Goal: Information Seeking & Learning: Learn about a topic

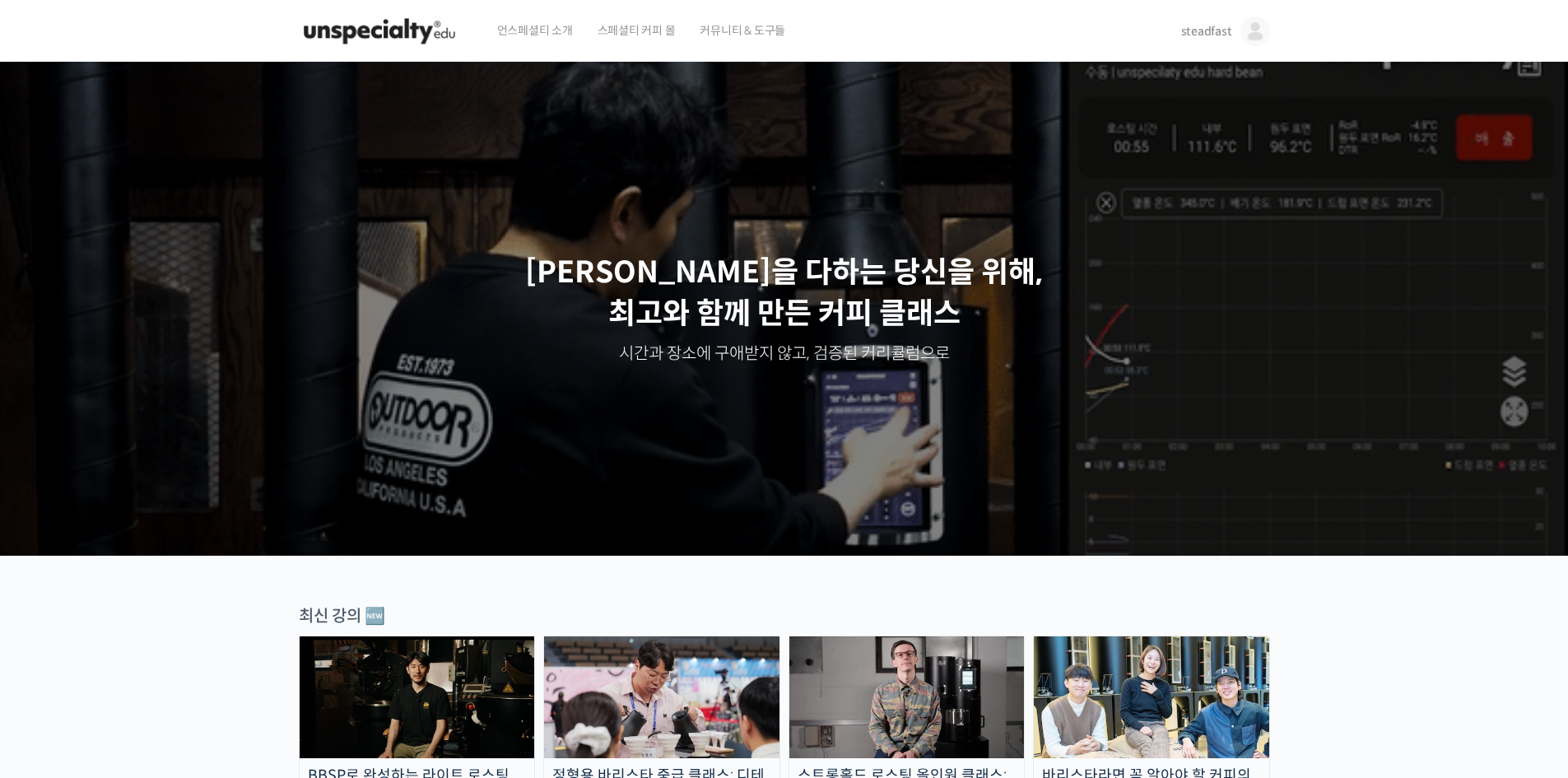
click at [1200, 28] on span "steadfast" at bounding box center [1207, 31] width 52 height 15
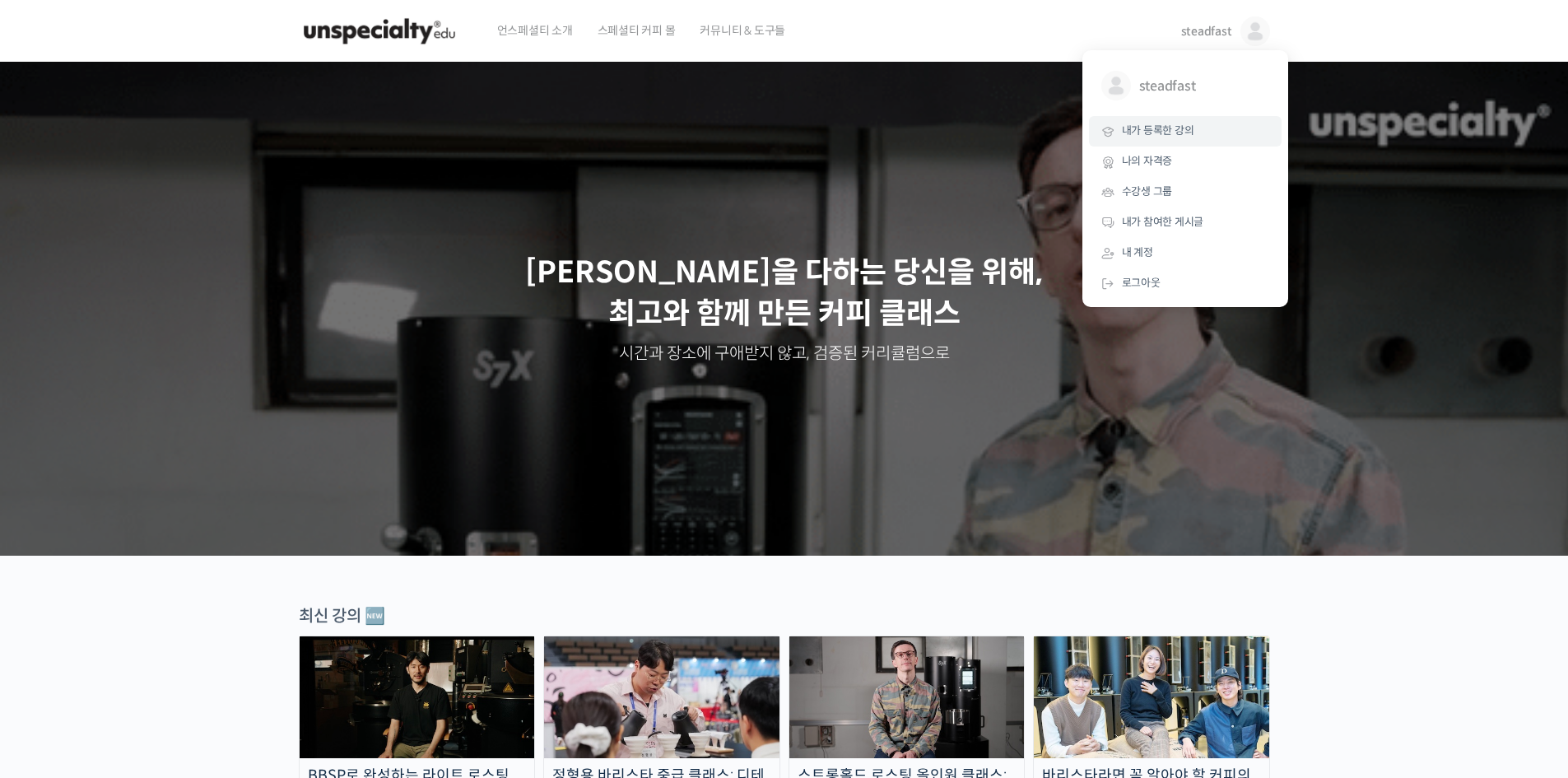
click at [1171, 129] on span "내가 등록한 강의" at bounding box center [1158, 131] width 72 height 14
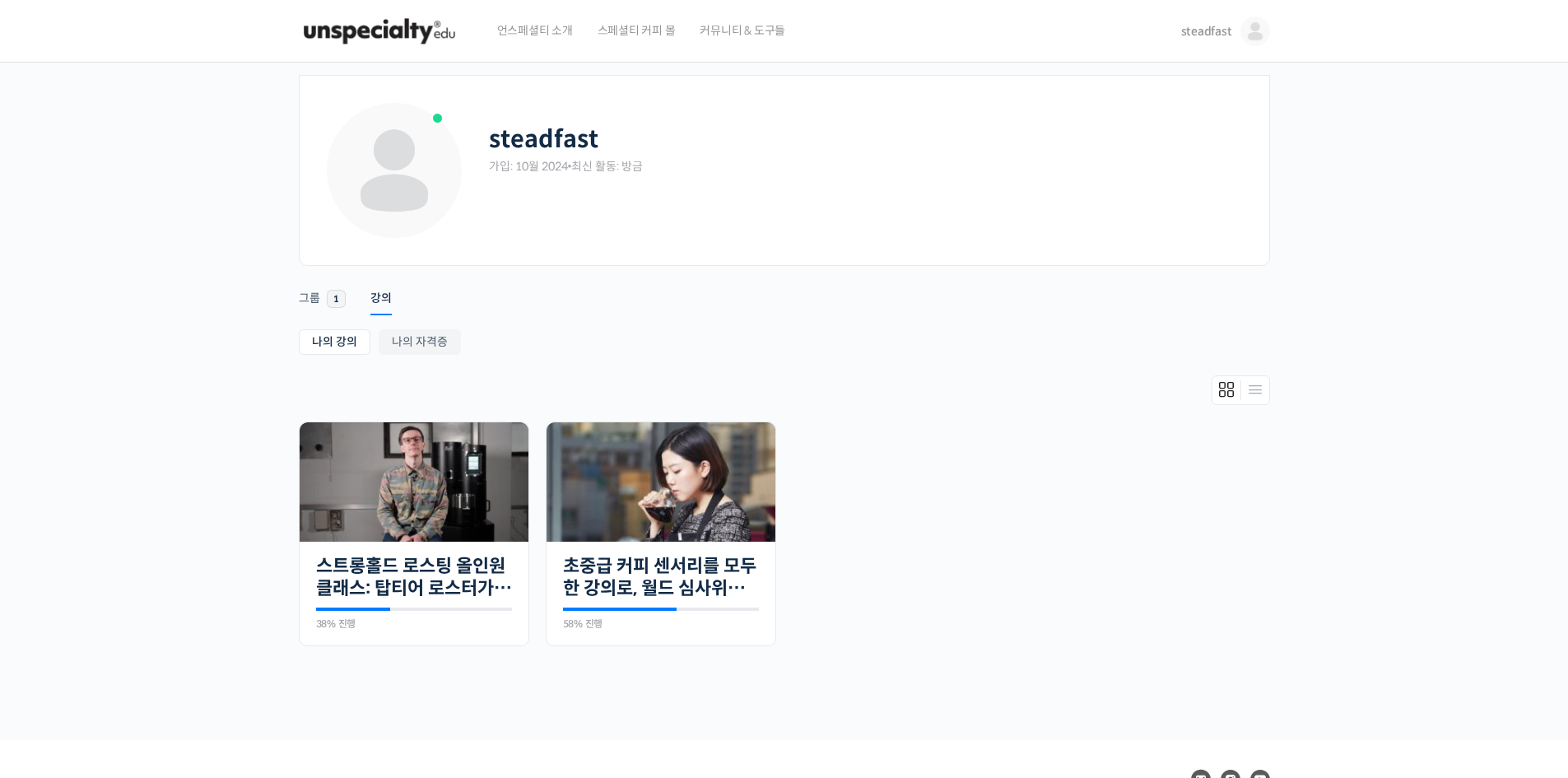
click at [158, 0] on html "언스페셜티 소개 스페셜티 커피 몰 커뮤니티 & 도구들 steadfast steadfast @js1729231702 내가 등록한 강의 나의 자격…" at bounding box center [784, 389] width 1568 height 778
click at [1118, 397] on div at bounding box center [784, 394] width 972 height 38
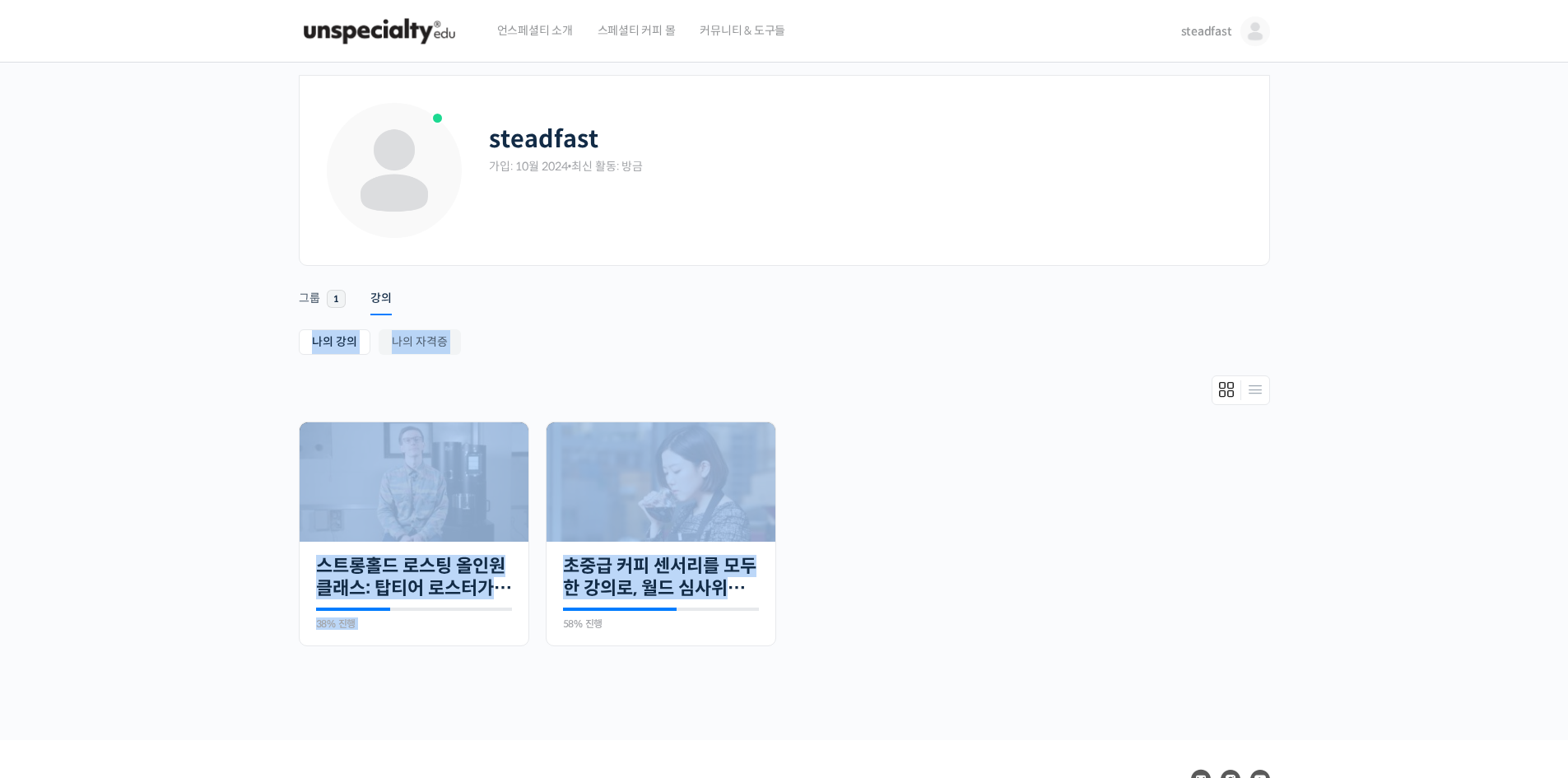
click at [606, 777] on html "언스페셜티 소개 스페셜티 커피 몰 커뮤니티 & 도구들 steadfast steadfast @js1729231702 내가 등록한 강의 나의 자격…" at bounding box center [784, 389] width 1568 height 778
click at [1105, 563] on ul "진행 중 30개의 수업 스트롱홀드 로스팅 올인원 클래스: 탑티어 로스터가 알려주는 스트롱홀드 A to Z 가이드 38% 진행 최근 활동: [D…" at bounding box center [784, 541] width 988 height 241
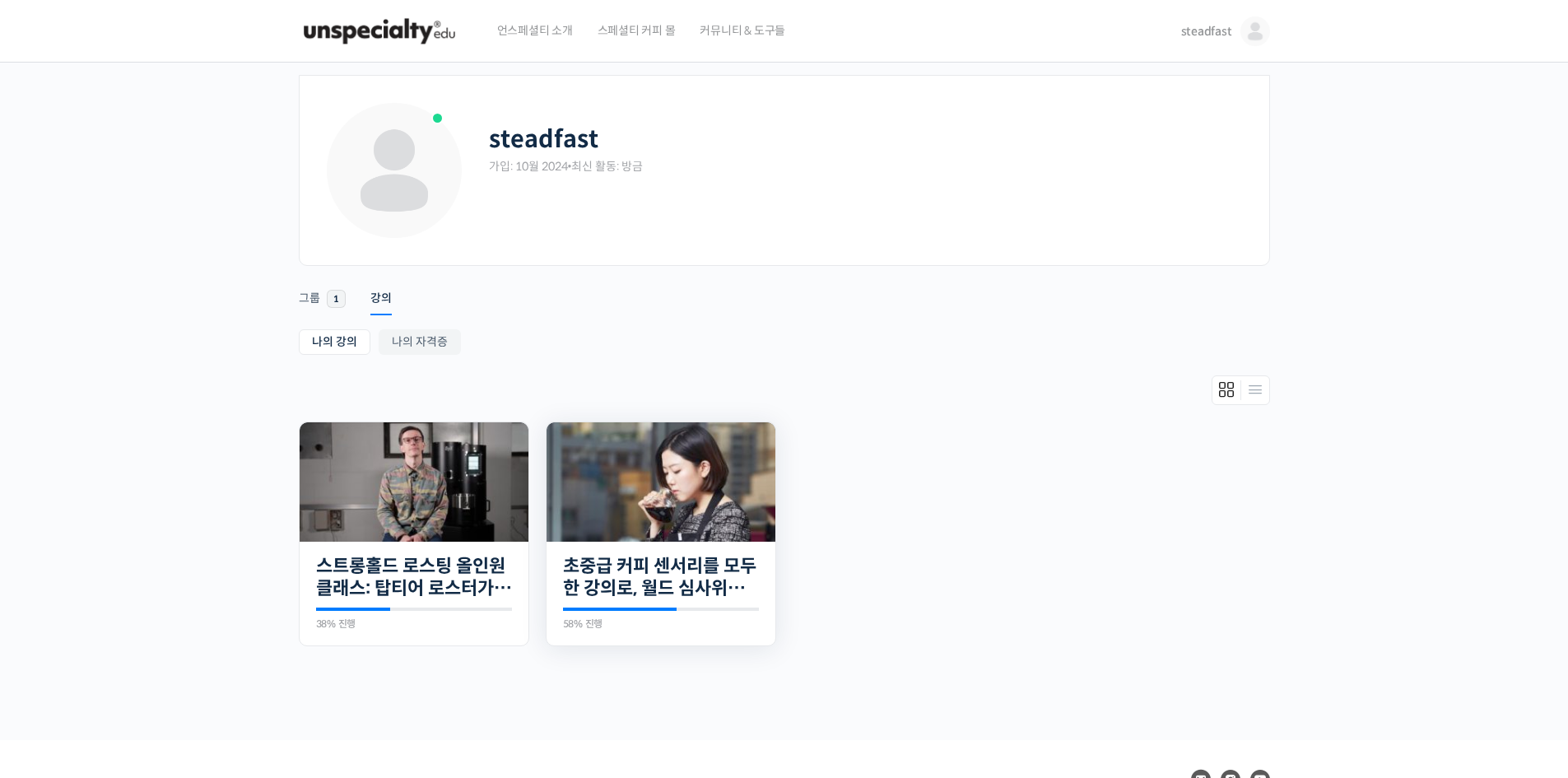
click at [628, 511] on img at bounding box center [661, 482] width 229 height 120
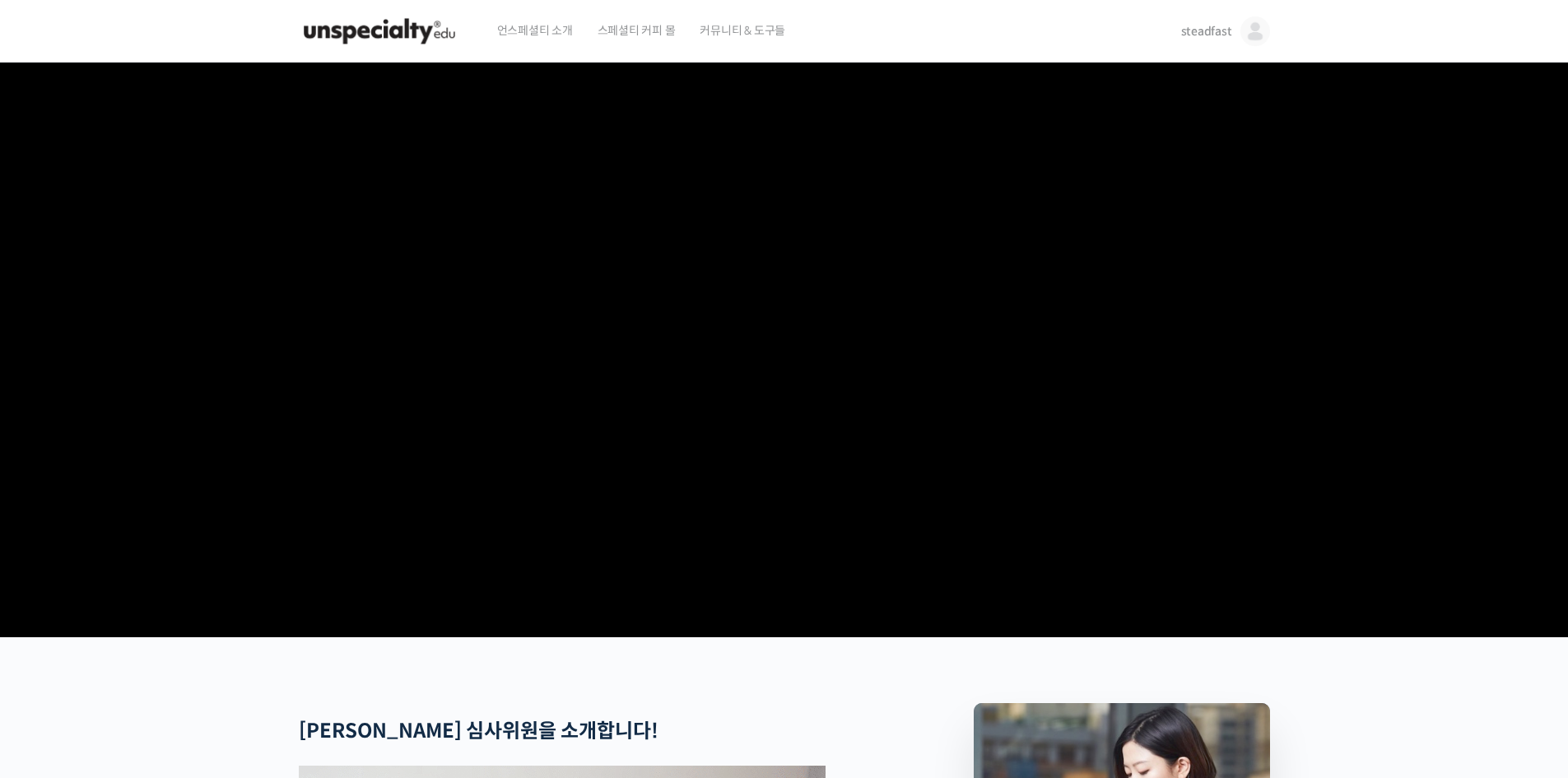
click at [1034, 22] on div "언스페셜티 소개 스페셜티 커피 몰 커뮤니티 & 도구들" at bounding box center [823, 31] width 679 height 62
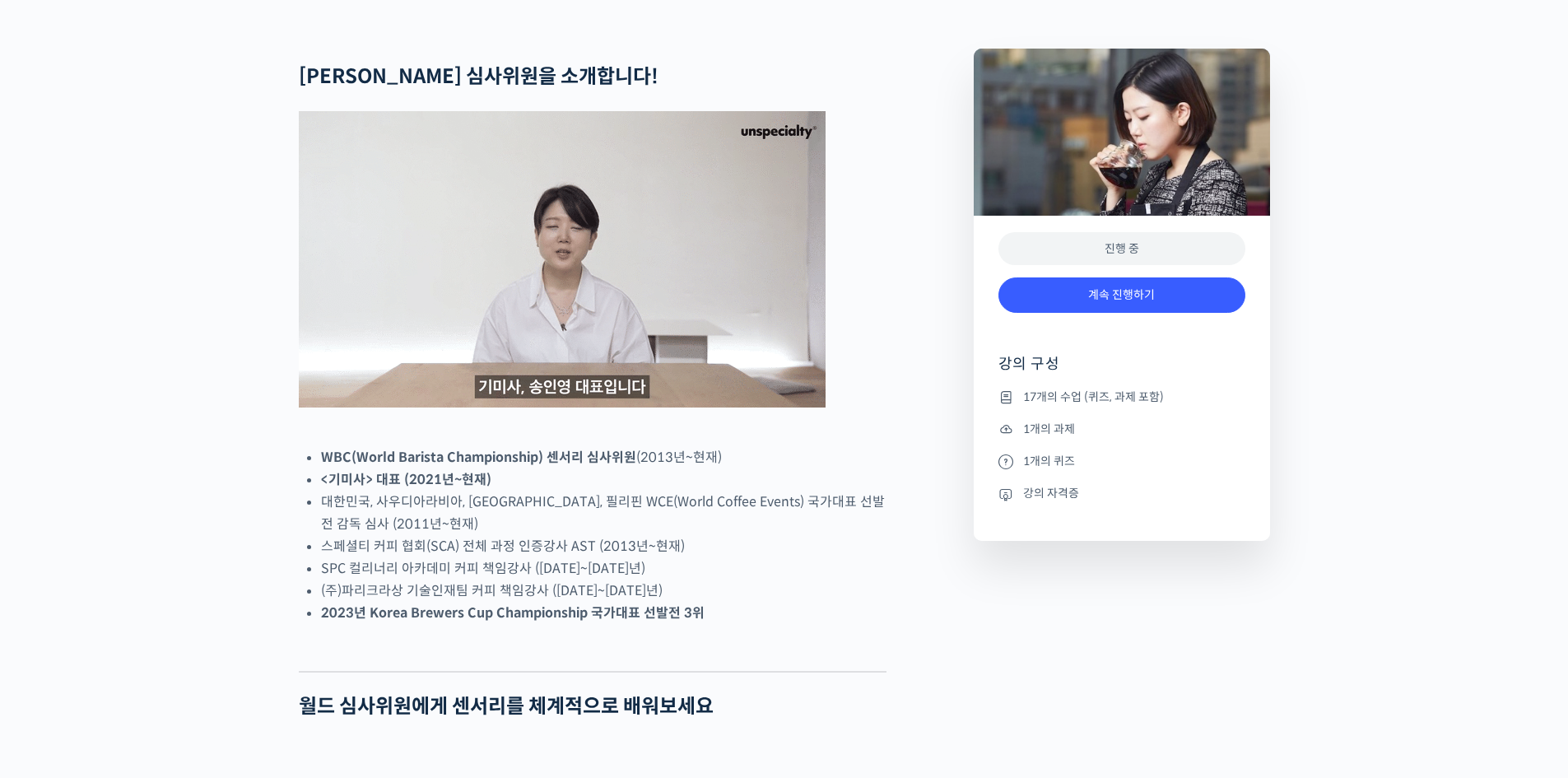
scroll to position [659, 0]
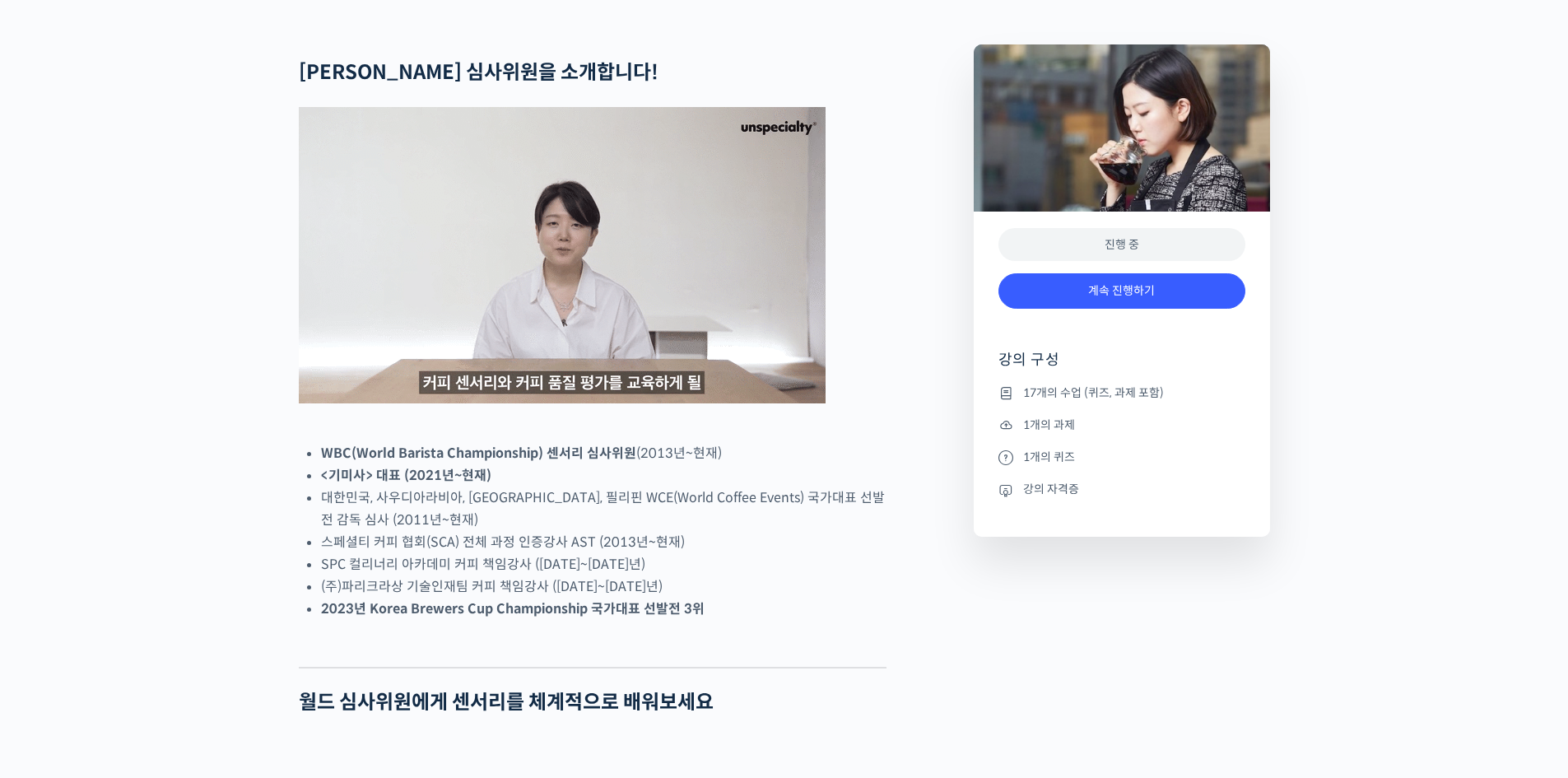
click at [308, 403] on img at bounding box center [563, 255] width 527 height 296
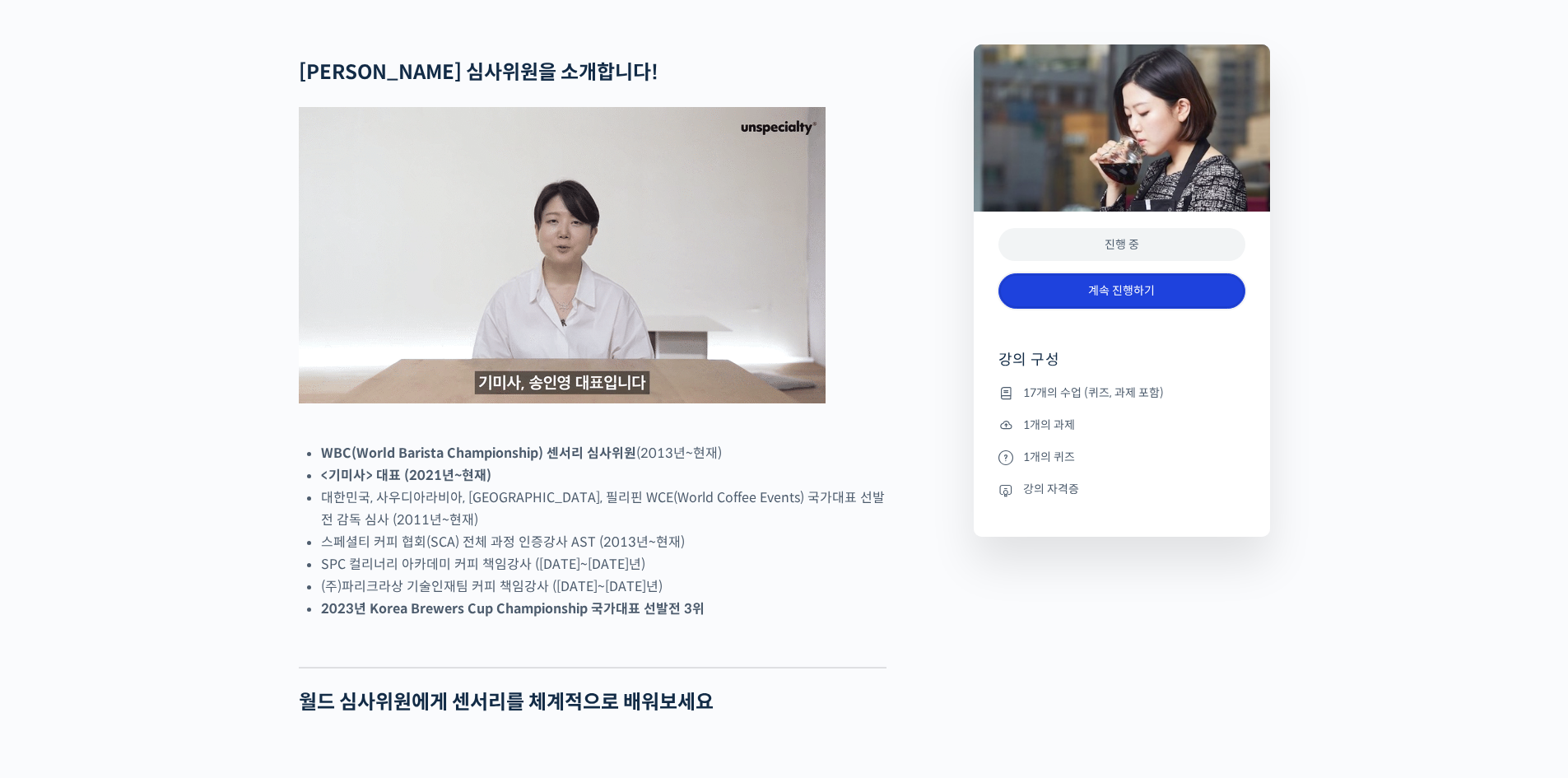
click at [1131, 309] on link "계속 진행하기" at bounding box center [1121, 291] width 247 height 36
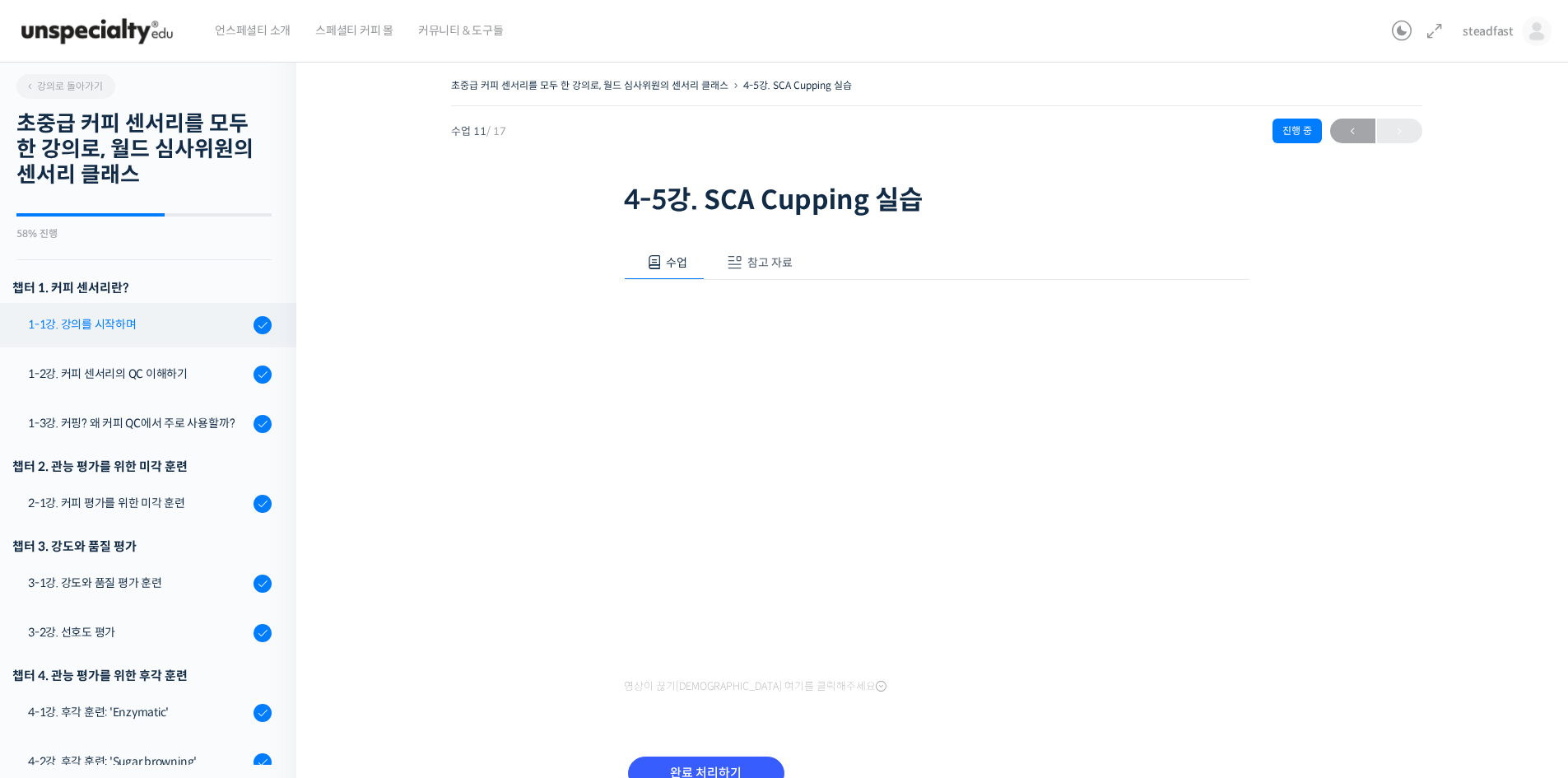
click at [116, 319] on div "1-1강. 강의를 시작하며" at bounding box center [138, 324] width 221 height 18
click at [774, 260] on span "참고 자료" at bounding box center [771, 263] width 46 height 15
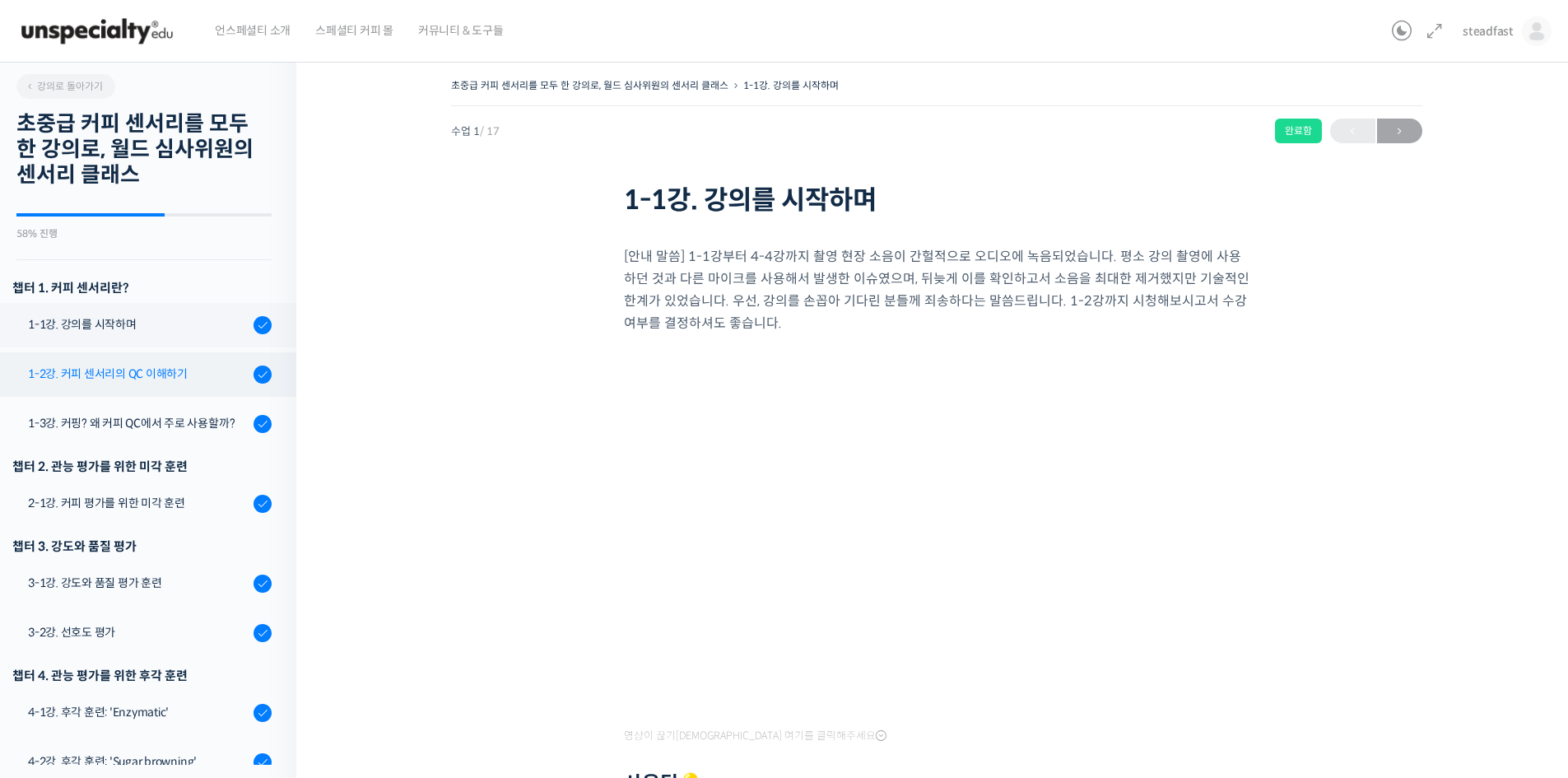
click at [153, 364] on link "1-2강. 커피 센서리의 QC 이해하기" at bounding box center [144, 375] width 304 height 45
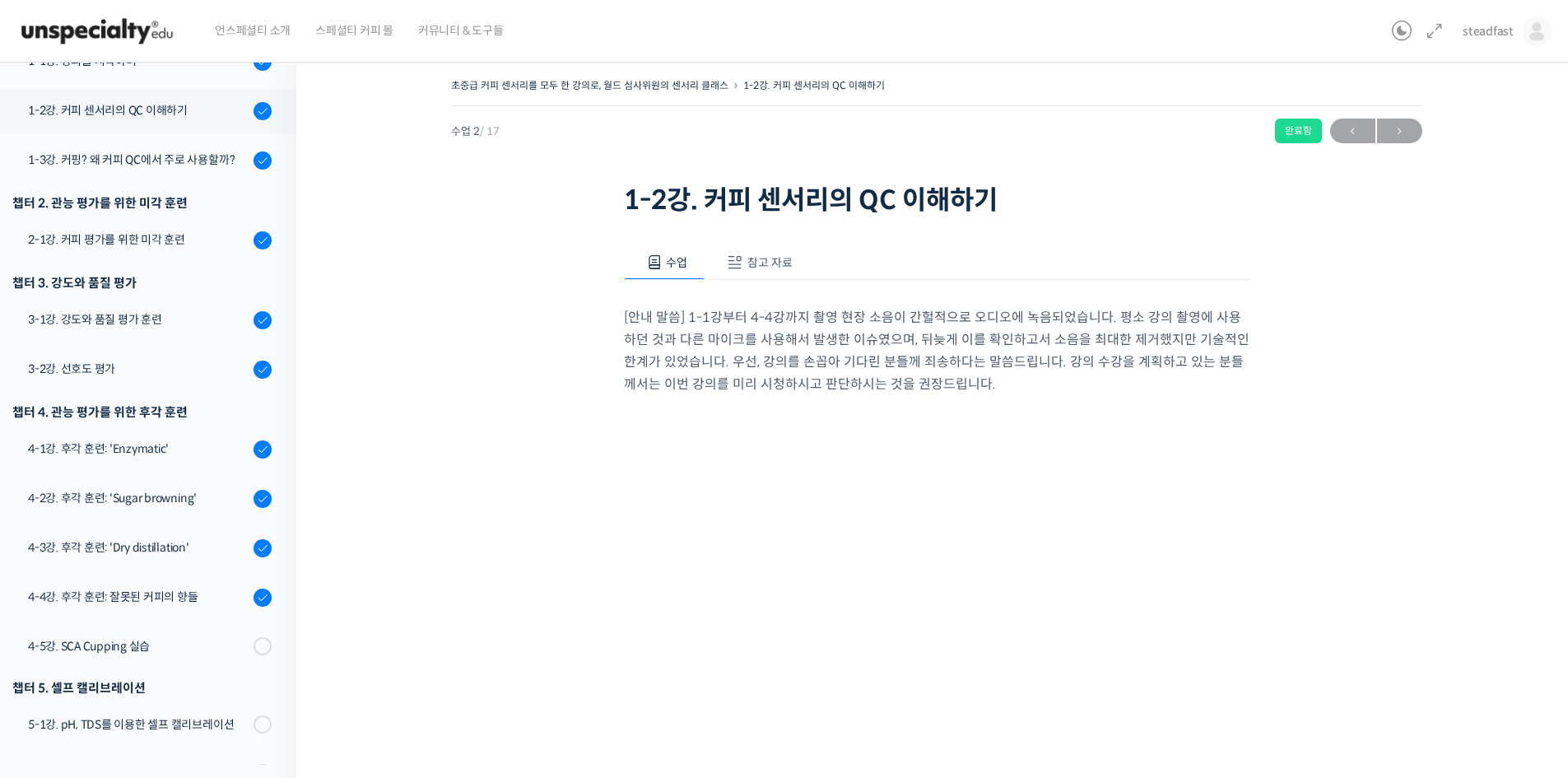
scroll to position [290, 0]
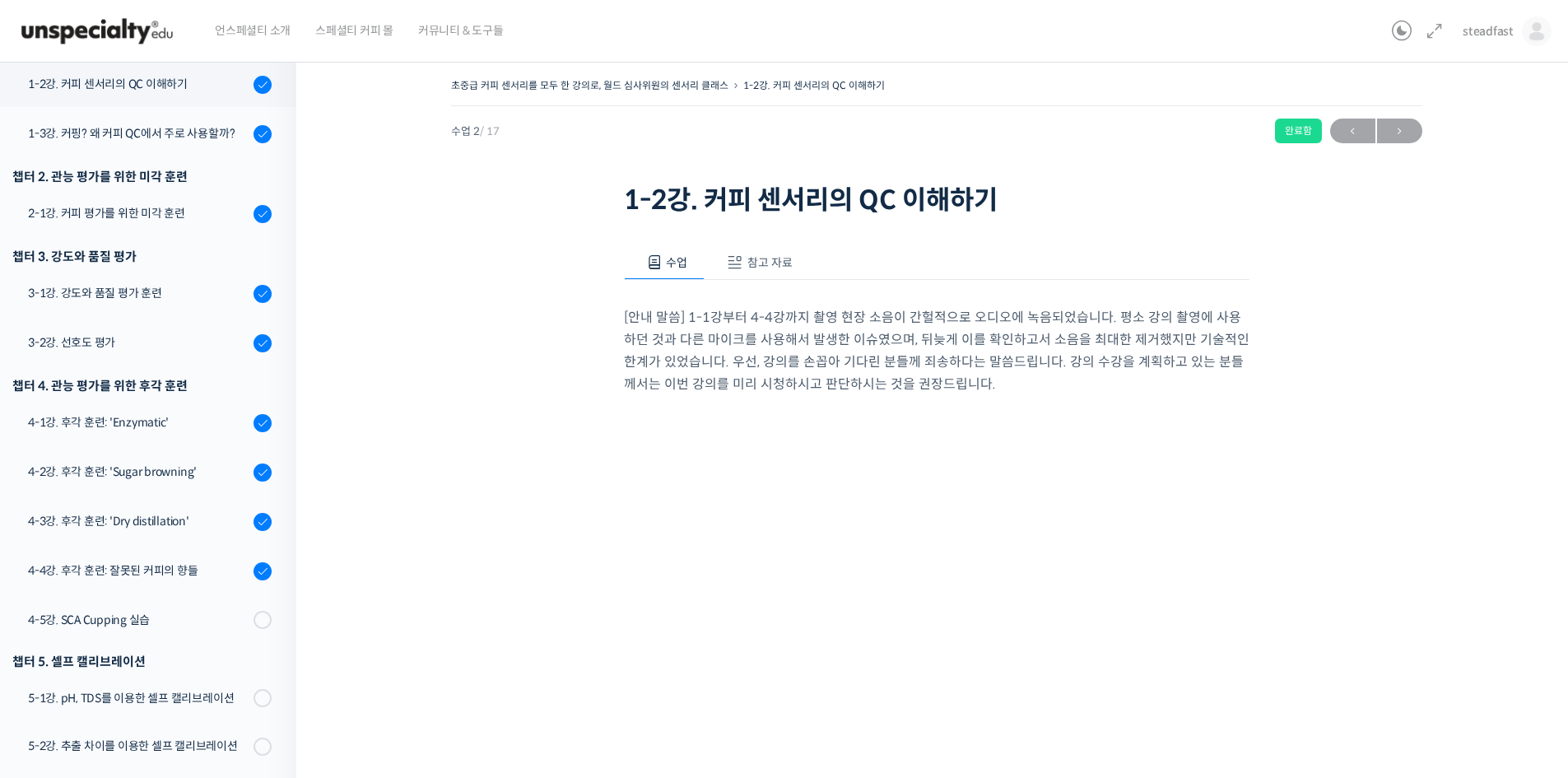
click at [768, 266] on span "참고 자료" at bounding box center [771, 263] width 46 height 15
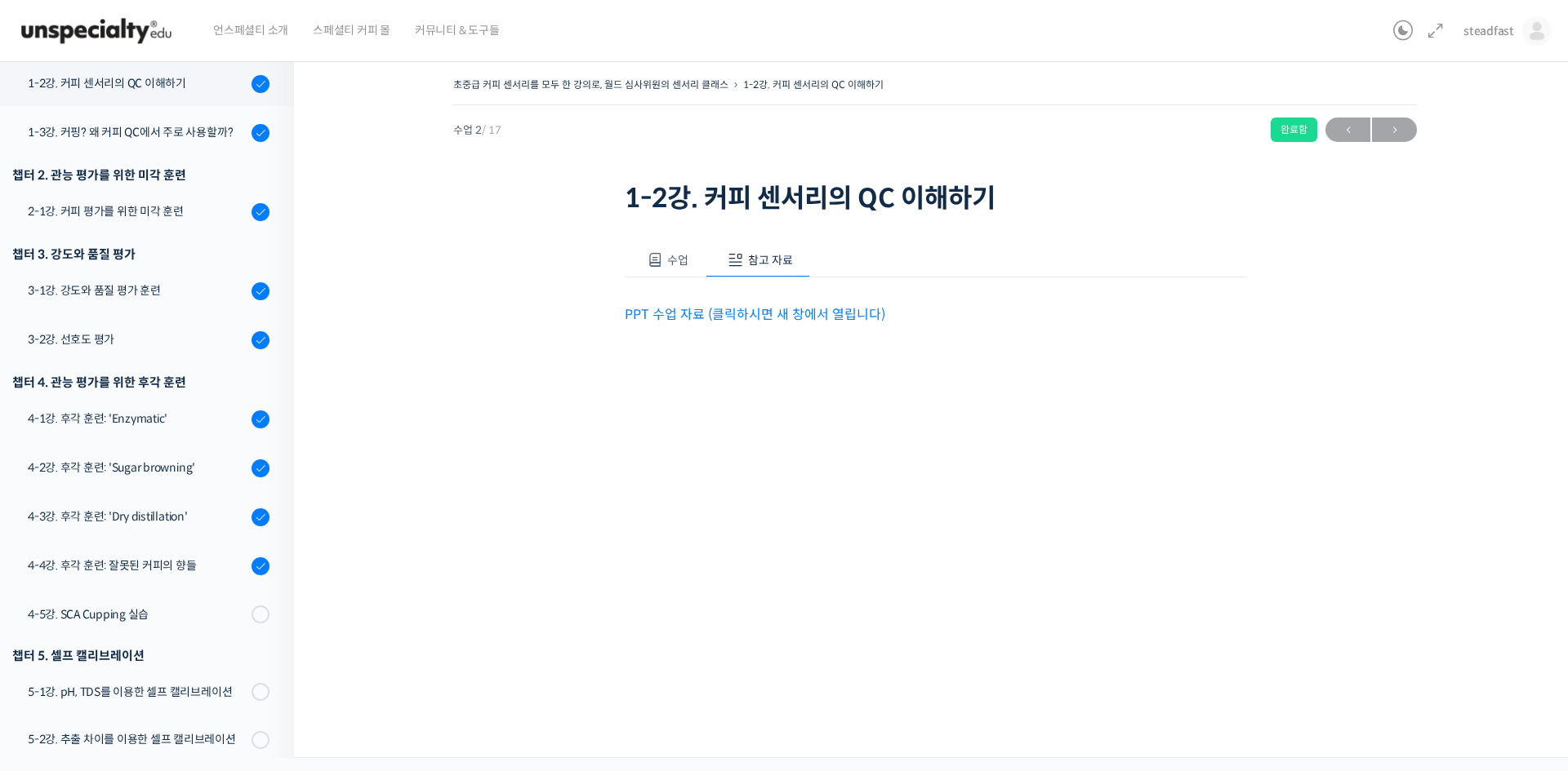
click at [754, 312] on link "PPT 수업 자료 (클릭하시면 새 창에서 열립니다)" at bounding box center [755, 314] width 260 height 17
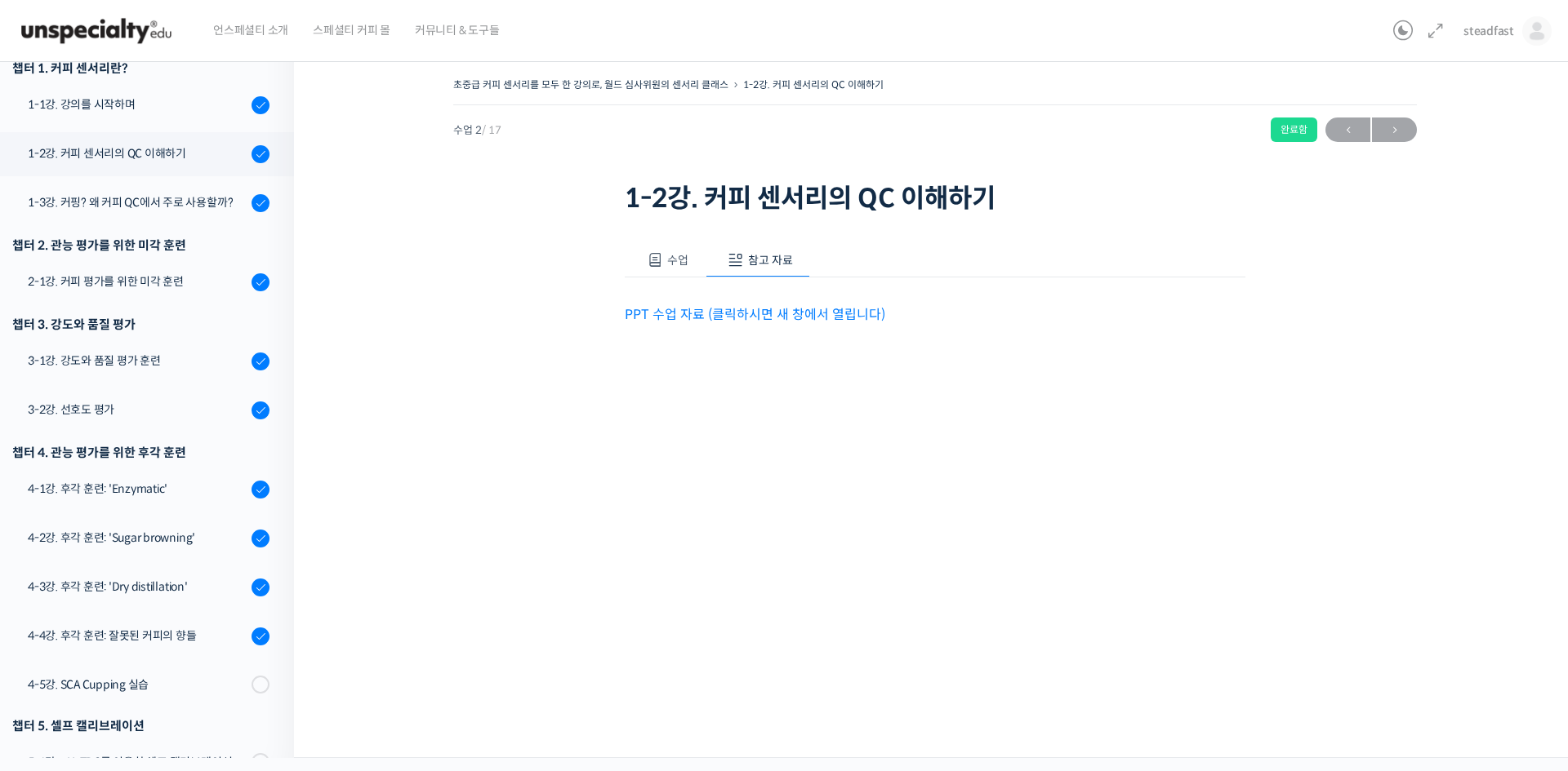
scroll to position [0, 0]
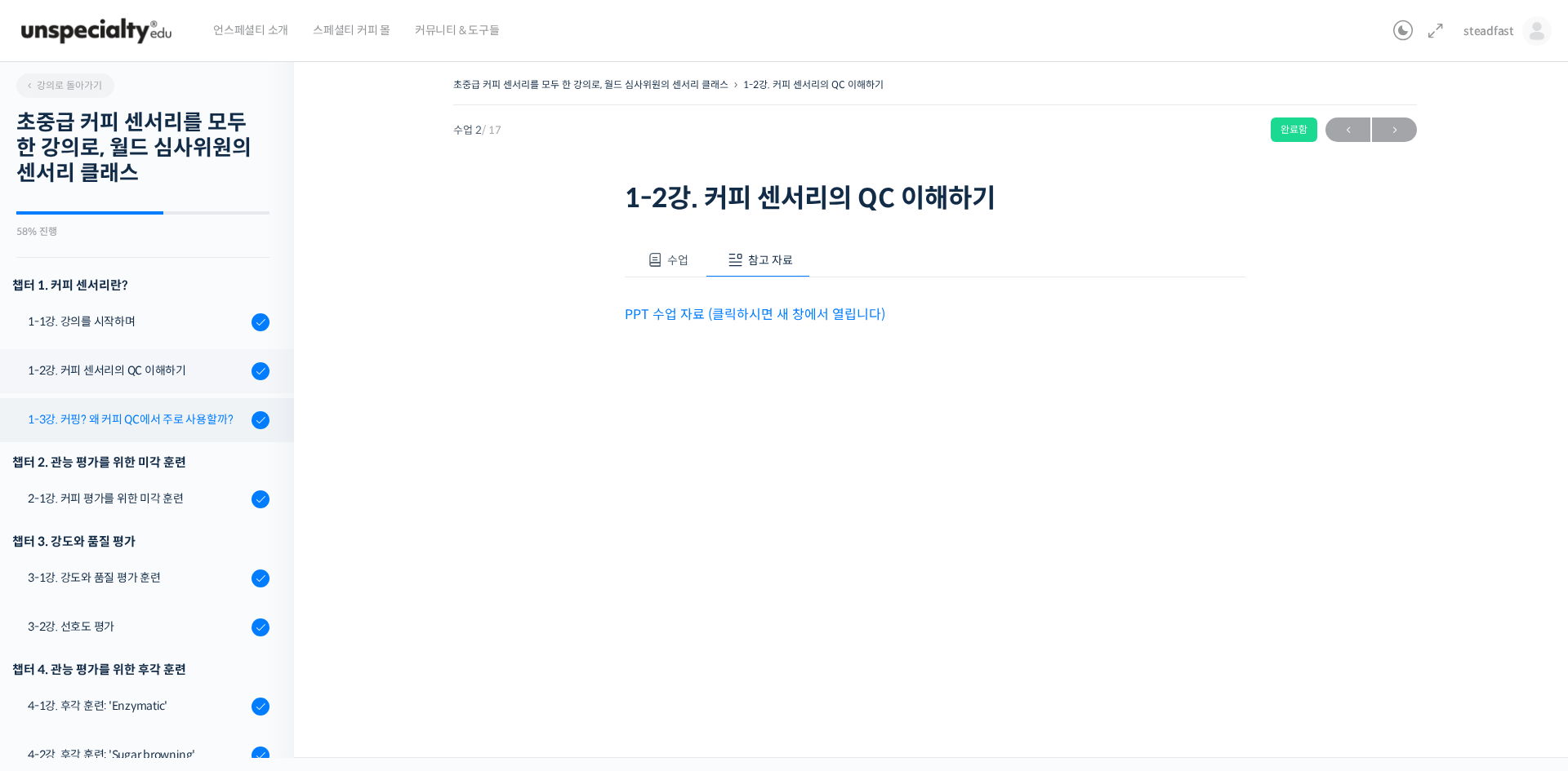
click at [168, 411] on div "1-3강. 커핑? 왜 커피 QC에서 주로 사용할까?" at bounding box center [137, 419] width 219 height 18
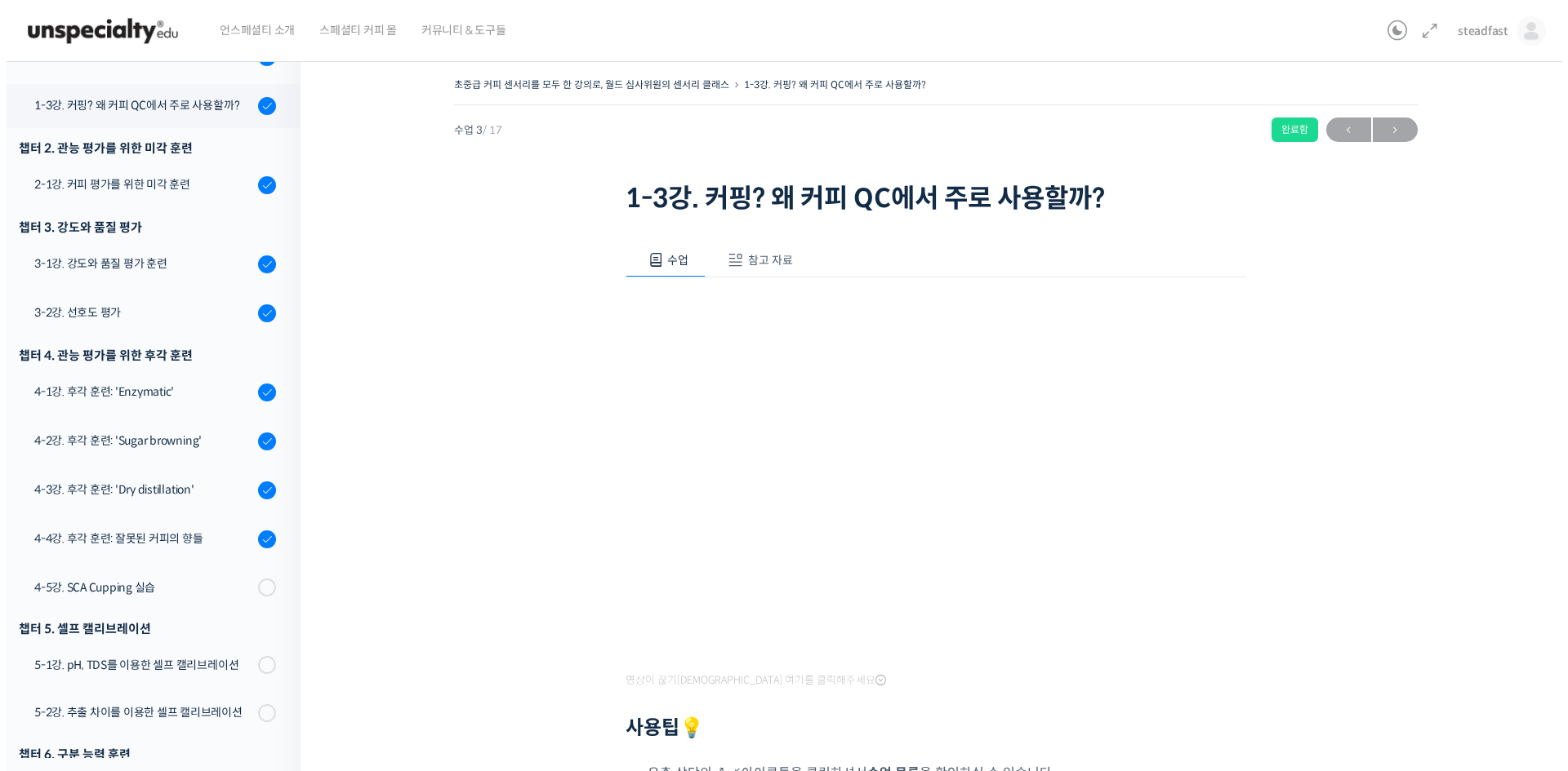
scroll to position [336, 0]
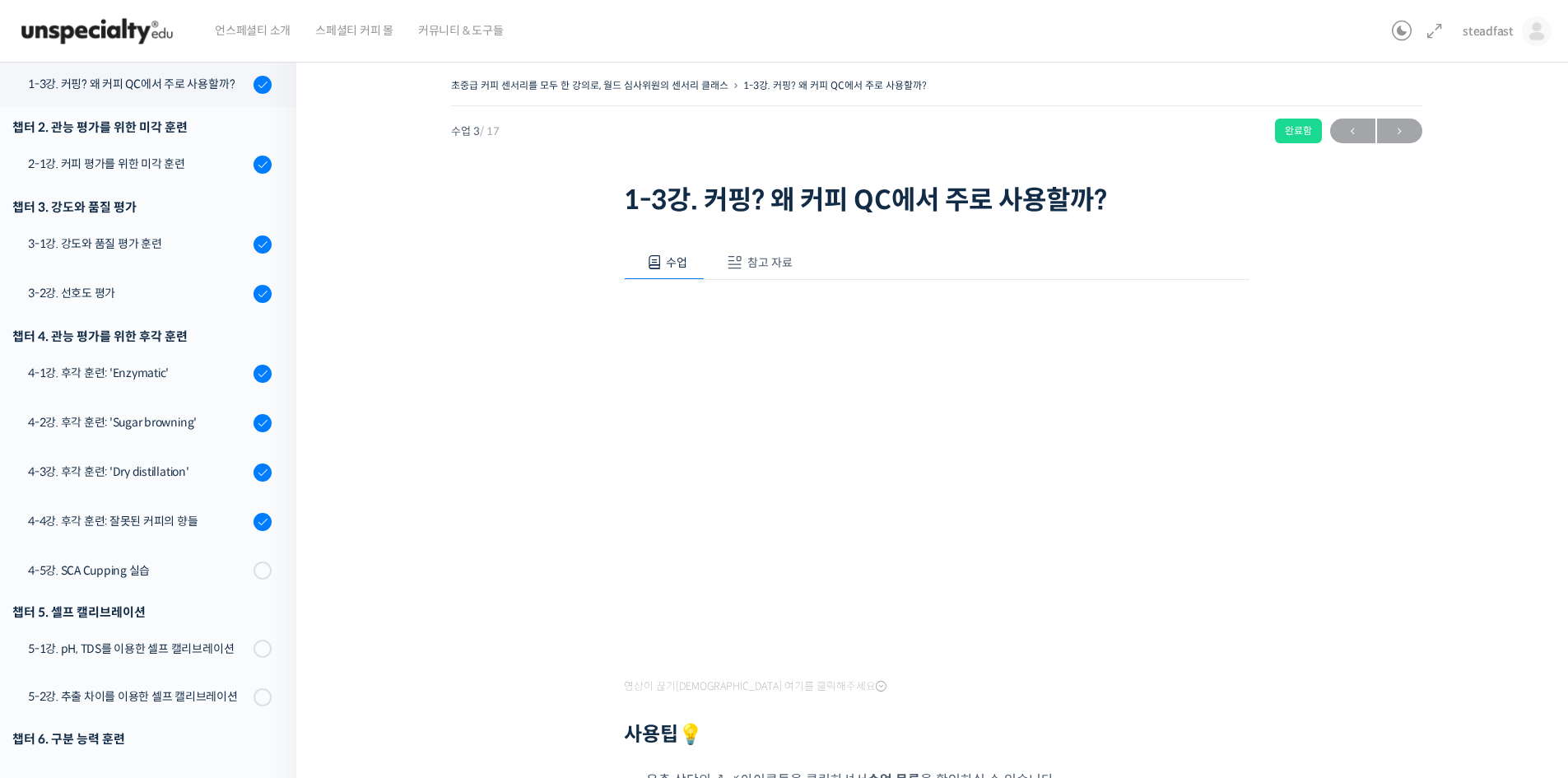
click at [772, 264] on span "참고 자료" at bounding box center [771, 263] width 46 height 15
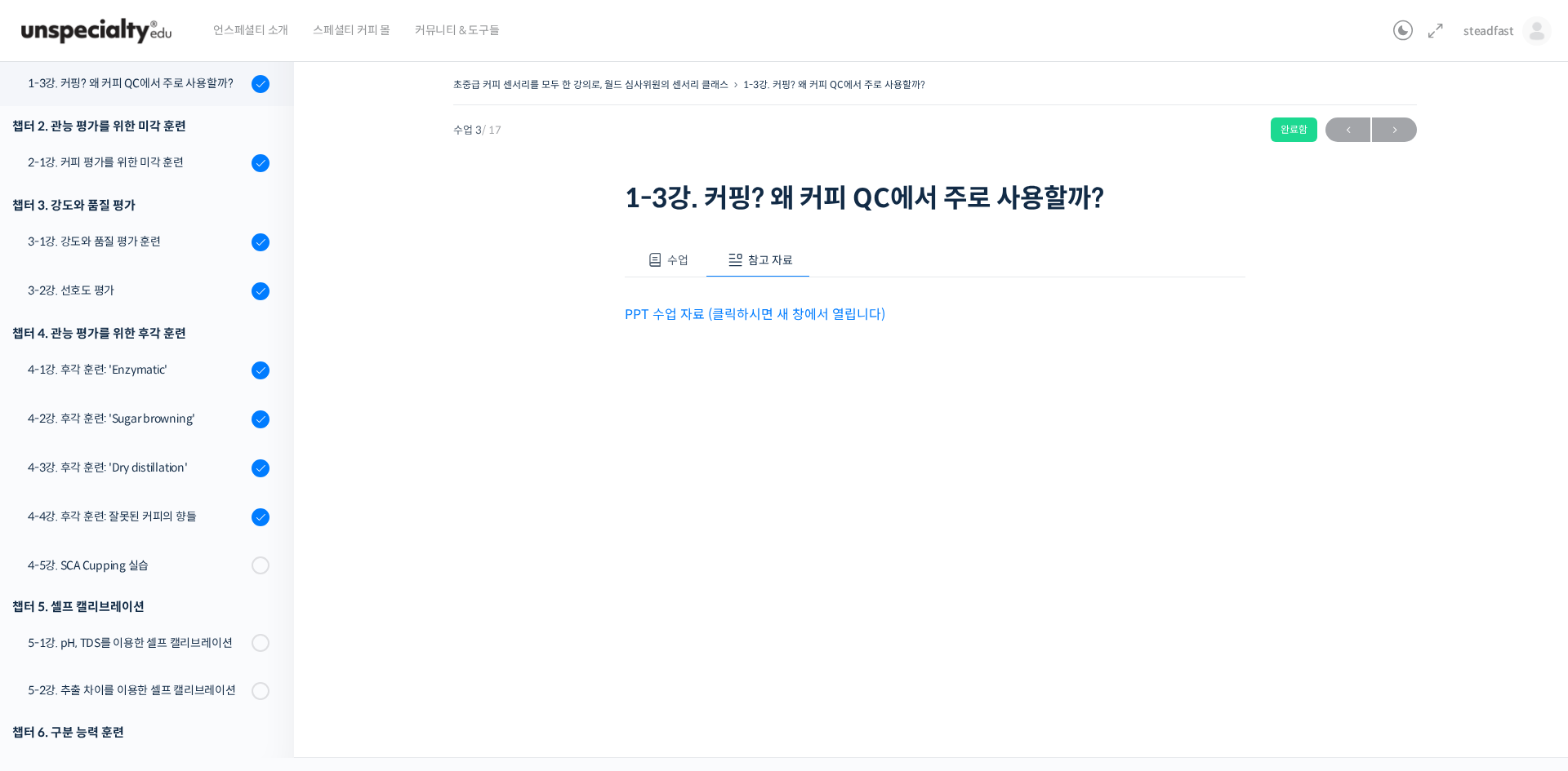
click at [723, 320] on link "PPT 수업 자료 (클릭하시면 새 창에서 열립니다)" at bounding box center [755, 314] width 260 height 17
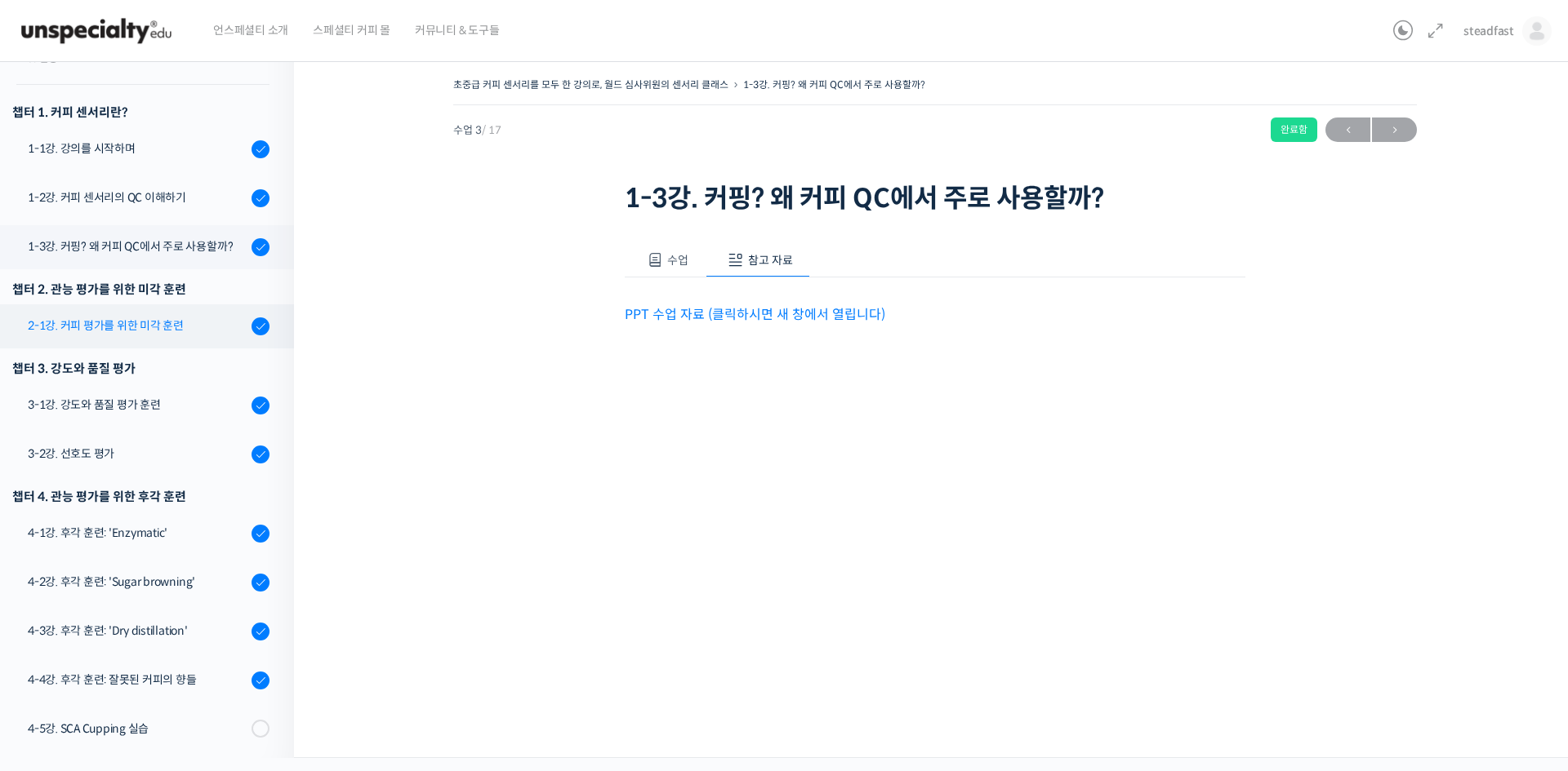
click at [164, 326] on div "2-1강. 커피 평가를 위한 미각 훈련" at bounding box center [137, 325] width 219 height 18
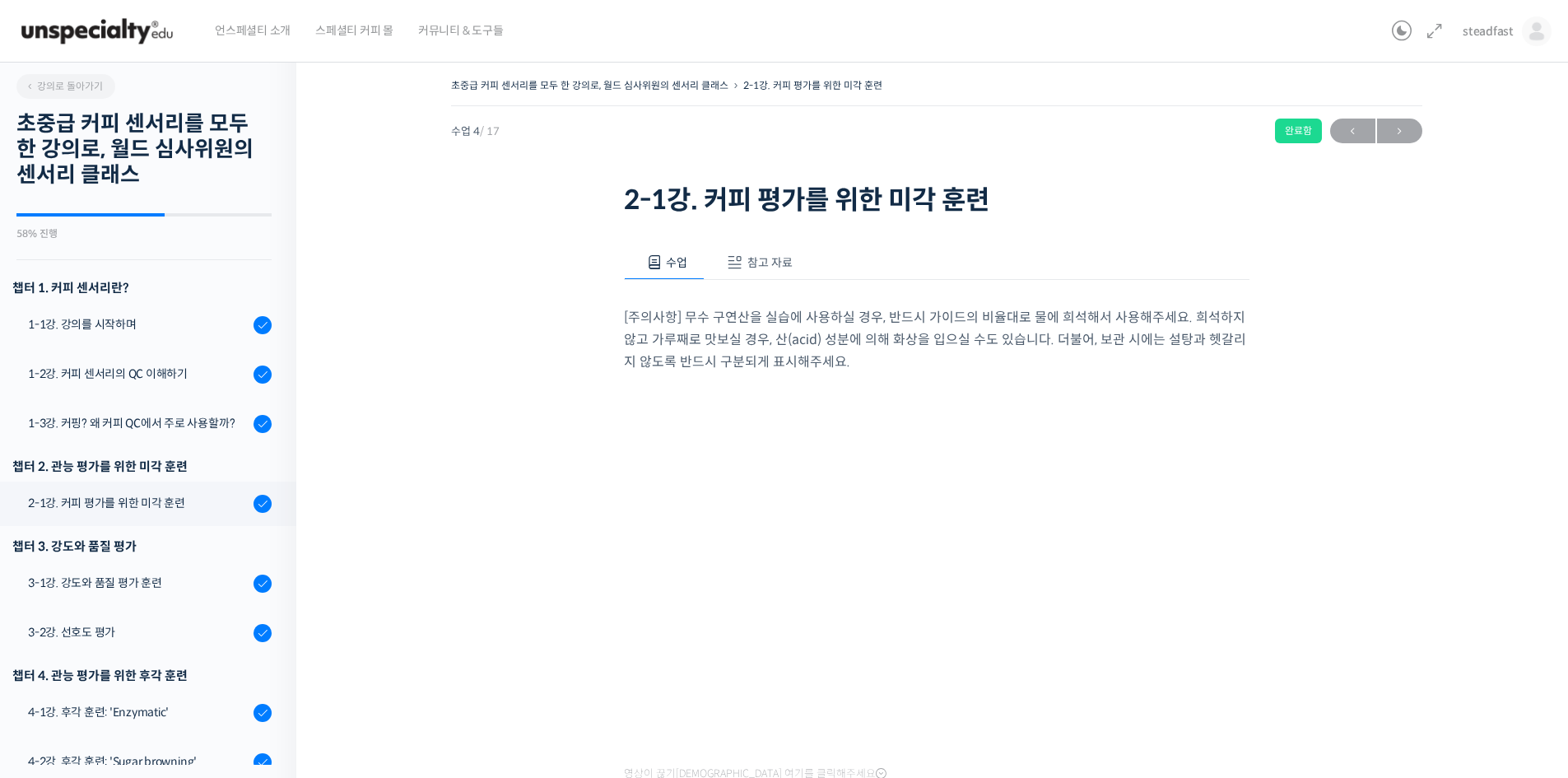
scroll to position [389, 0]
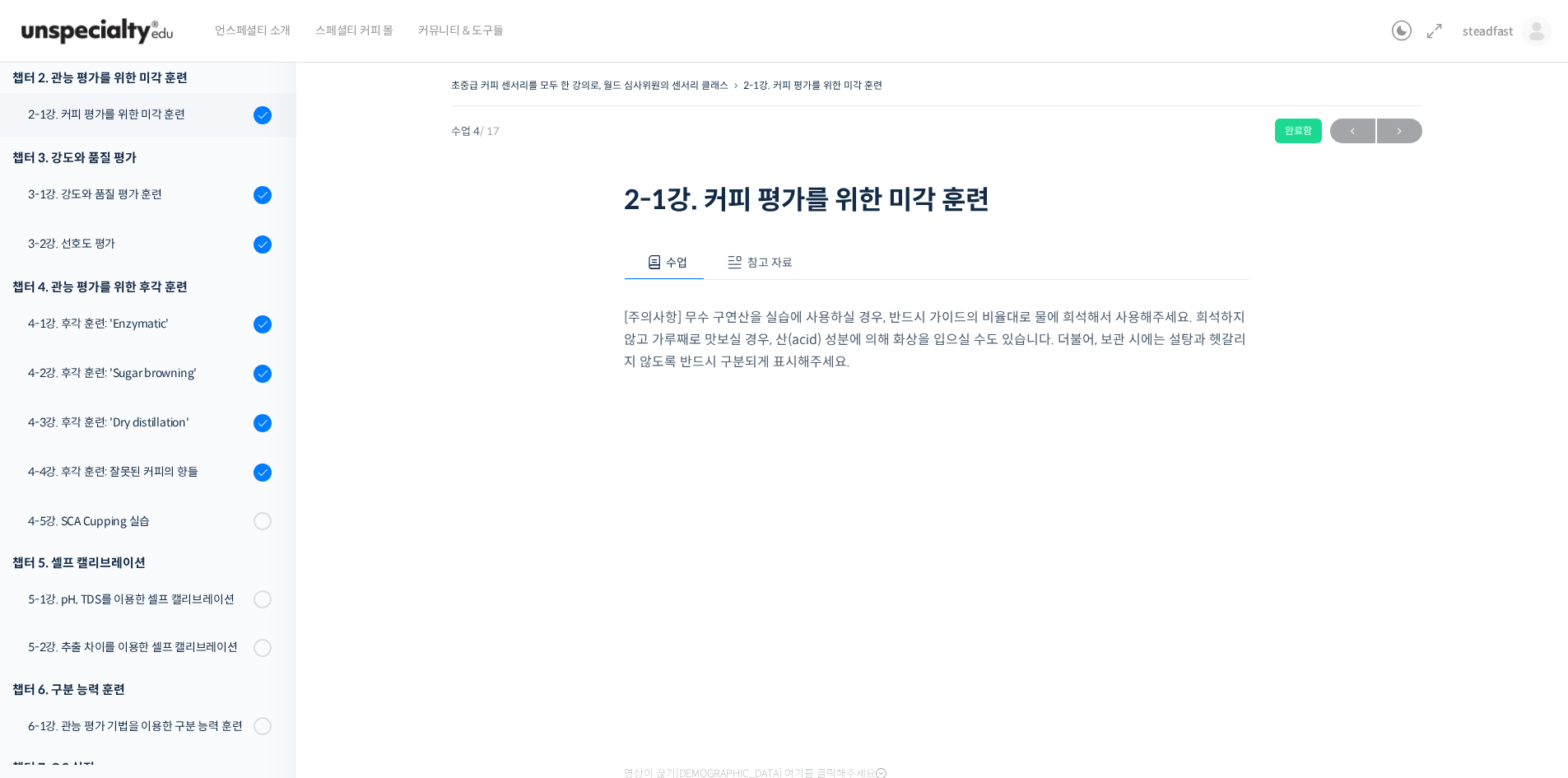
click at [773, 267] on span "참고 자료" at bounding box center [771, 263] width 46 height 15
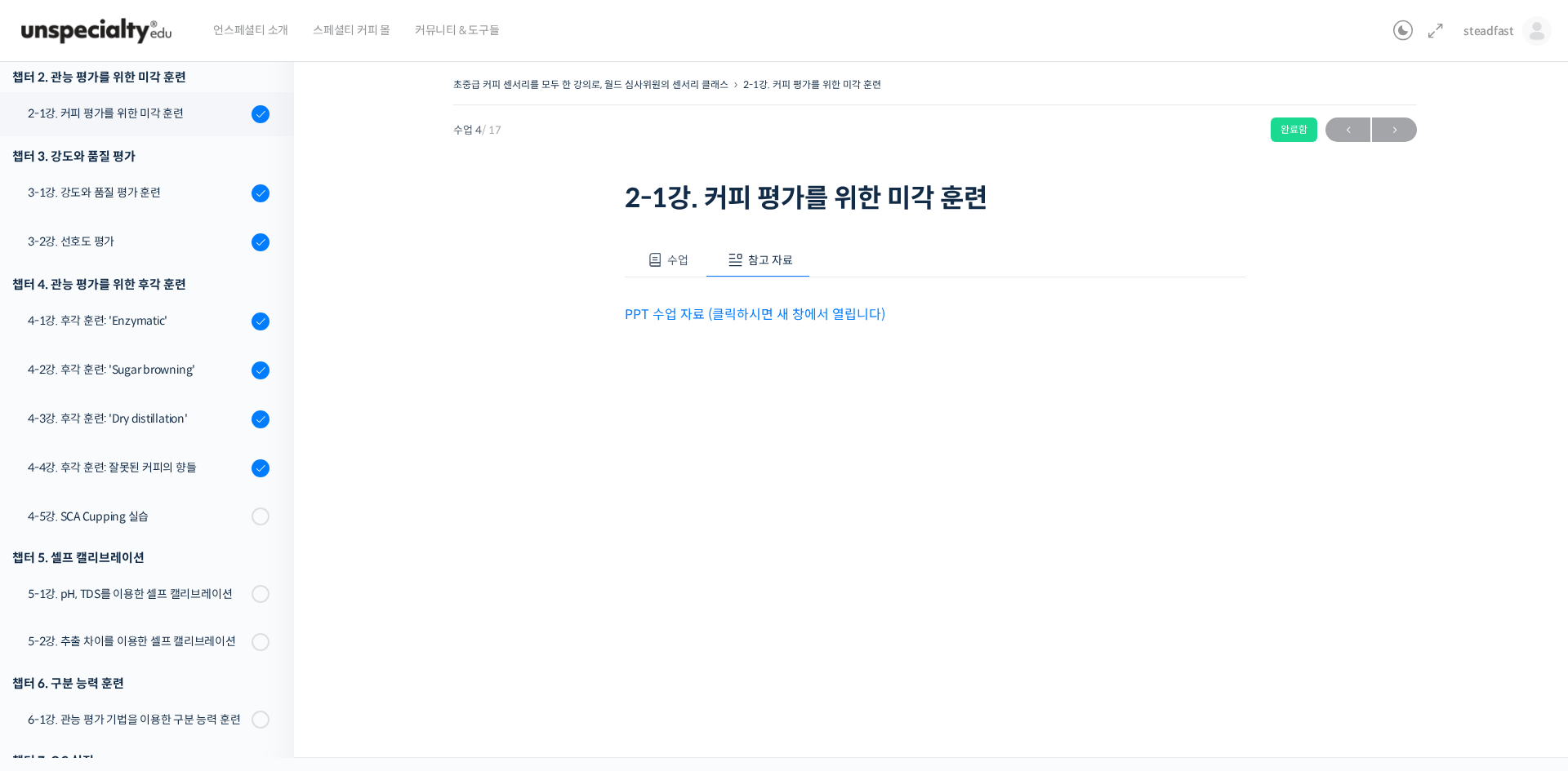
click at [737, 311] on link "PPT 수업 자료 (클릭하시면 새 창에서 열립니다)" at bounding box center [755, 314] width 260 height 17
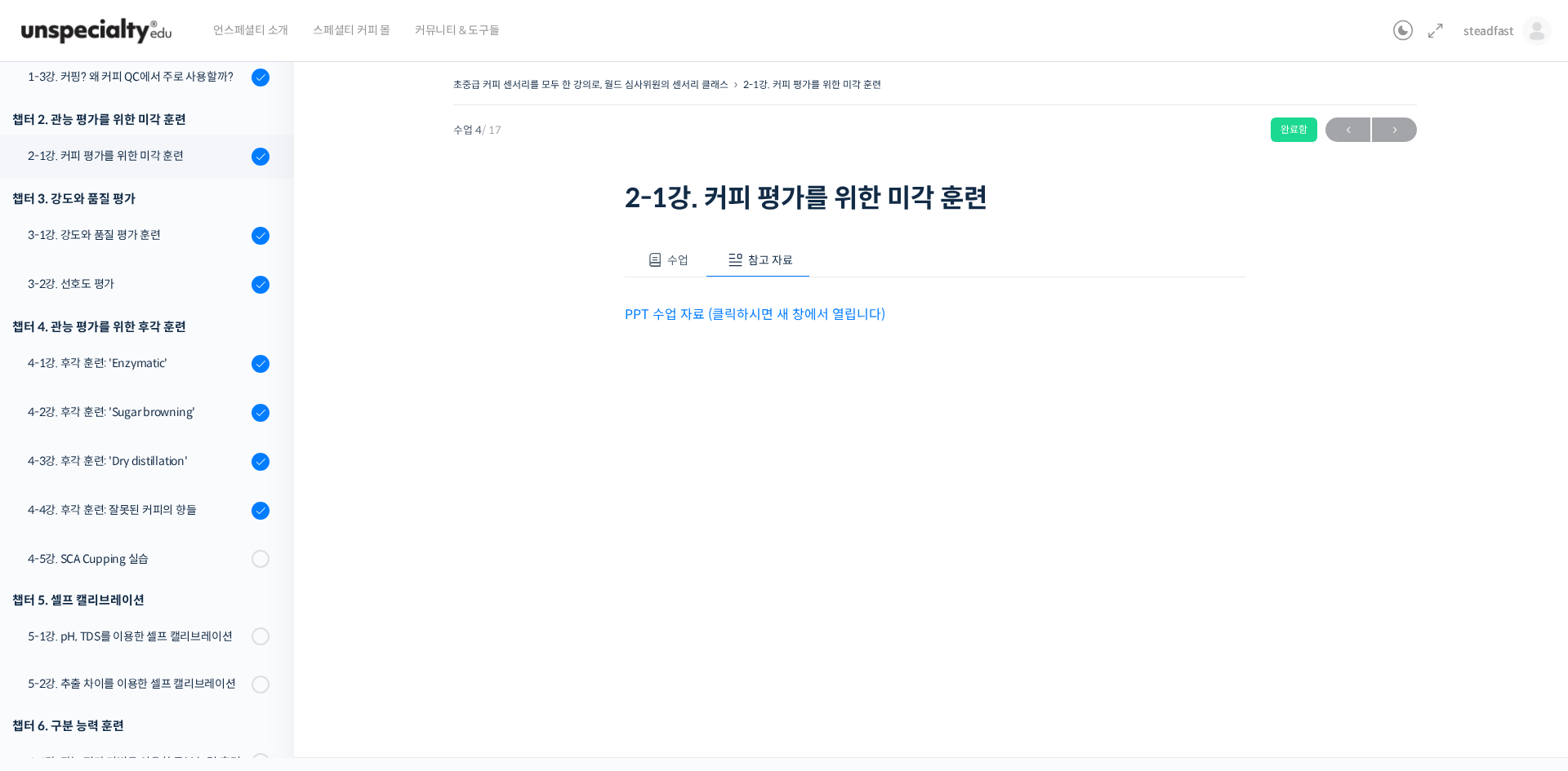
scroll to position [303, 0]
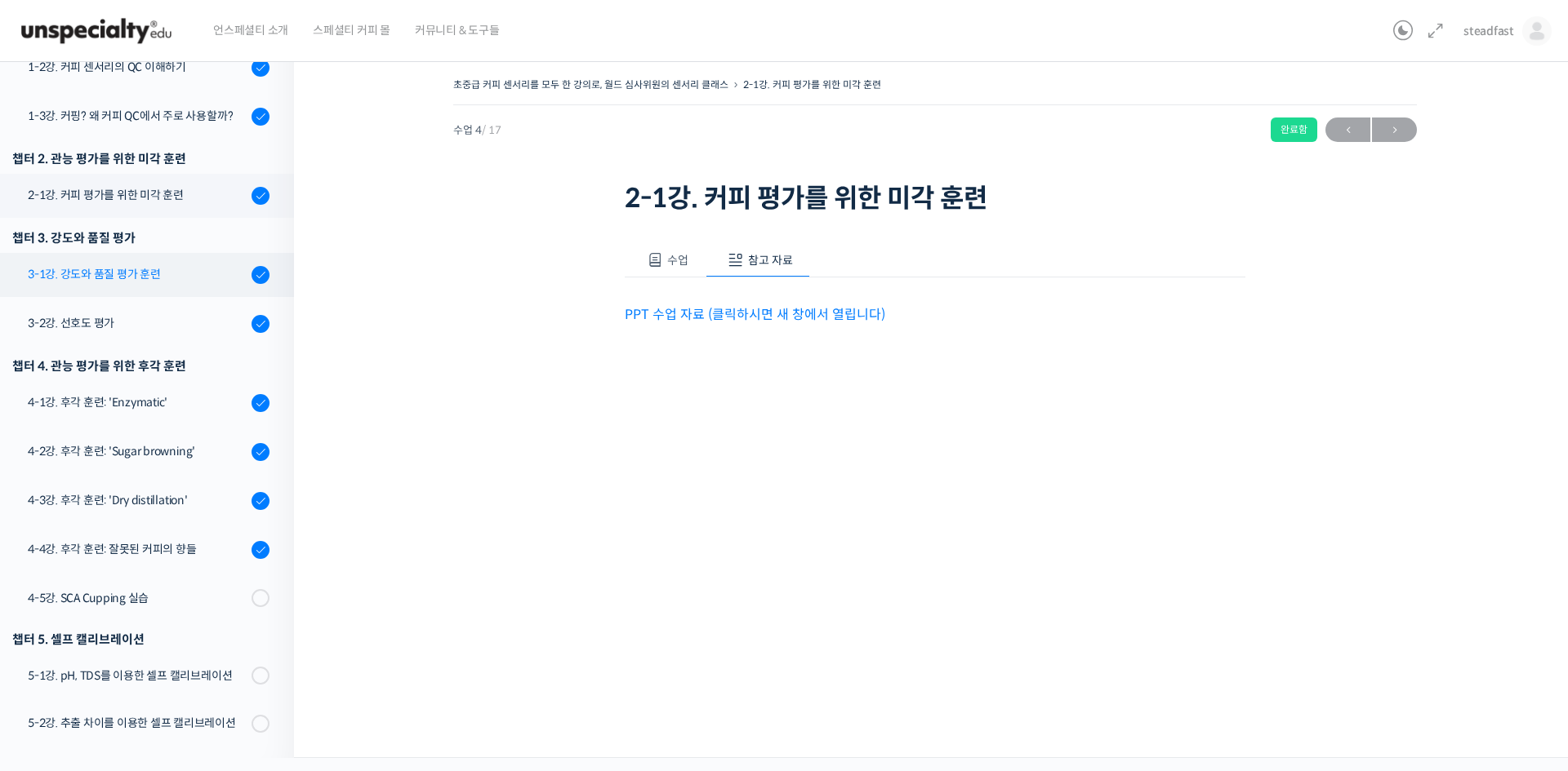
click at [118, 273] on div "3-1강. 강도와 품질 평가 훈련" at bounding box center [137, 274] width 219 height 18
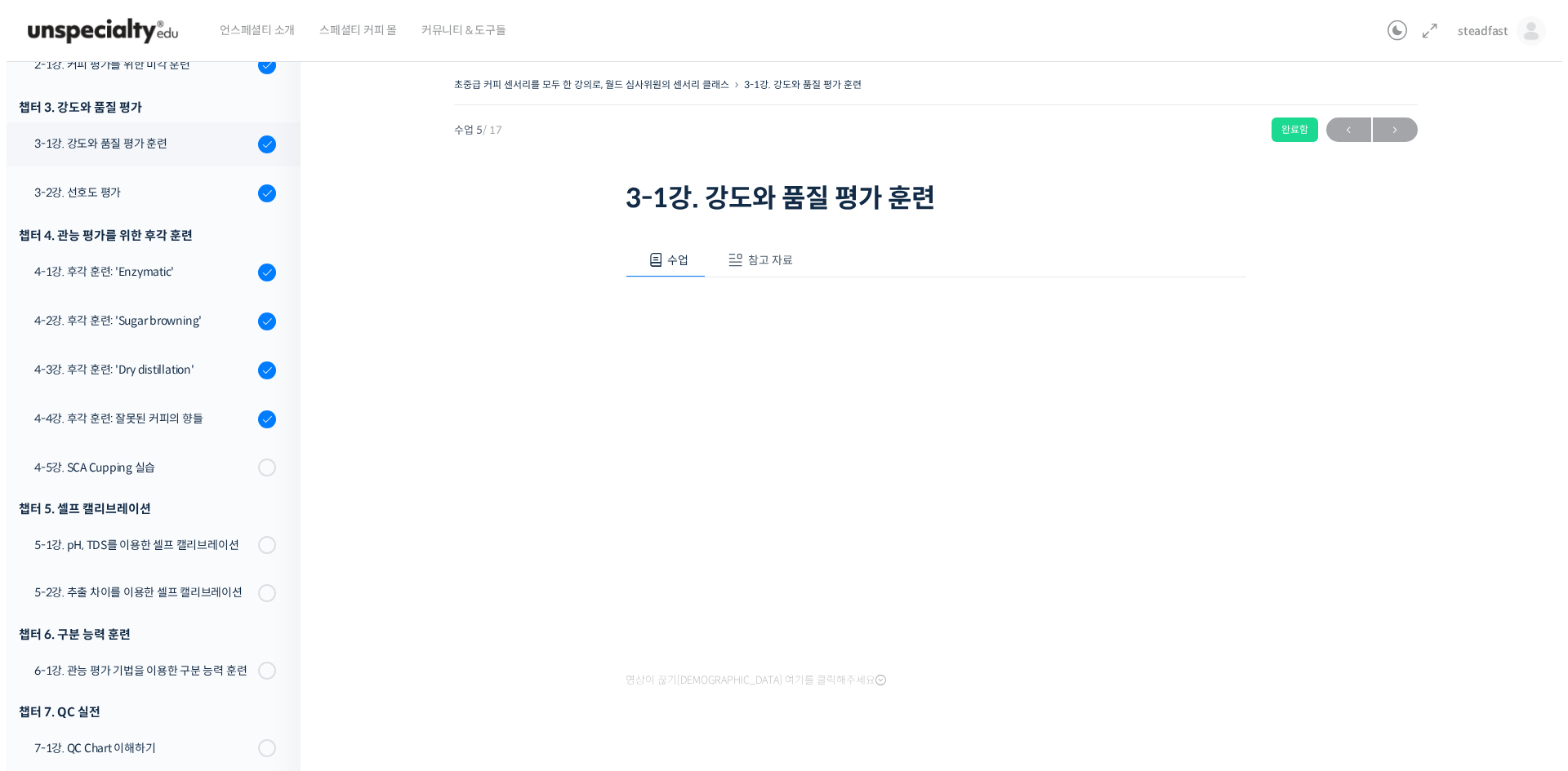
scroll to position [465, 0]
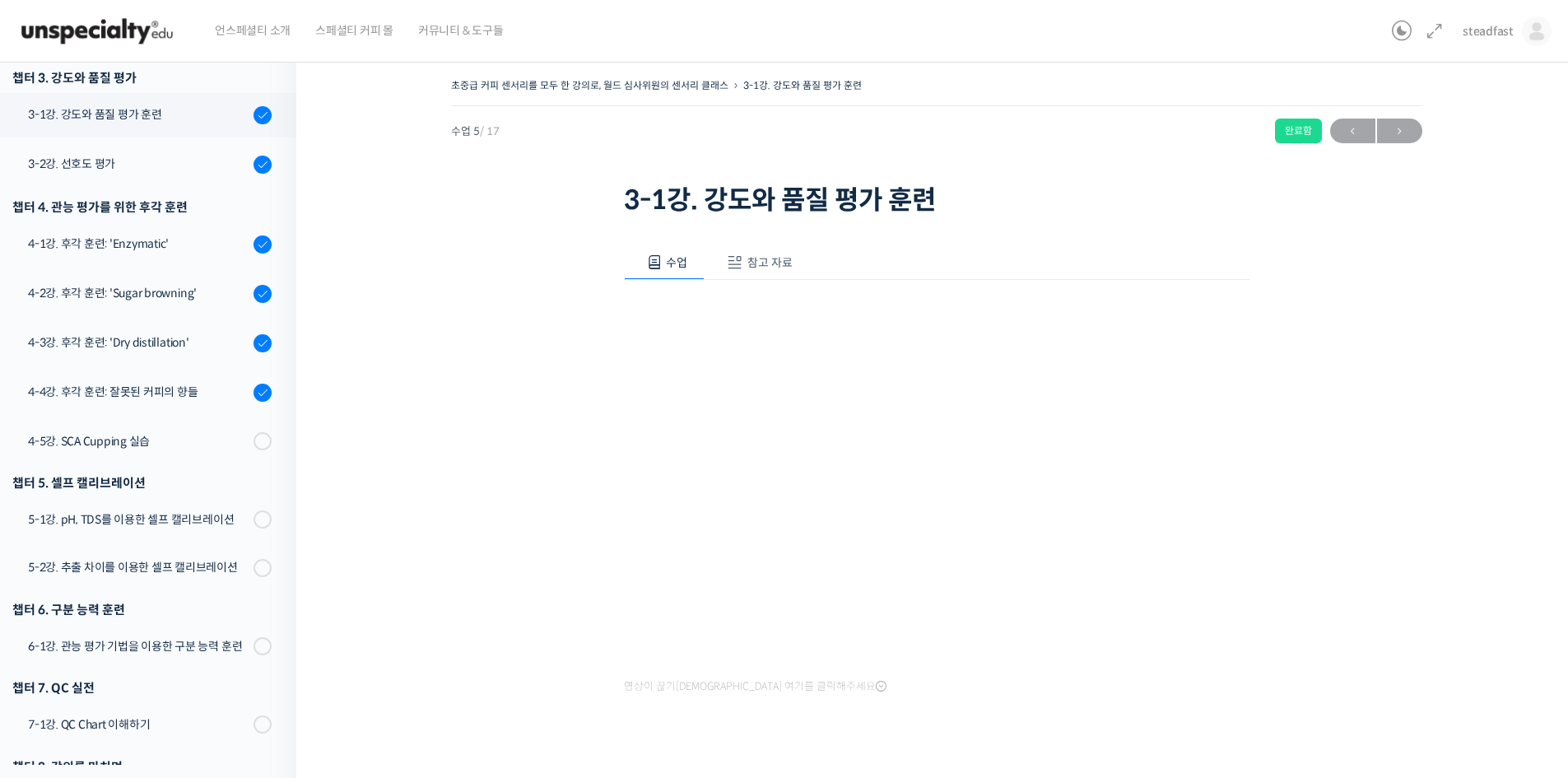
click at [743, 262] on button "참고 자료" at bounding box center [757, 263] width 105 height 35
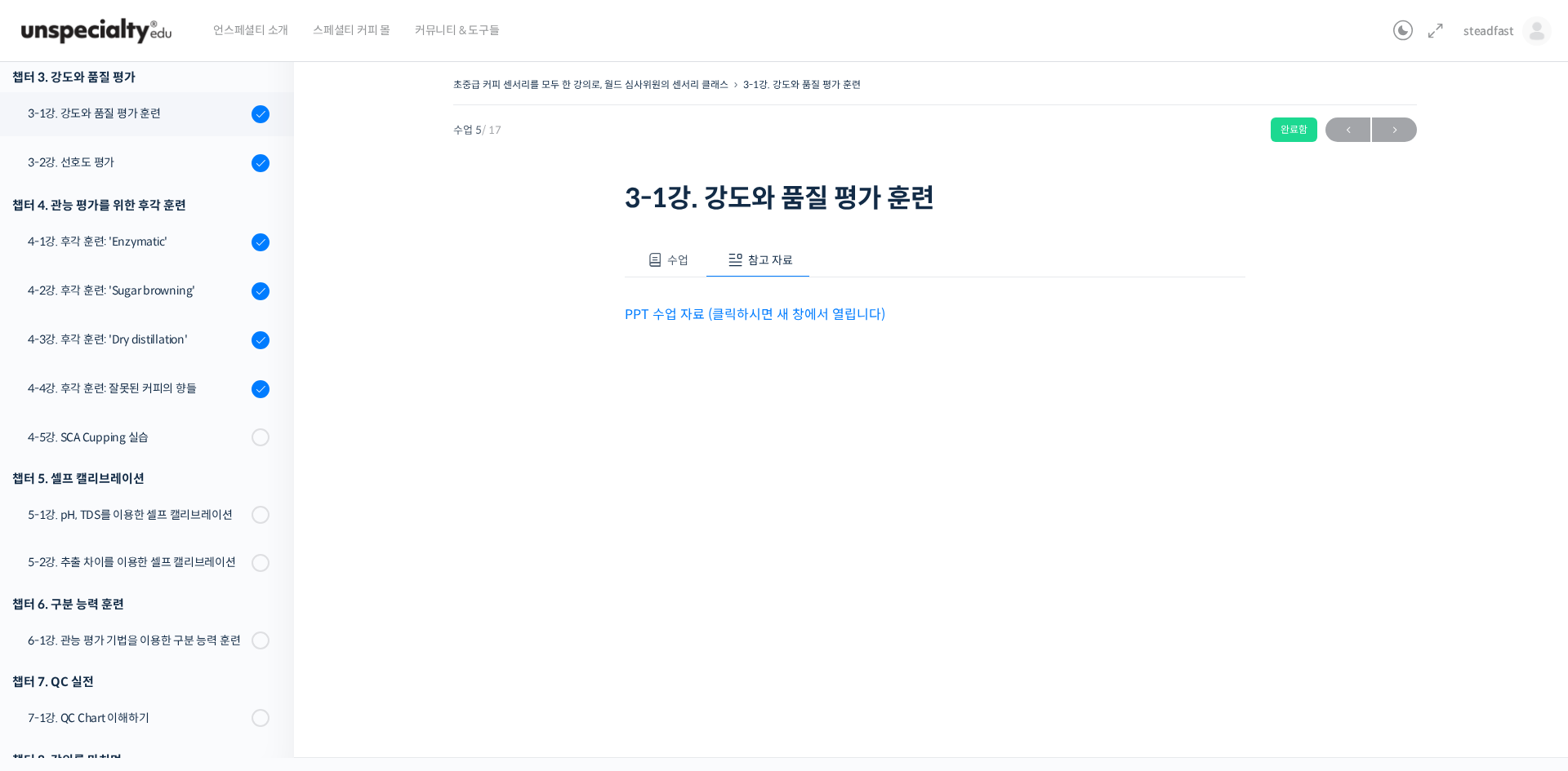
click at [715, 311] on link "PPT 수업 자료 (클릭하시면 새 창에서 열립니다)" at bounding box center [755, 314] width 260 height 17
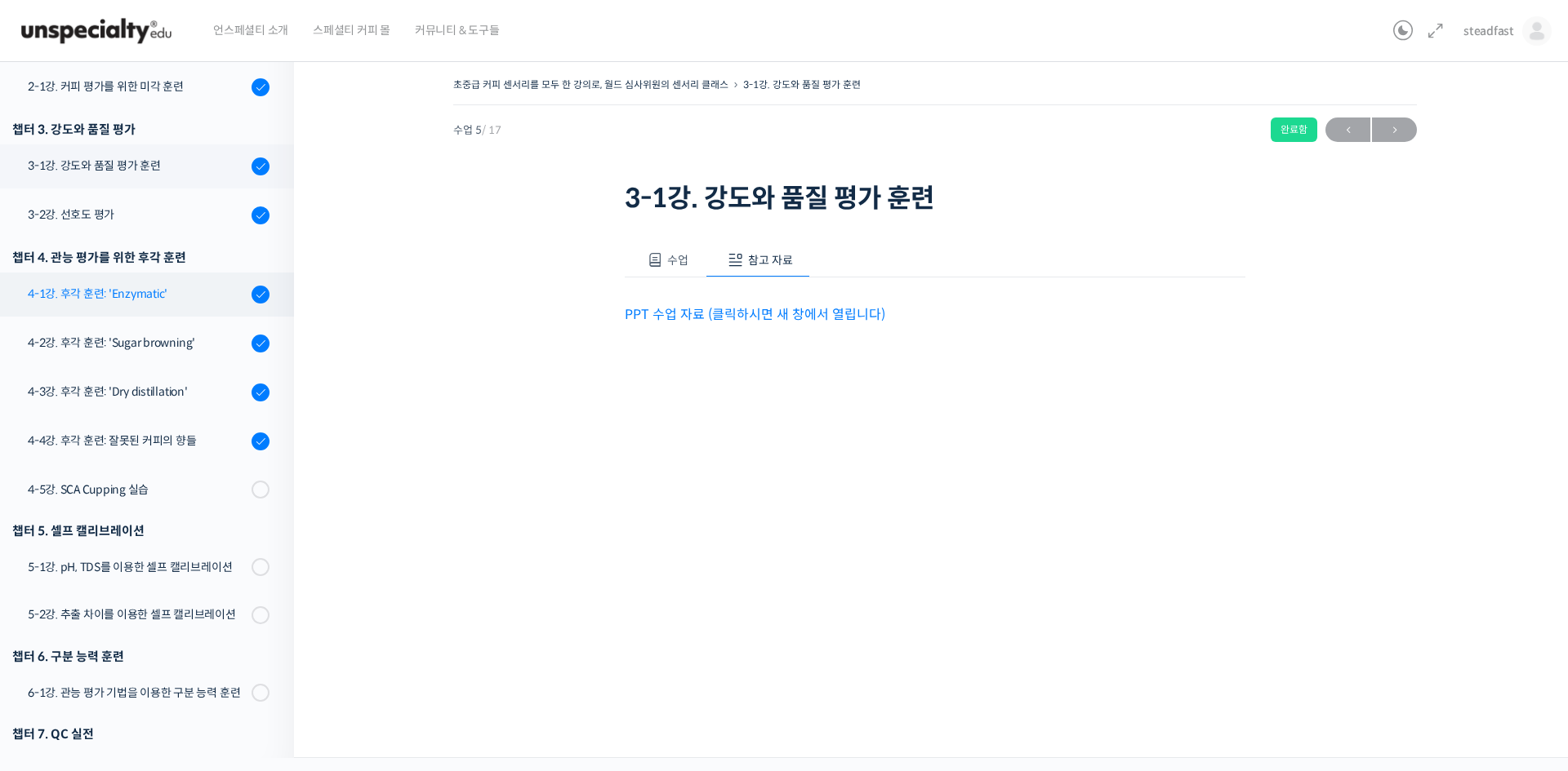
scroll to position [383, 0]
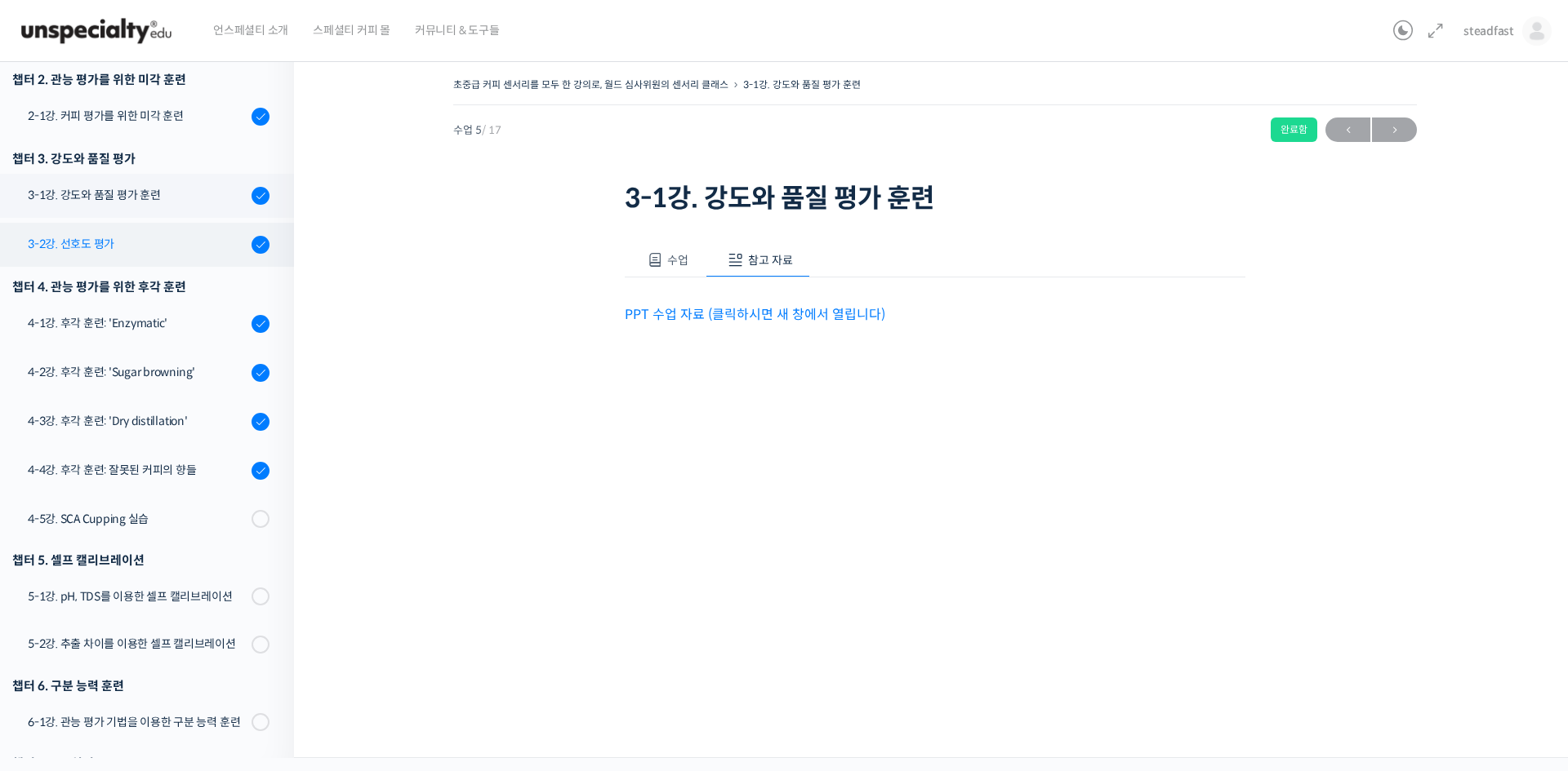
click at [138, 245] on div "3-2강. 선호도 평가" at bounding box center [137, 244] width 219 height 18
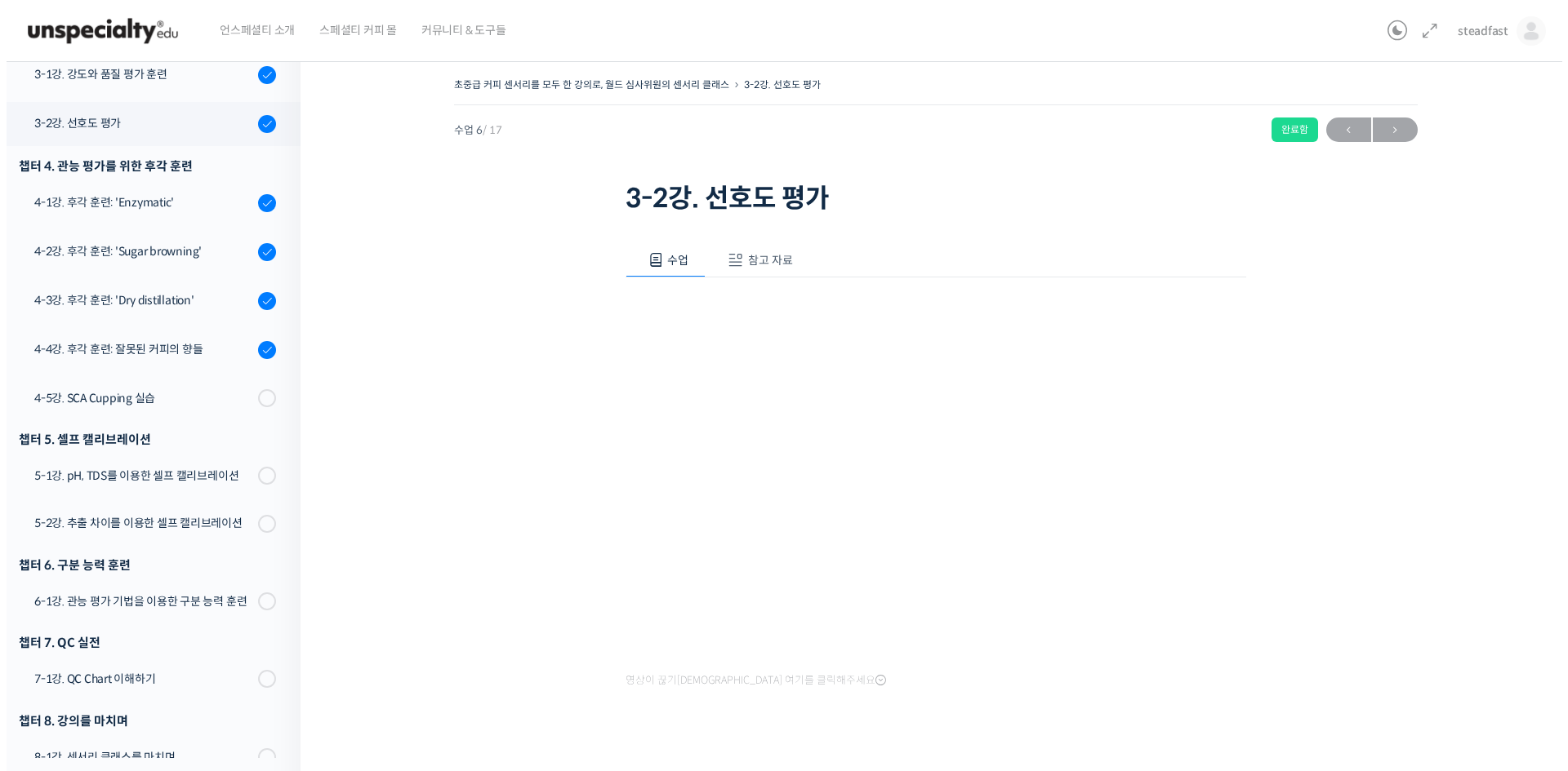
scroll to position [543, 0]
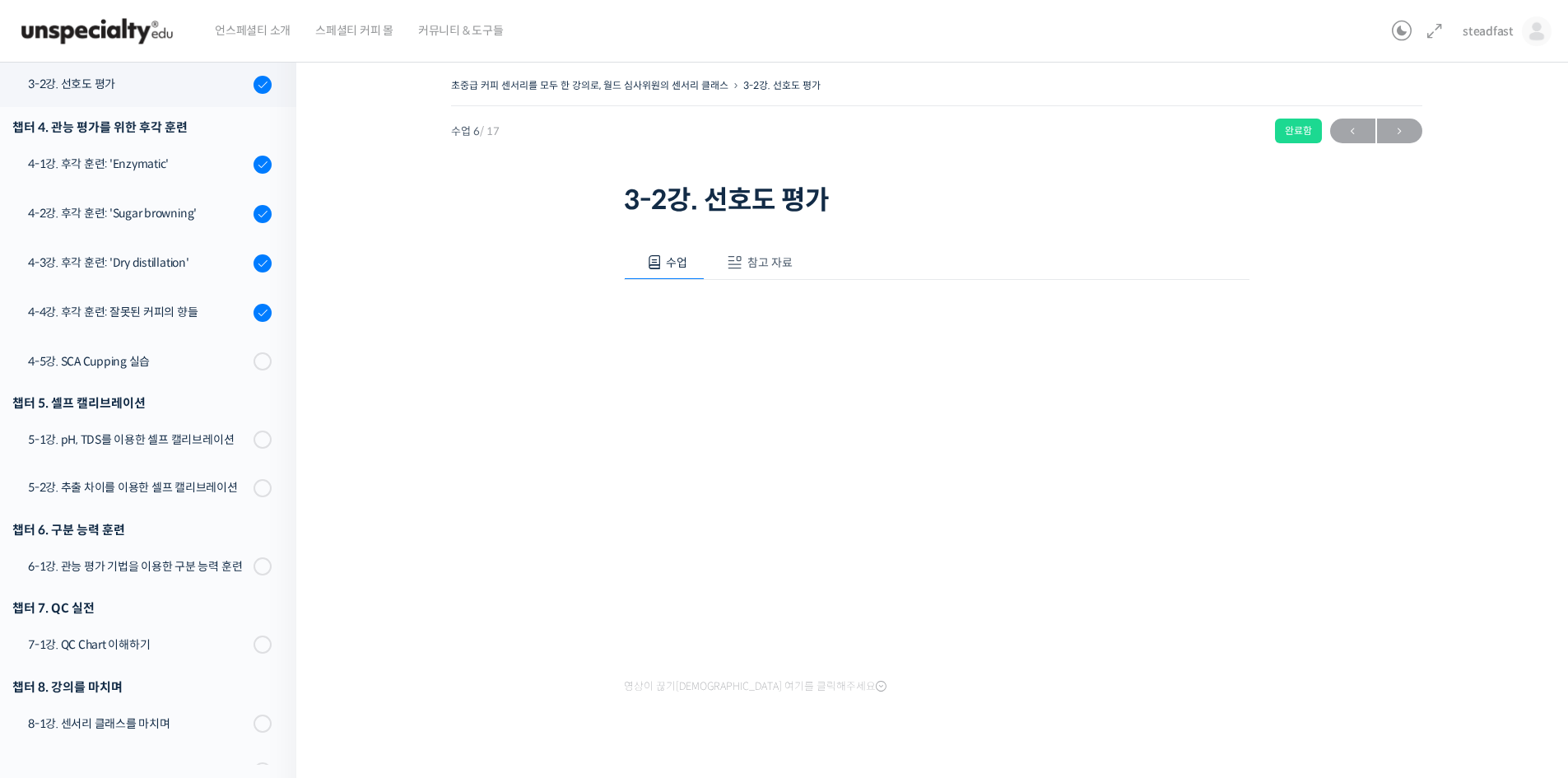
click at [767, 264] on span "참고 자료" at bounding box center [771, 263] width 46 height 15
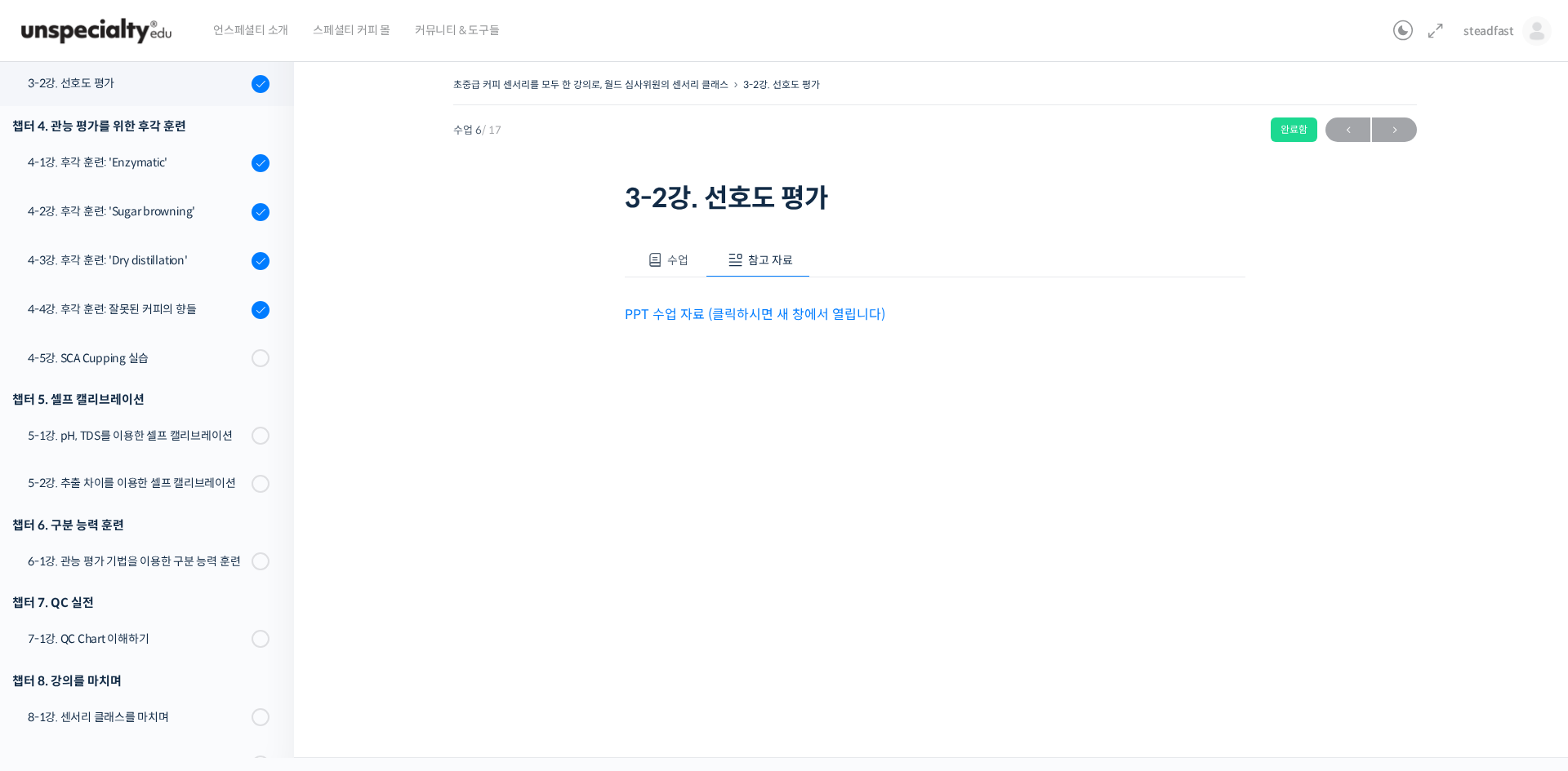
click at [737, 311] on link "PPT 수업 자료 (클릭하시면 새 창에서 열립니다)" at bounding box center [755, 314] width 260 height 17
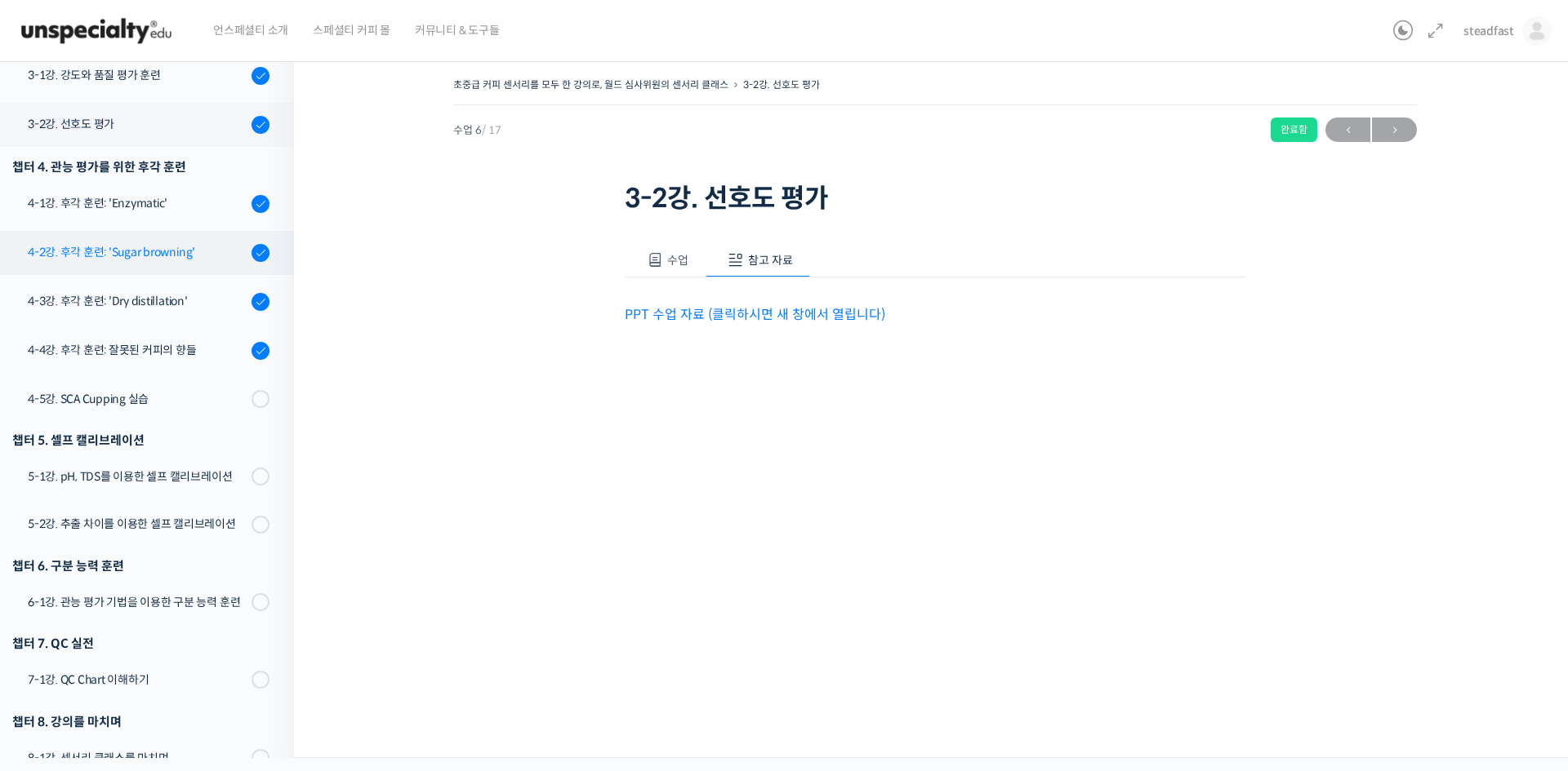
scroll to position [177, 0]
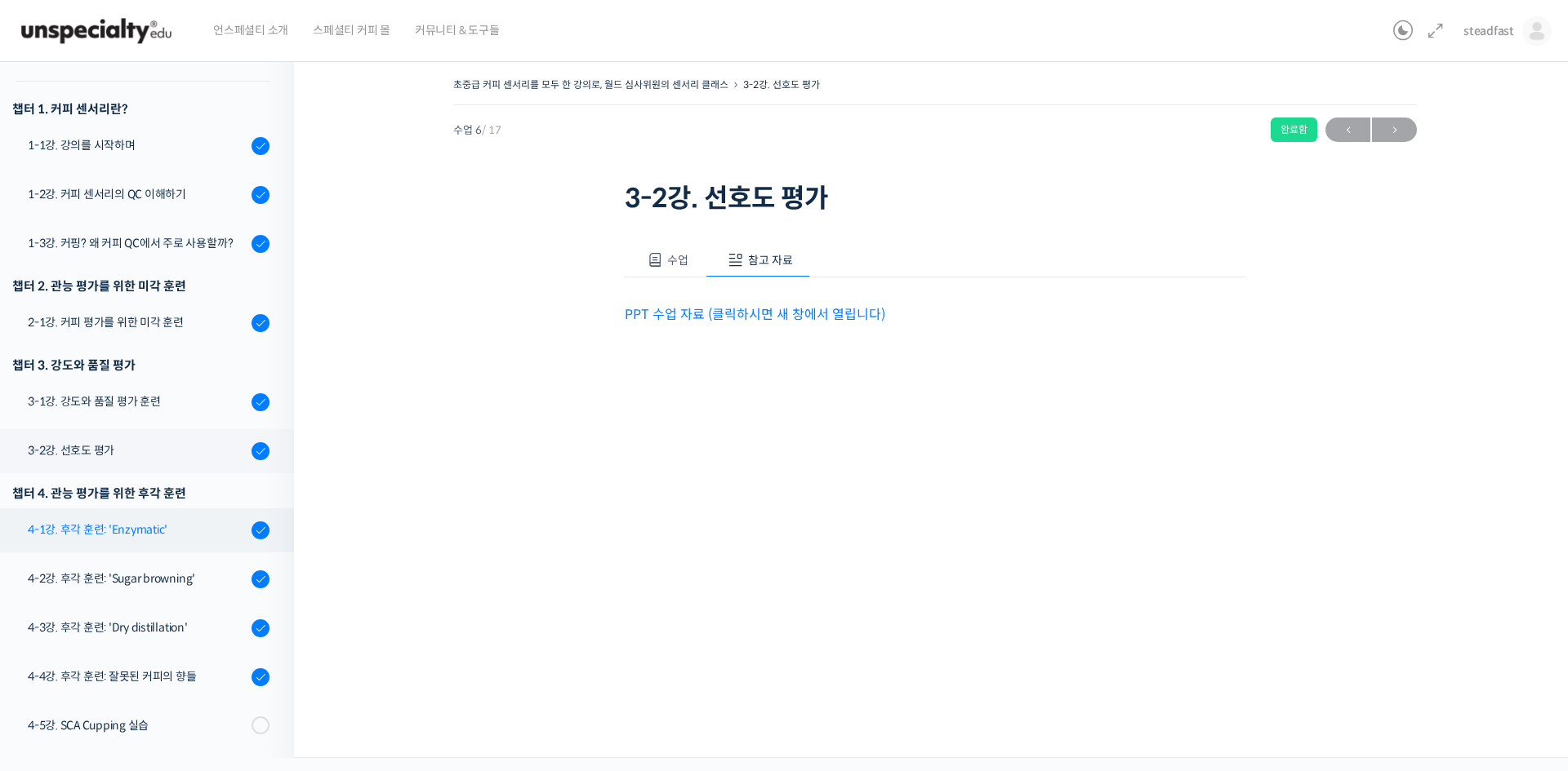
click at [157, 529] on div "4-1강. 후각 훈련: 'Enzymatic'" at bounding box center [137, 529] width 219 height 18
click at [108, 527] on div "4-1강. 후각 훈련: 'Enzymatic'" at bounding box center [137, 529] width 219 height 18
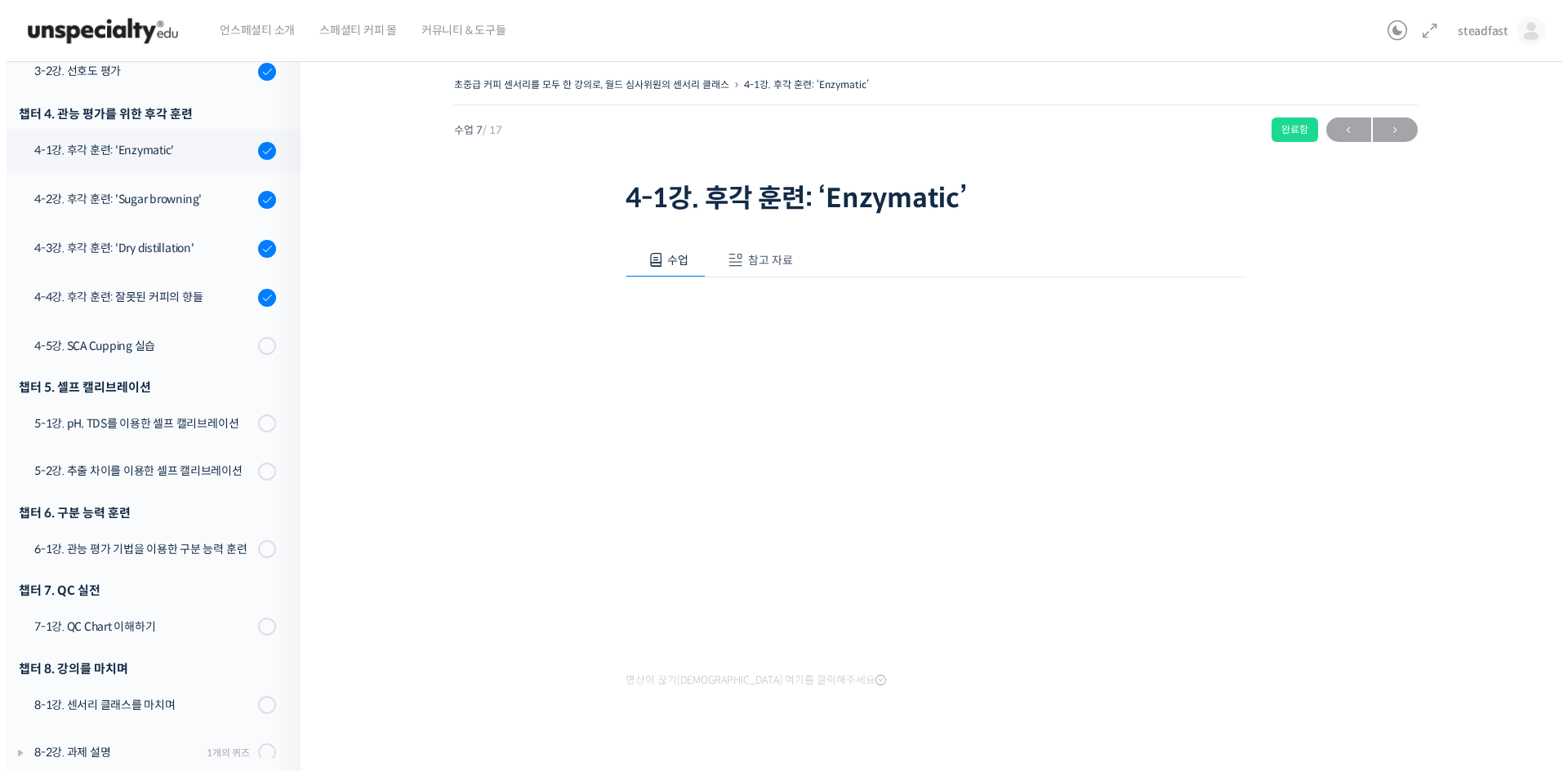
scroll to position [584, 0]
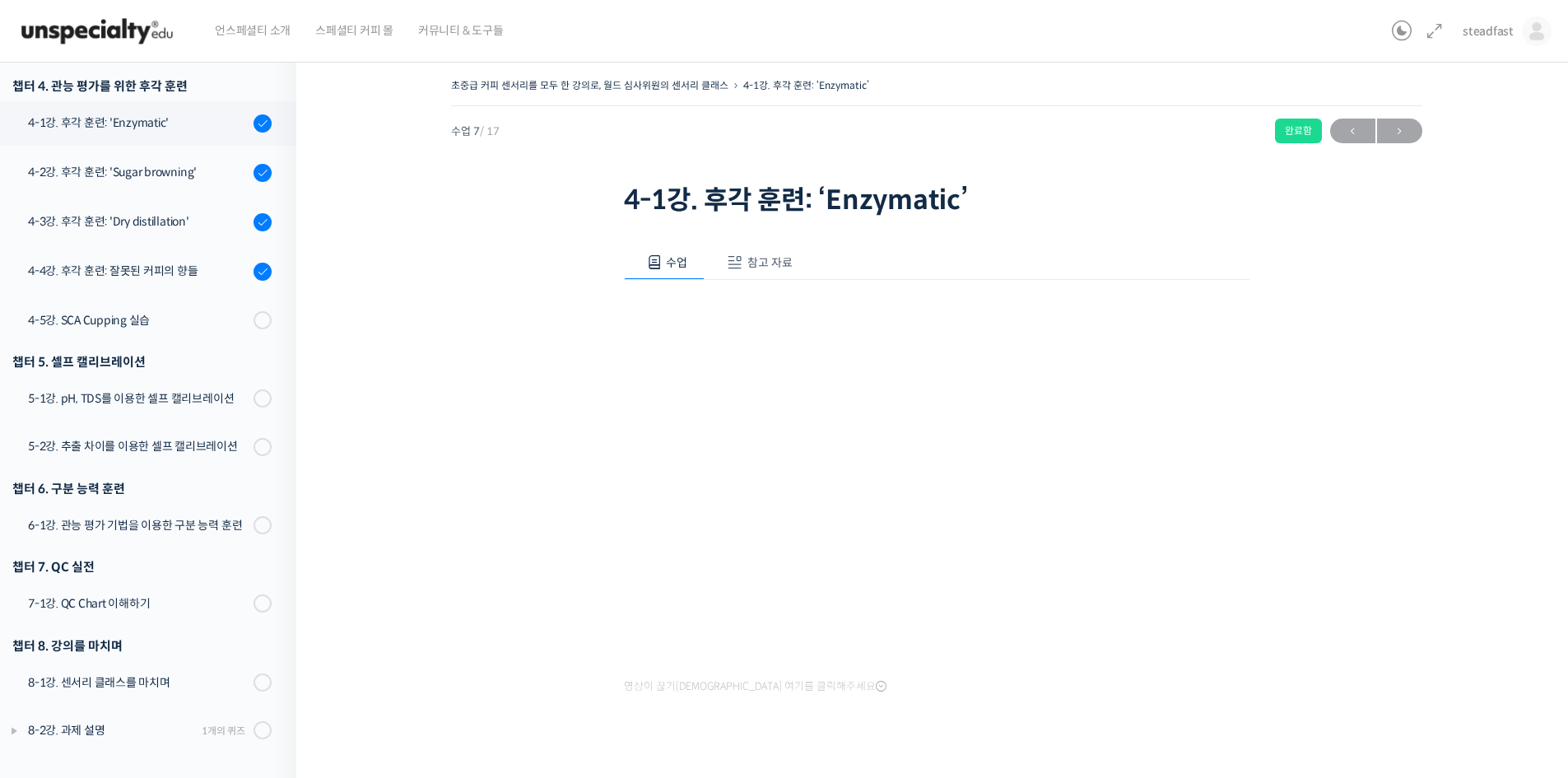
click at [758, 260] on span "참고 자료" at bounding box center [771, 263] width 46 height 15
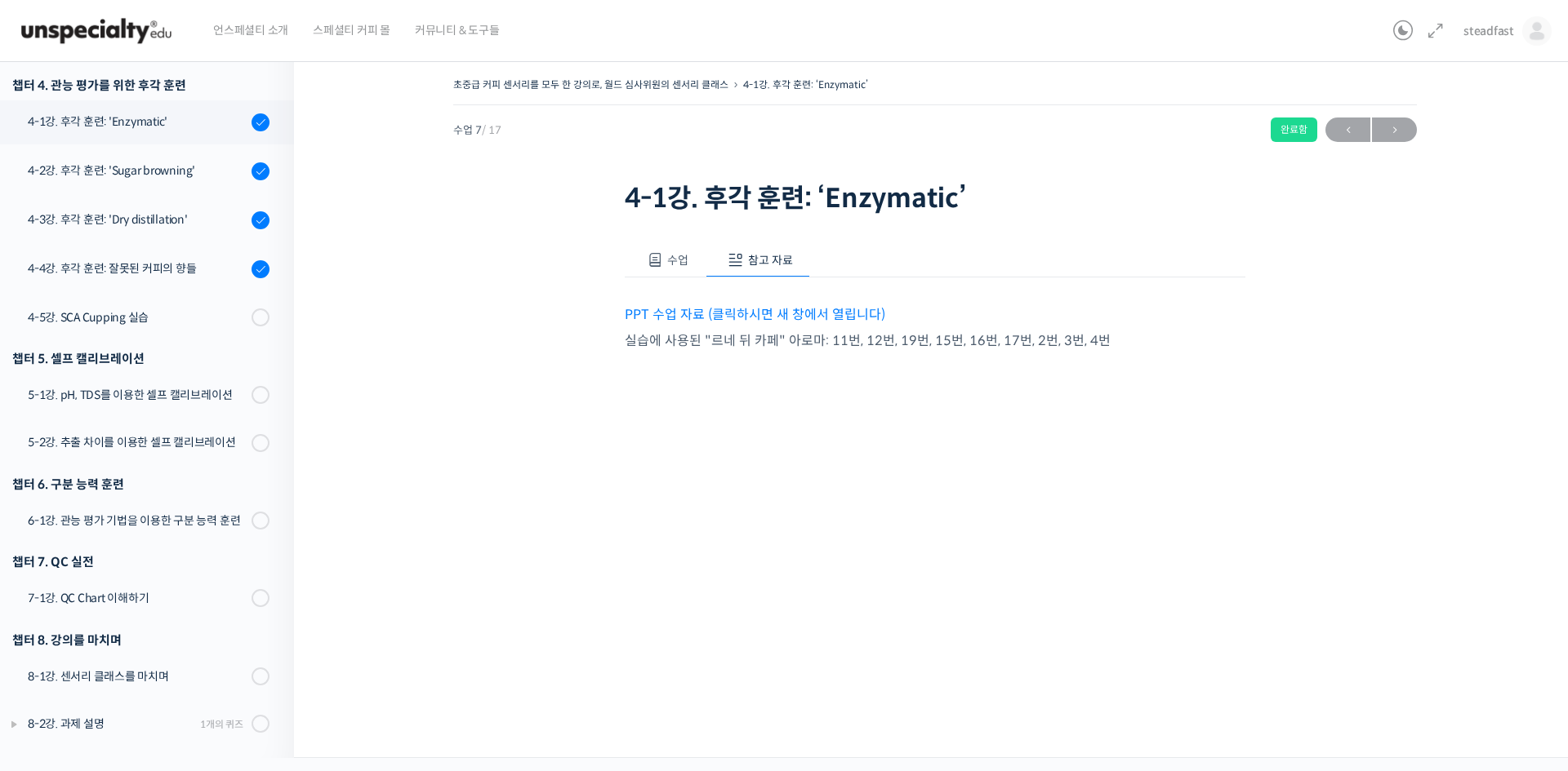
click at [758, 324] on p "PPT 수업 자료 (클릭하시면 새 창에서 열립니다)" at bounding box center [935, 314] width 621 height 22
click at [762, 307] on link "PPT 수업 자료 (클릭하시면 새 창에서 열립니다)" at bounding box center [755, 314] width 260 height 17
drag, startPoint x: 611, startPoint y: 341, endPoint x: 1110, endPoint y: 350, distance: 499.1
click at [1110, 350] on div "초중급 커피 센서리를 모두 한 강의로, 월드 심사위원의 센서리 클래스 4-1강. 후각 훈련: ‘Enzymatic’ 완료함 수업 7 / 17 완…" at bounding box center [934, 250] width 1119 height 354
click at [1105, 389] on div "수업 참고 자료 영상이 끊기신다면 여기를 클릭해주세요 PPT 수업 자료 (클릭하시면 새 창에서 열립니다) 실습에 사용된 "르네 뒤 카페" 아로…" at bounding box center [935, 323] width 621 height 208
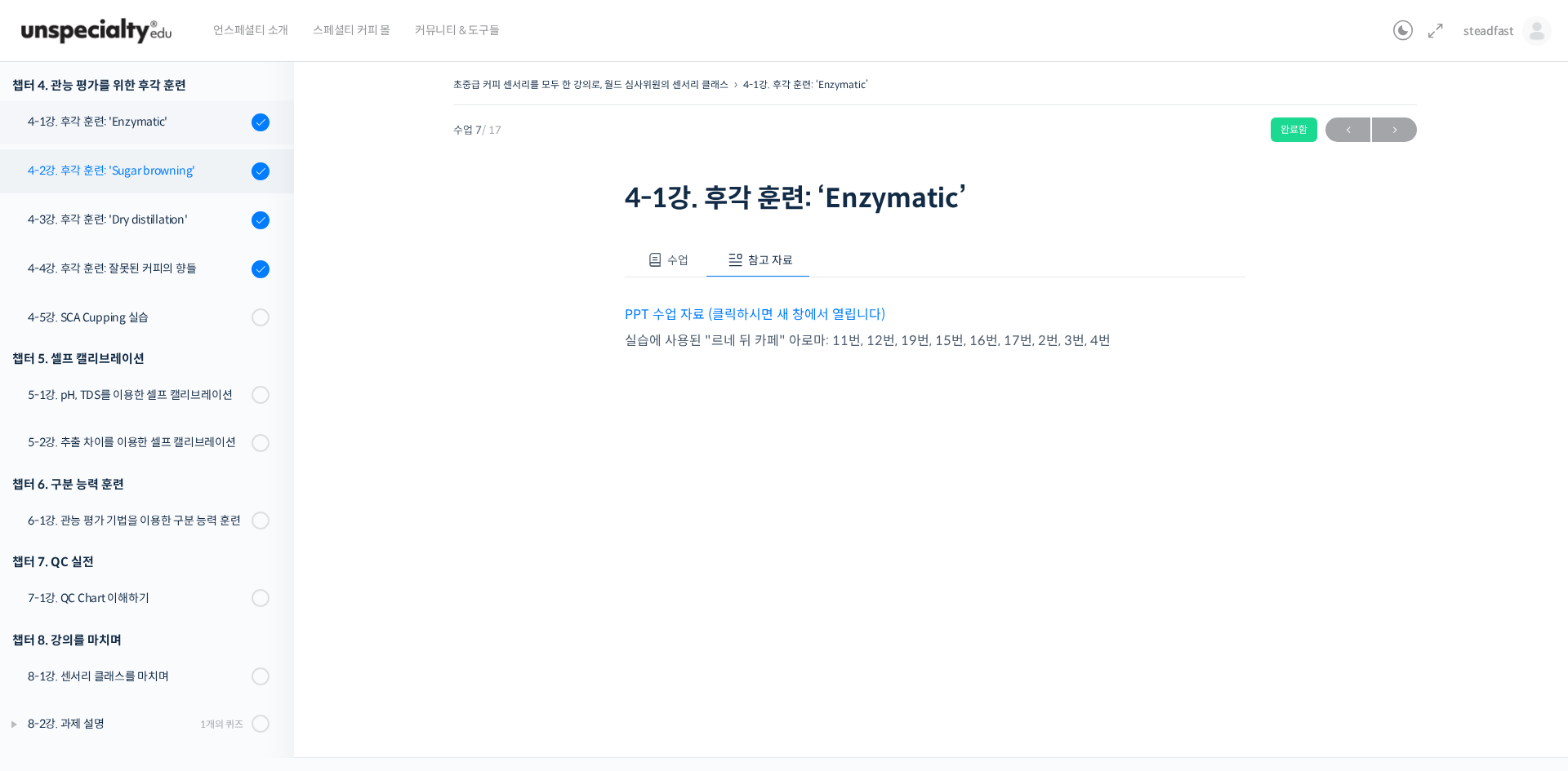
click at [155, 180] on div "4-2강. 후각 훈련: 'Sugar browning'" at bounding box center [137, 171] width 219 height 18
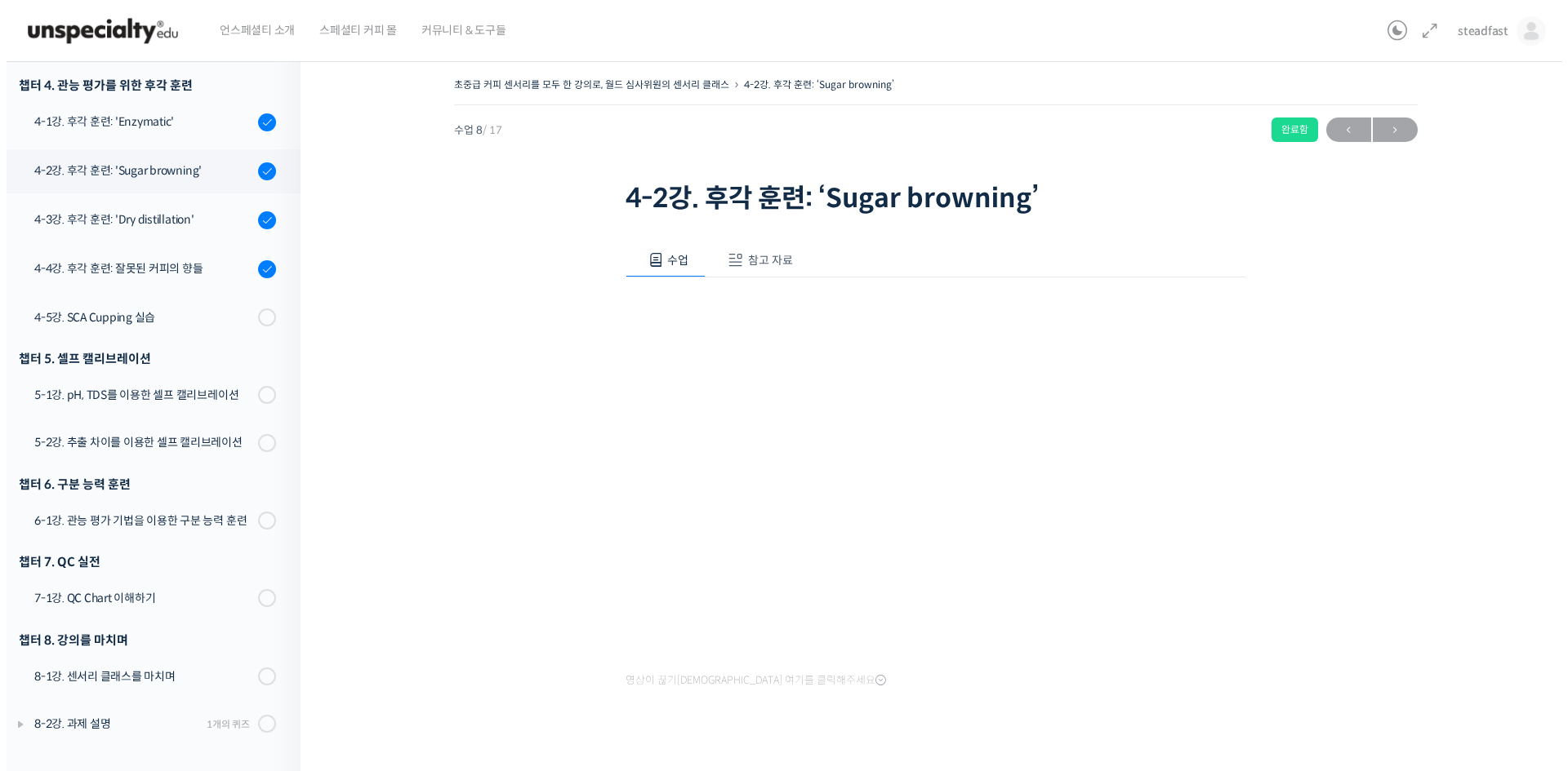
scroll to position [584, 0]
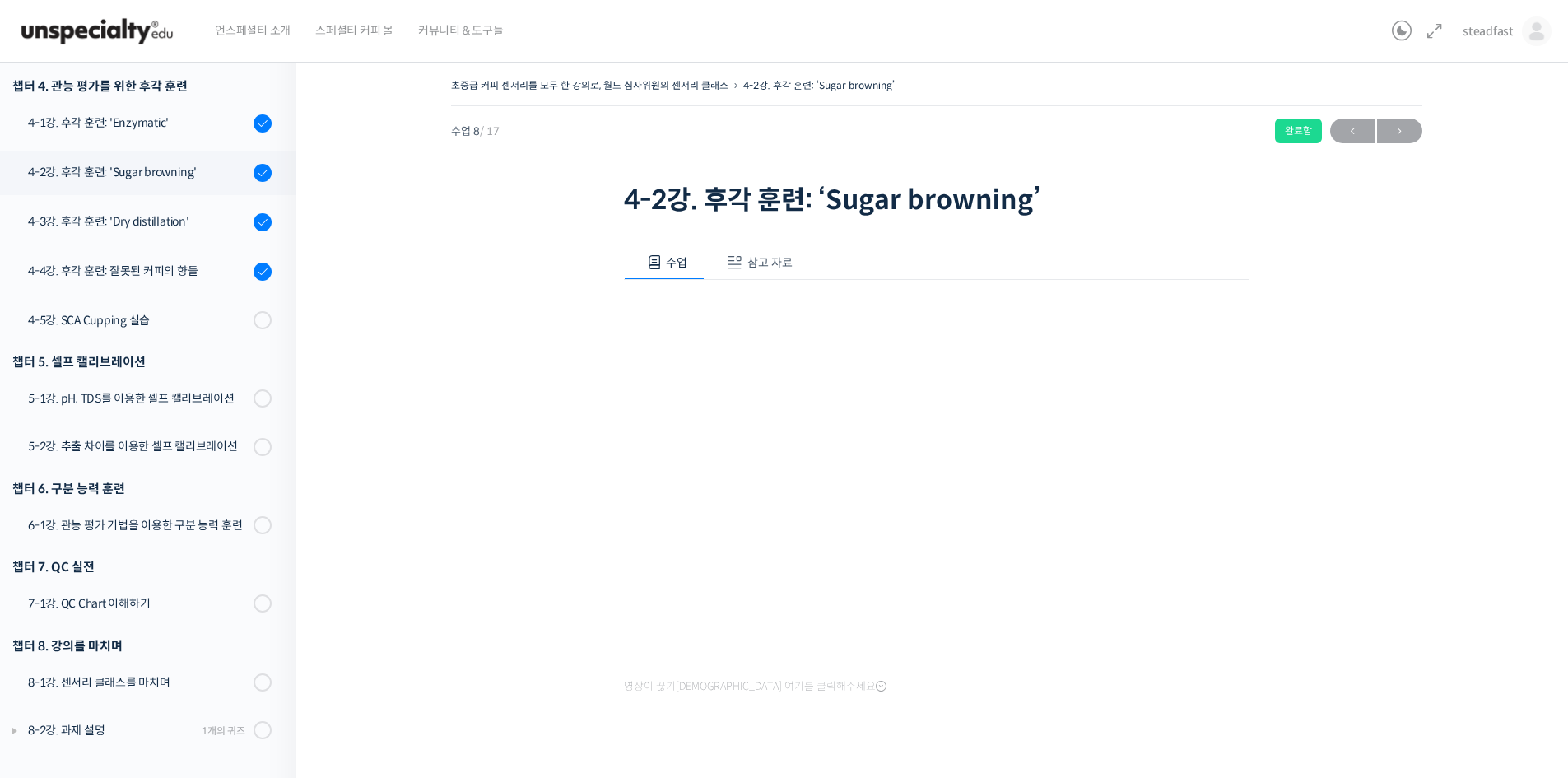
click at [773, 270] on span "참고 자료" at bounding box center [771, 263] width 46 height 15
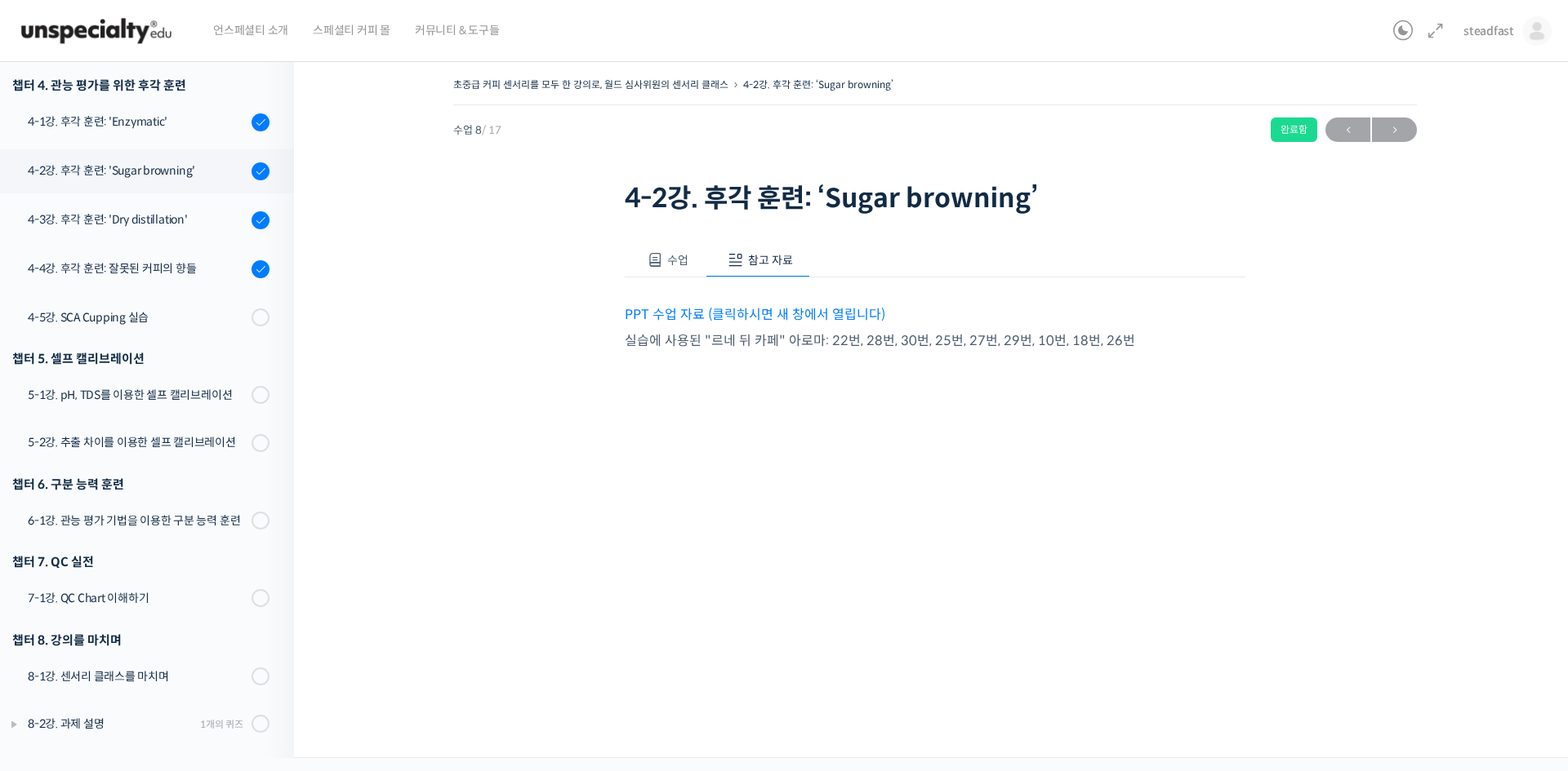
click at [829, 306] on link "PPT 수업 자료 (클릭하시면 새 창에서 열립니다)" at bounding box center [755, 314] width 260 height 17
click at [105, 218] on div "4-3강. 후각 훈련: 'Dry distillation'" at bounding box center [137, 219] width 219 height 18
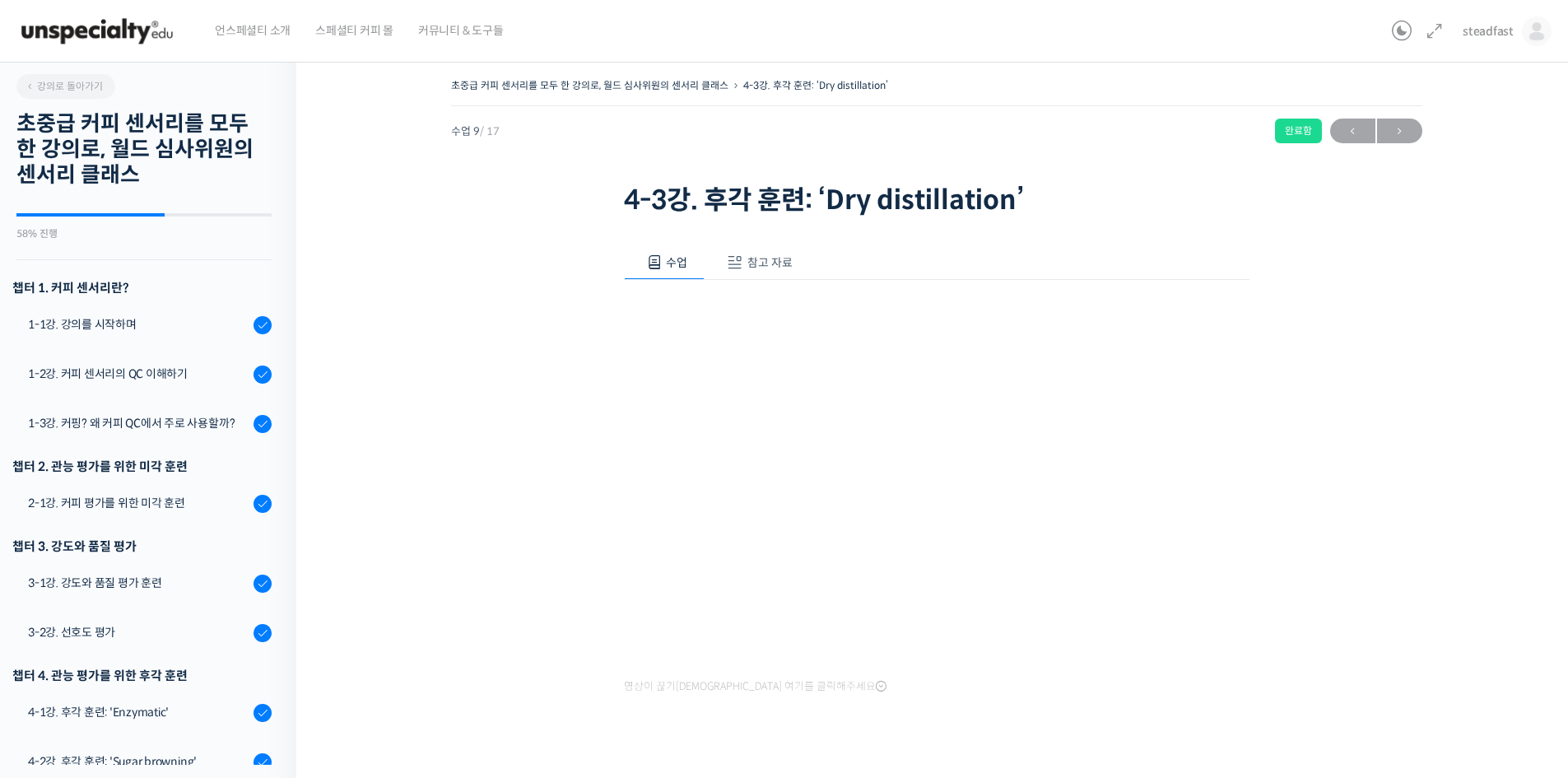
scroll to position [590, 0]
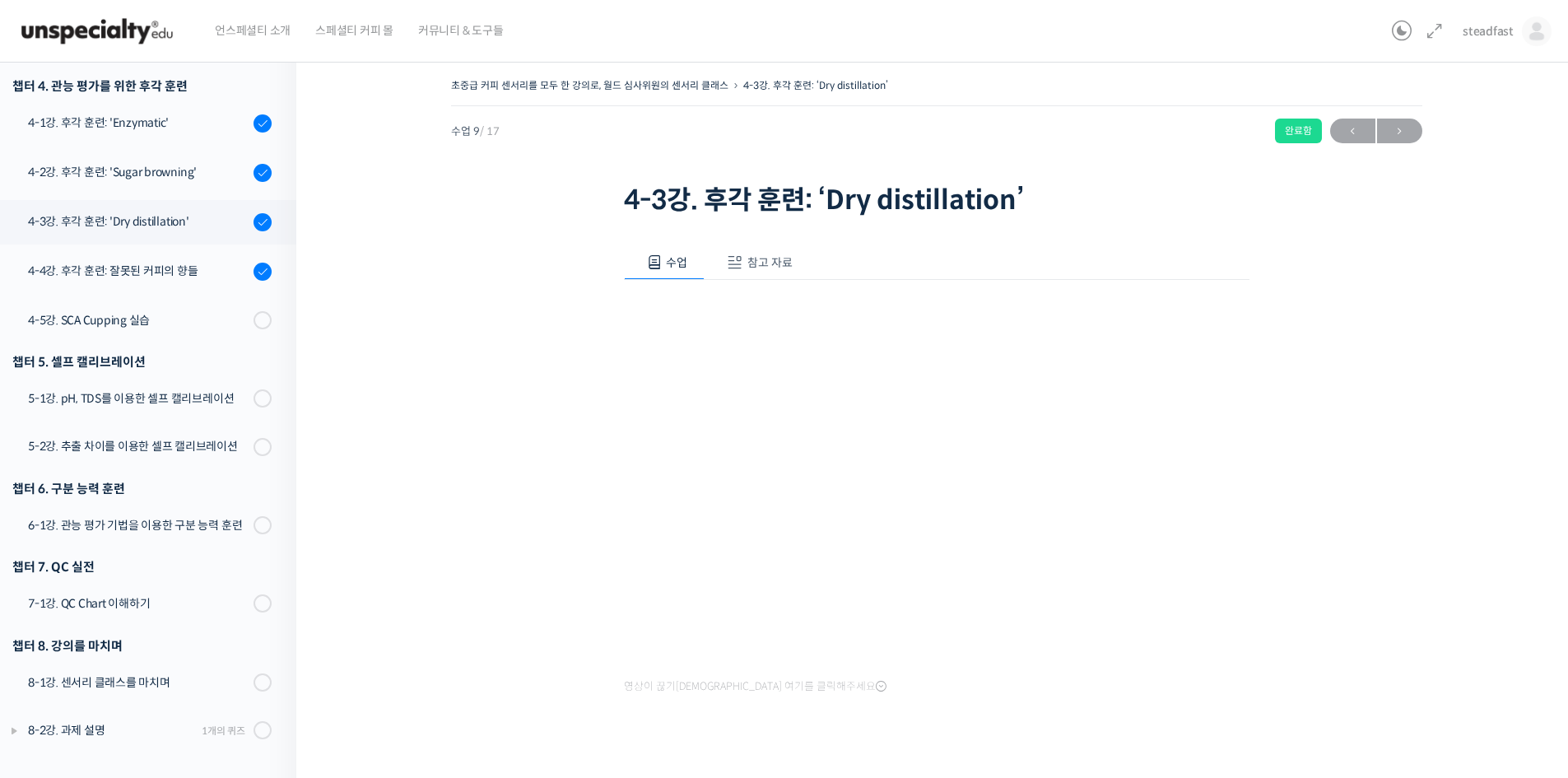
click at [771, 256] on span "참고 자료" at bounding box center [771, 263] width 46 height 15
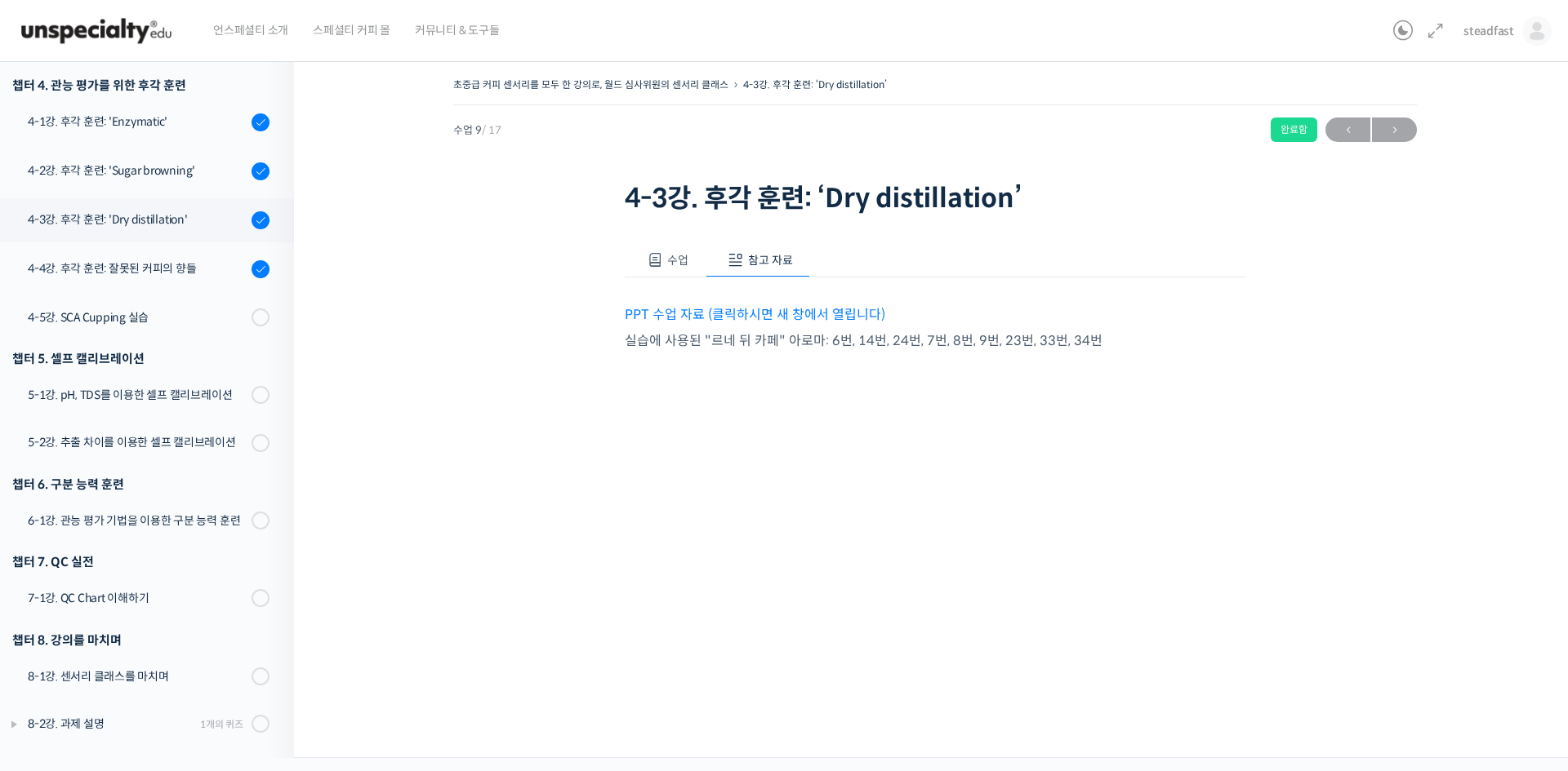
click at [751, 308] on link "PPT 수업 자료 (클릭하시면 새 창에서 열립니다)" at bounding box center [755, 314] width 260 height 17
click at [115, 267] on div "4-4강. 후각 훈련: 잘못된 커피의 향들" at bounding box center [137, 268] width 219 height 18
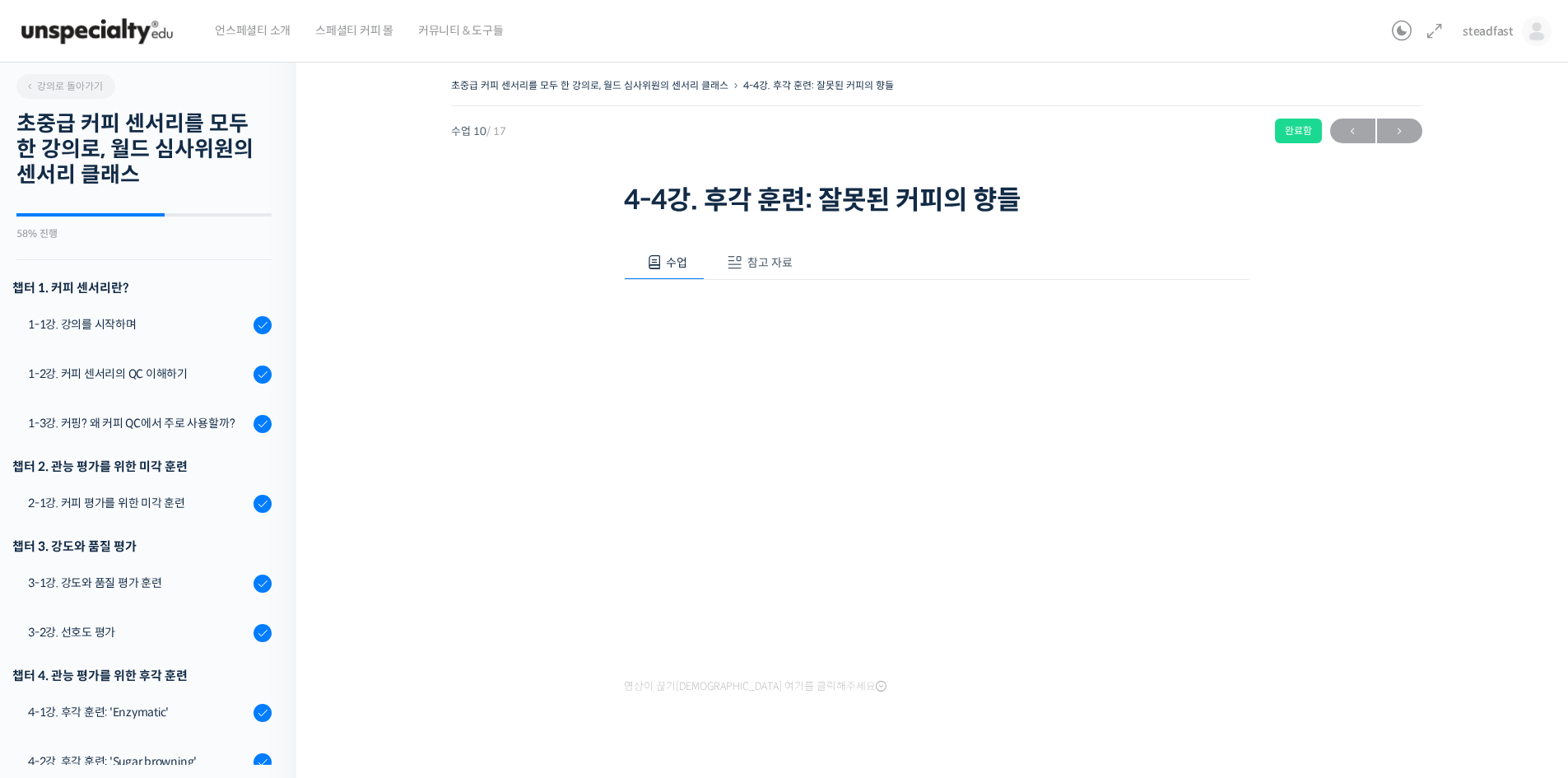
scroll to position [590, 0]
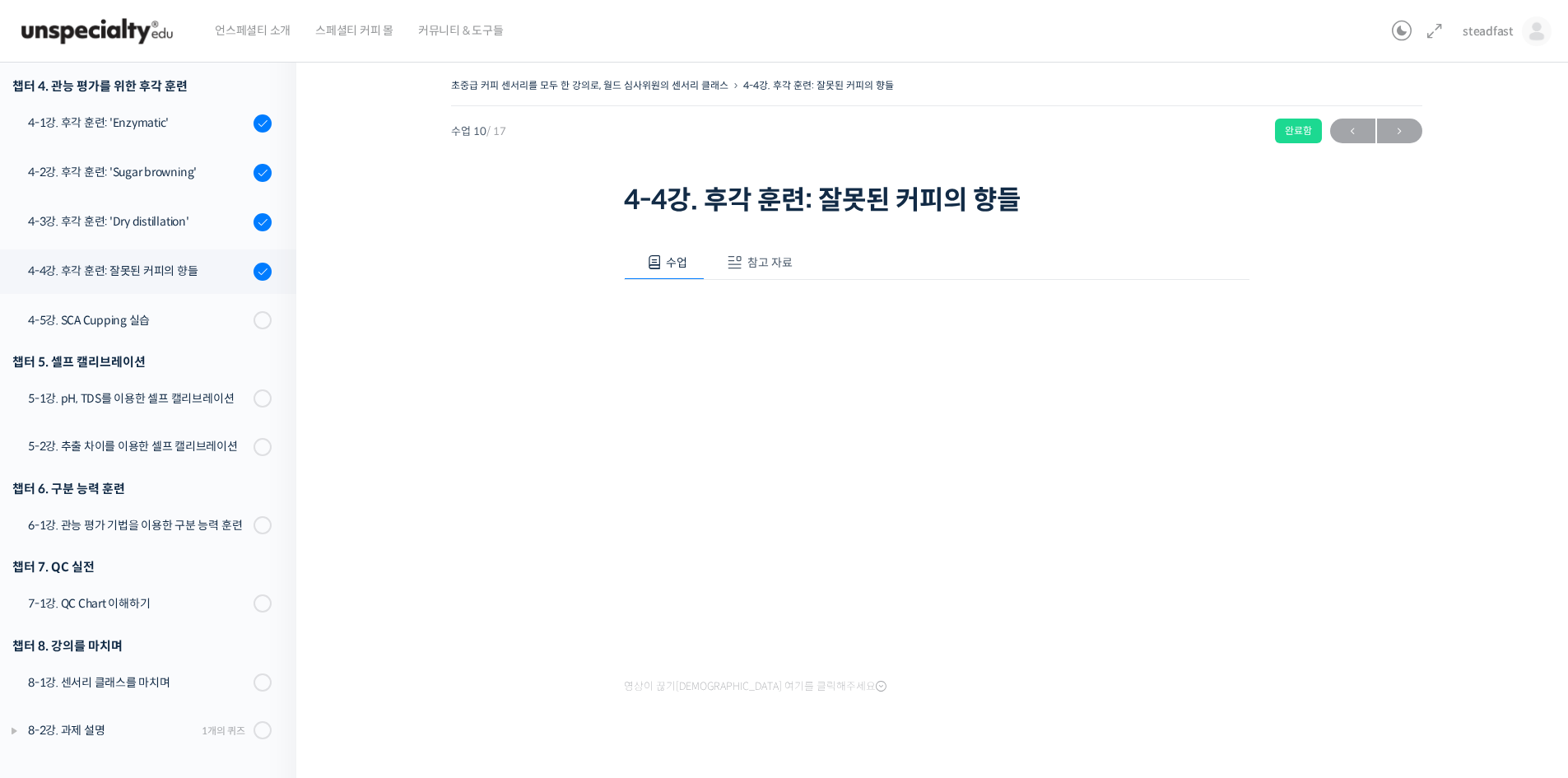
click at [764, 254] on button "참고 자료" at bounding box center [757, 263] width 105 height 35
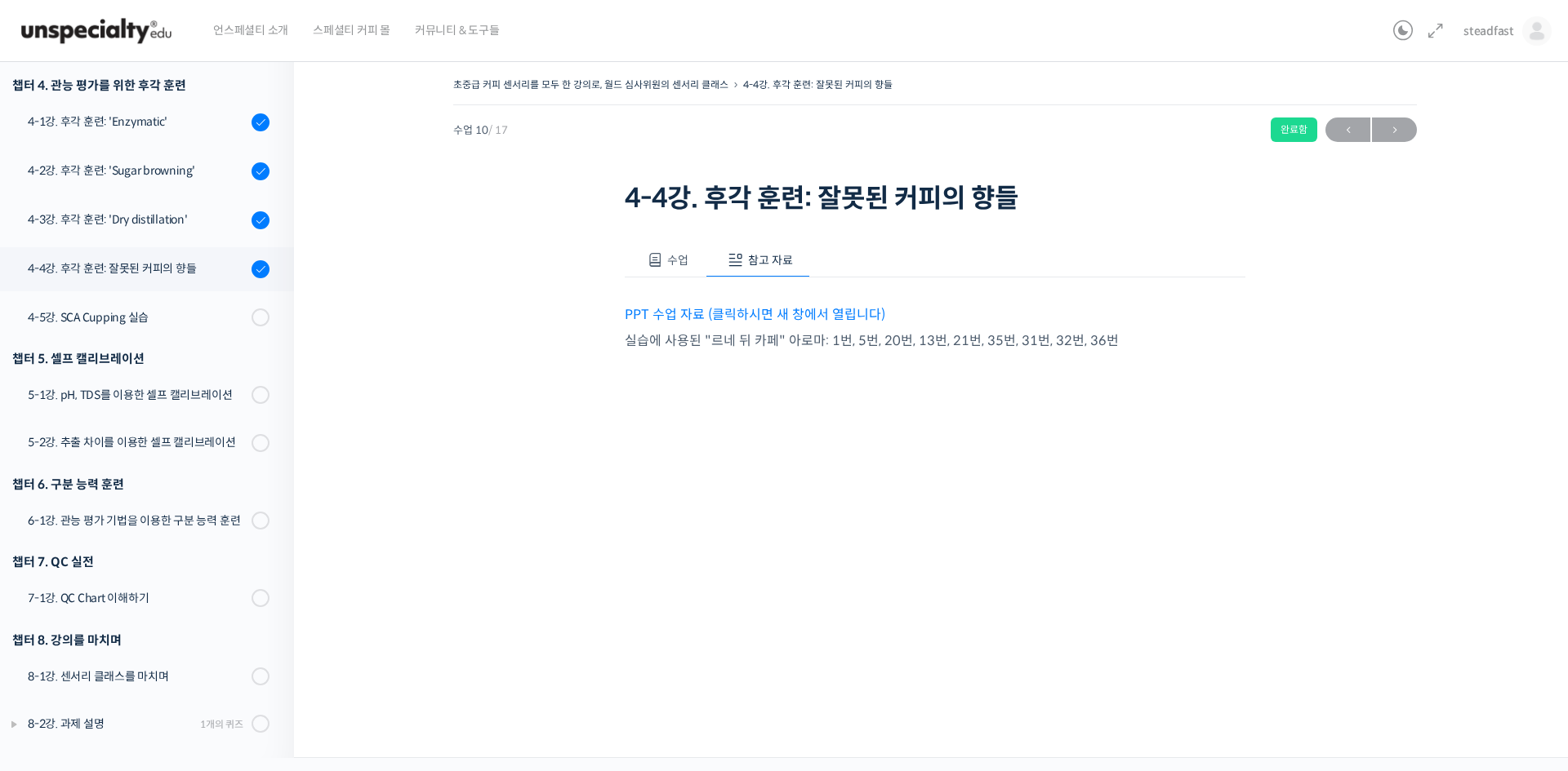
click at [754, 311] on link "PPT 수업 자료 (클릭하시면 새 창에서 열립니다)" at bounding box center [755, 314] width 260 height 17
click at [129, 321] on div "4-5강. SCA Cupping 실습" at bounding box center [137, 317] width 219 height 18
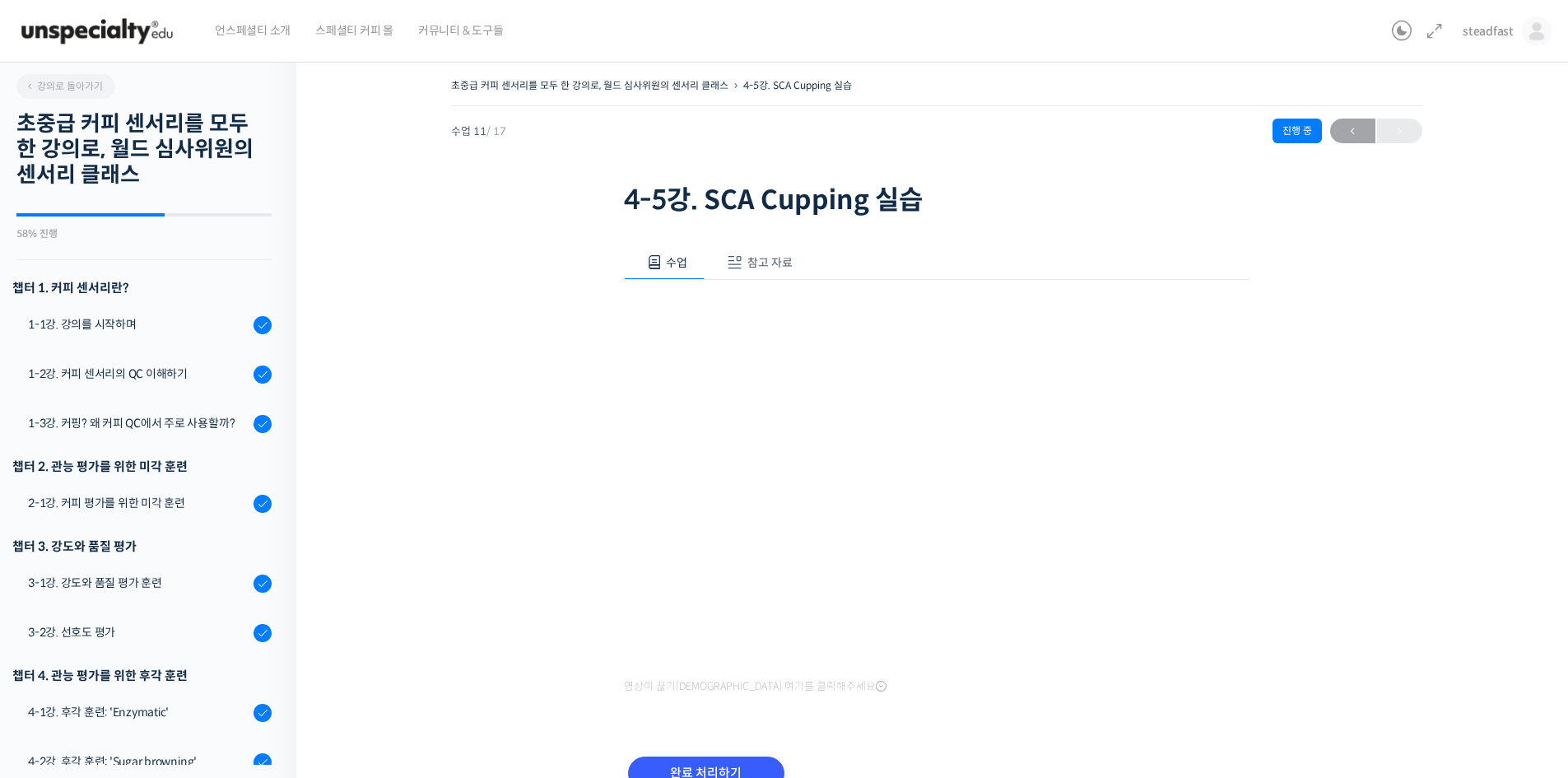
scroll to position [590, 0]
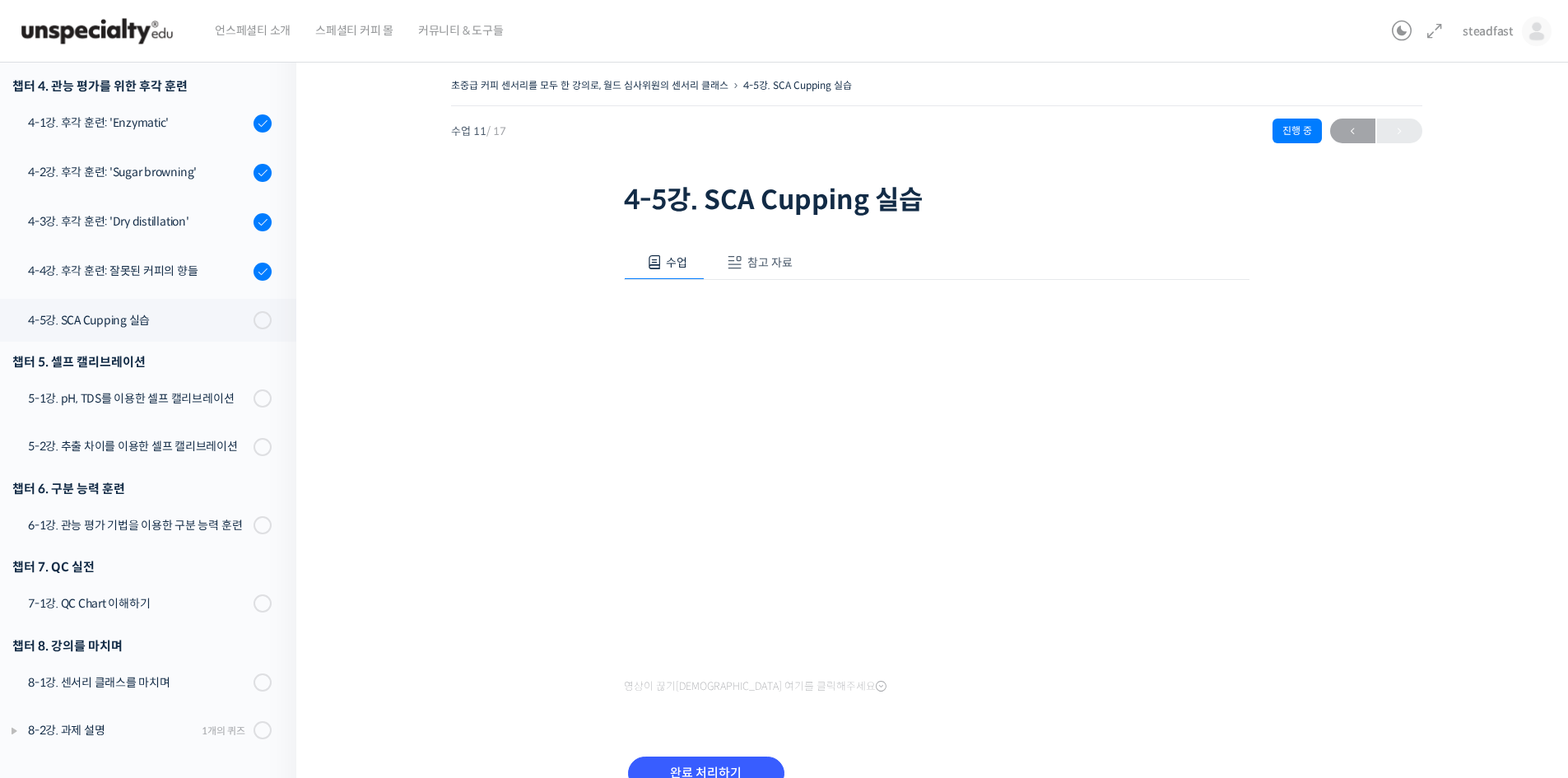
click at [778, 260] on span "참고 자료" at bounding box center [771, 263] width 46 height 15
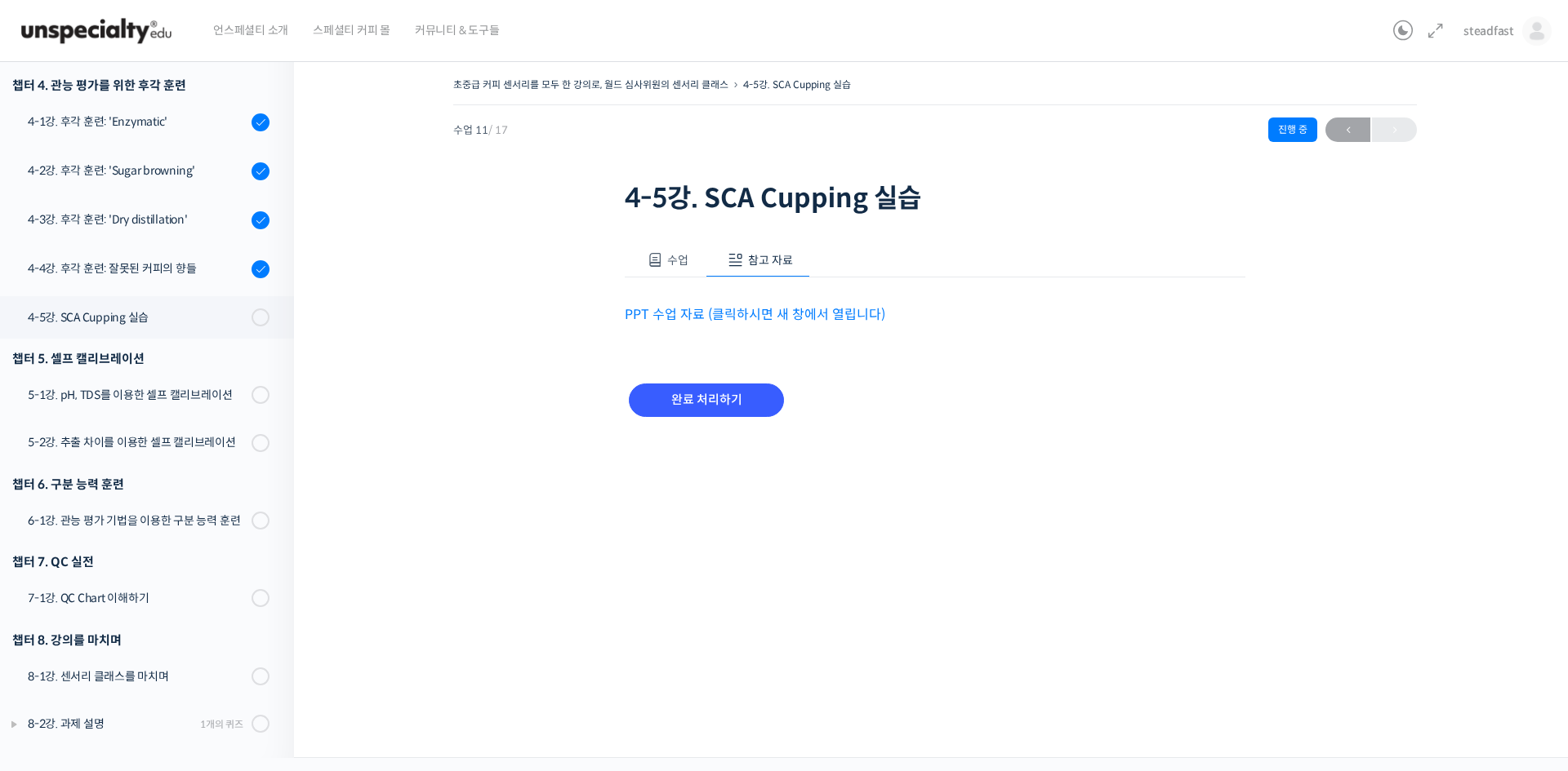
click at [741, 316] on link "PPT 수업 자료 (클릭하시면 새 창에서 열립니다)" at bounding box center [755, 314] width 260 height 17
click at [189, 401] on div "5-1강. pH, TDS를 이용한 셀프 캘리브레이션" at bounding box center [137, 395] width 219 height 18
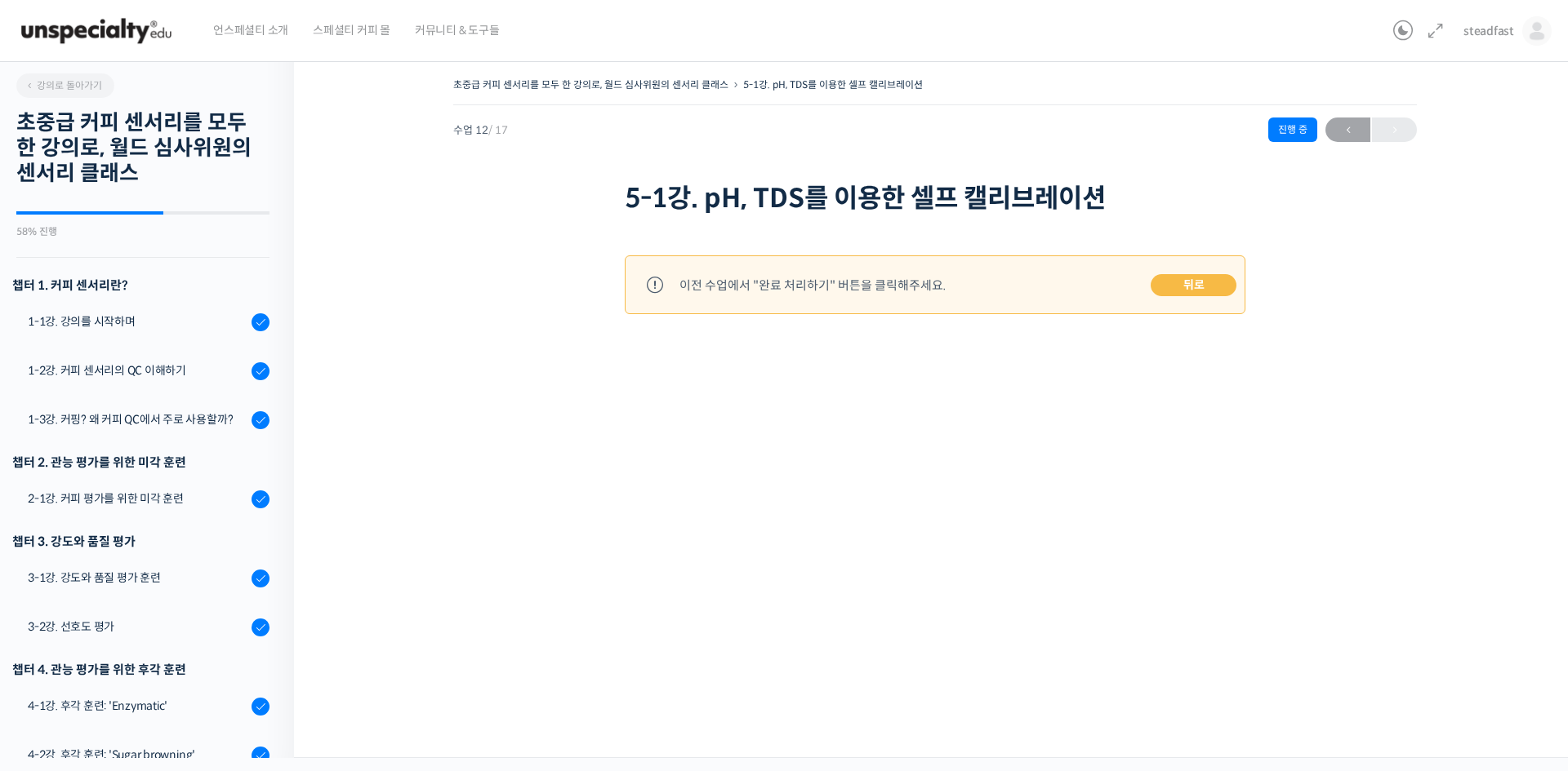
scroll to position [584, 0]
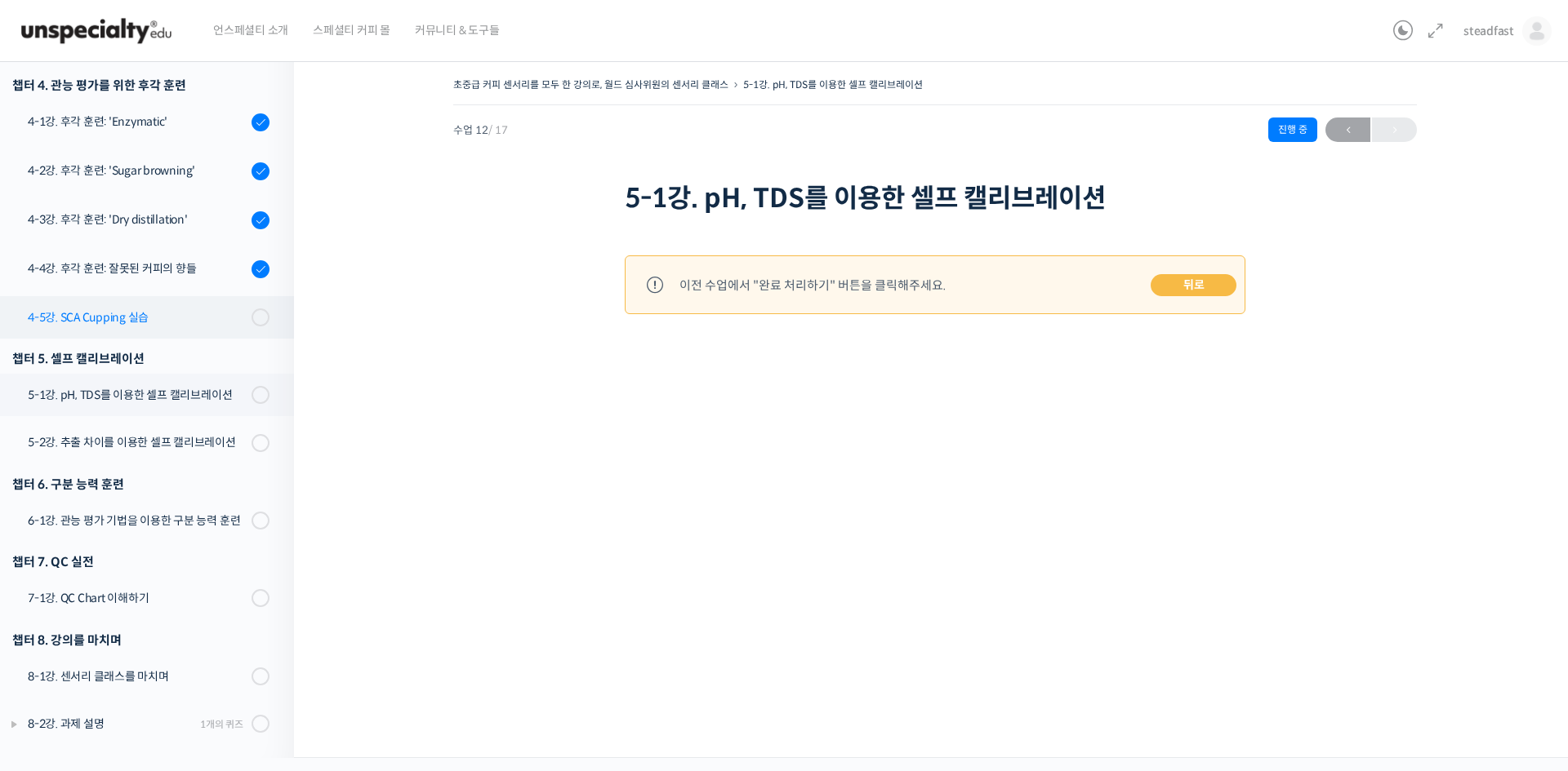
click at [146, 328] on link "4-5강. SCA Cupping 실습" at bounding box center [142, 317] width 302 height 42
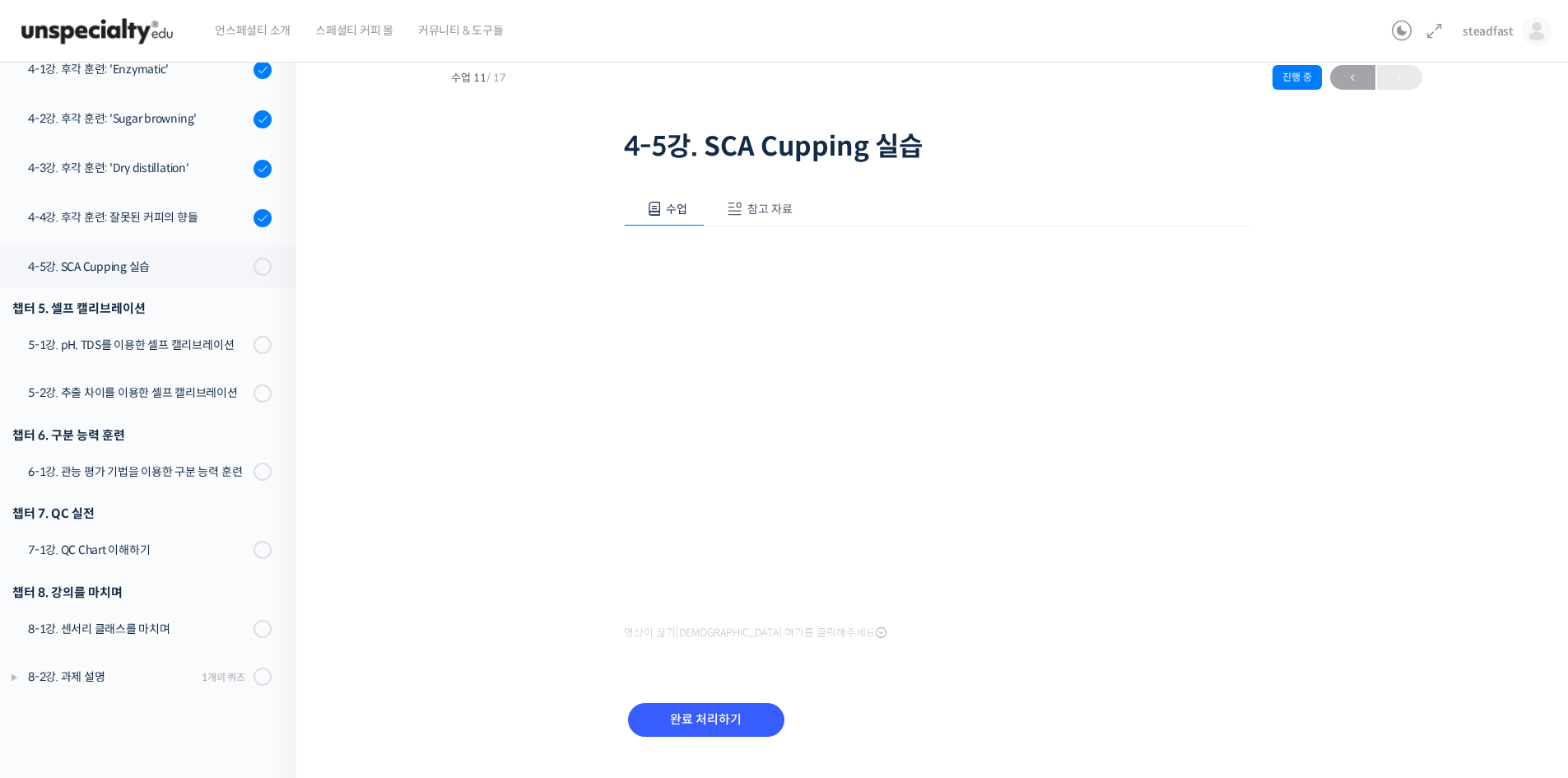
scroll to position [82, 0]
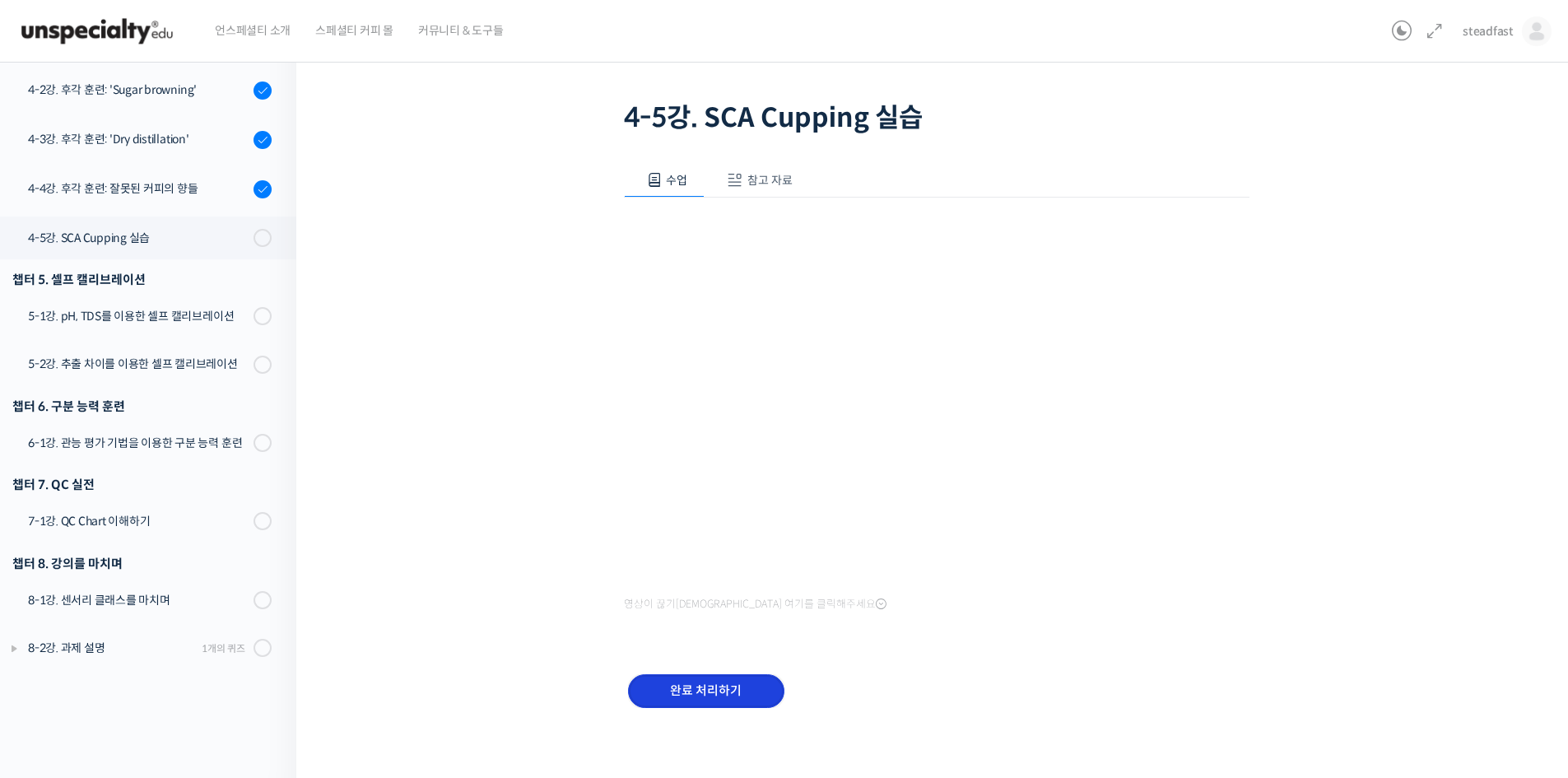
click at [718, 692] on input "완료 처리하기" at bounding box center [706, 692] width 157 height 34
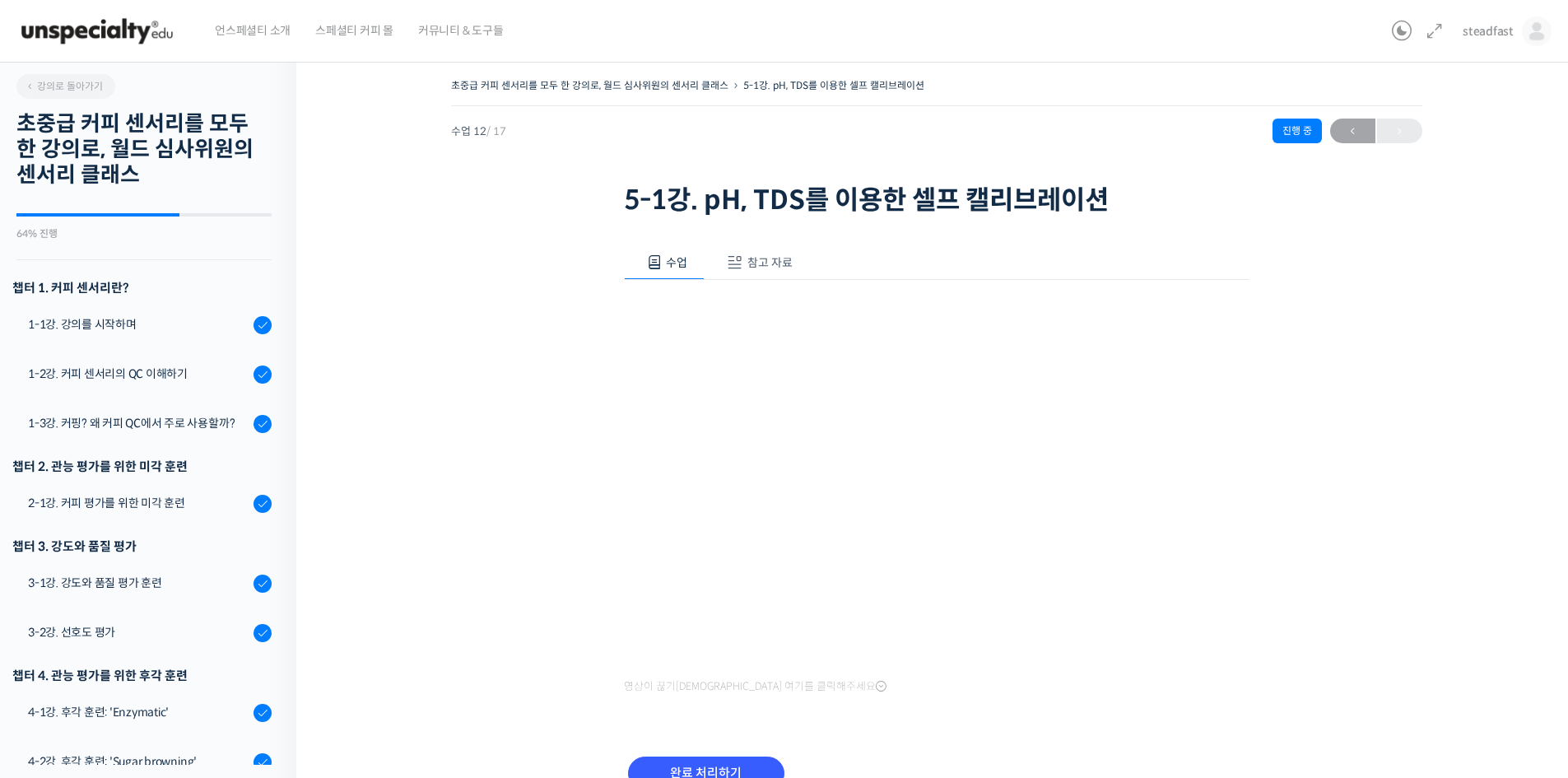
scroll to position [592, 0]
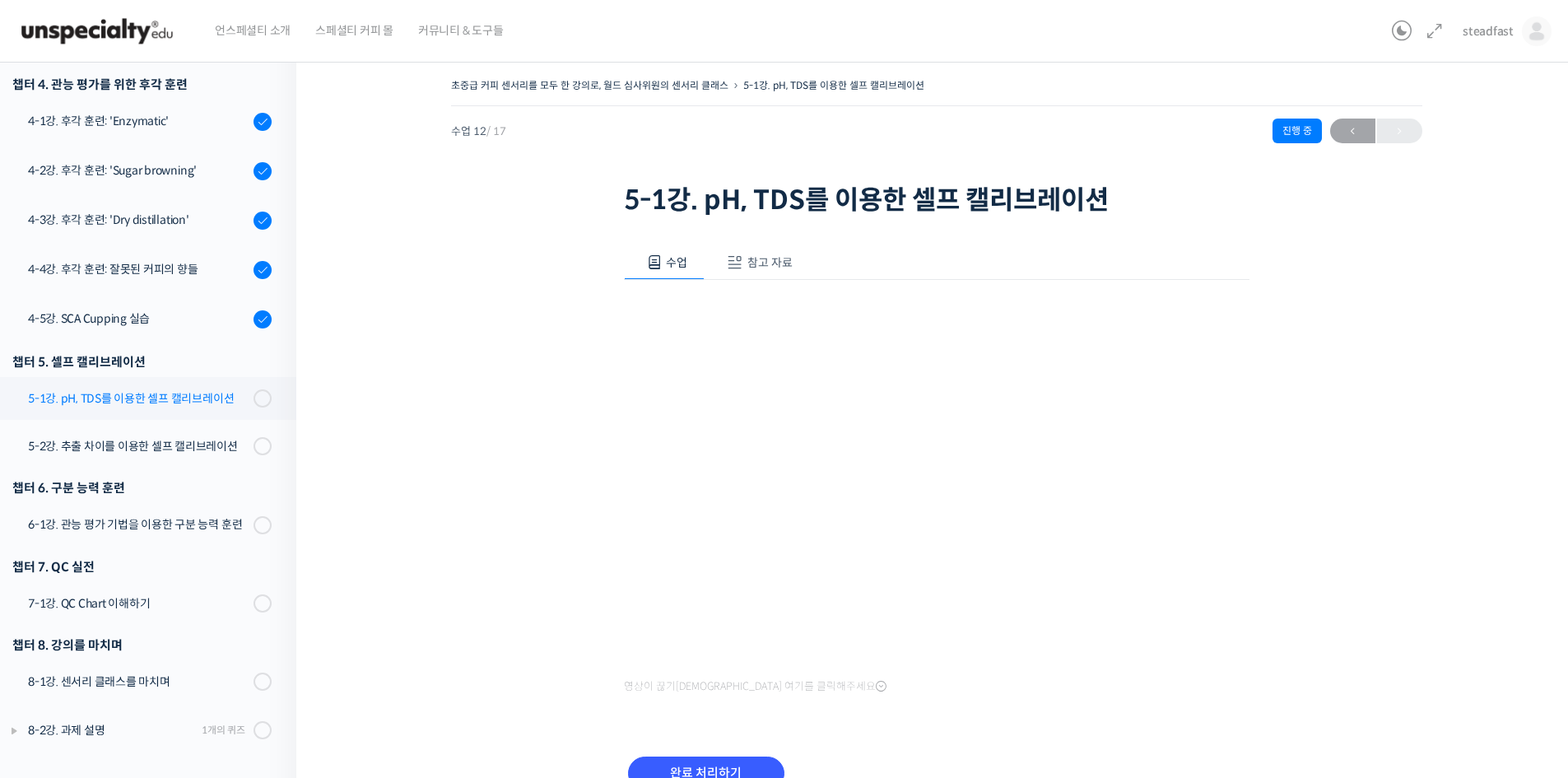
click at [158, 400] on div "5-1강. pH, TDS를 이용한 셀프 캘리브레이션" at bounding box center [138, 398] width 221 height 18
click at [786, 270] on span "참고 자료" at bounding box center [771, 263] width 46 height 15
click at [761, 256] on span "참고 자료" at bounding box center [771, 263] width 46 height 15
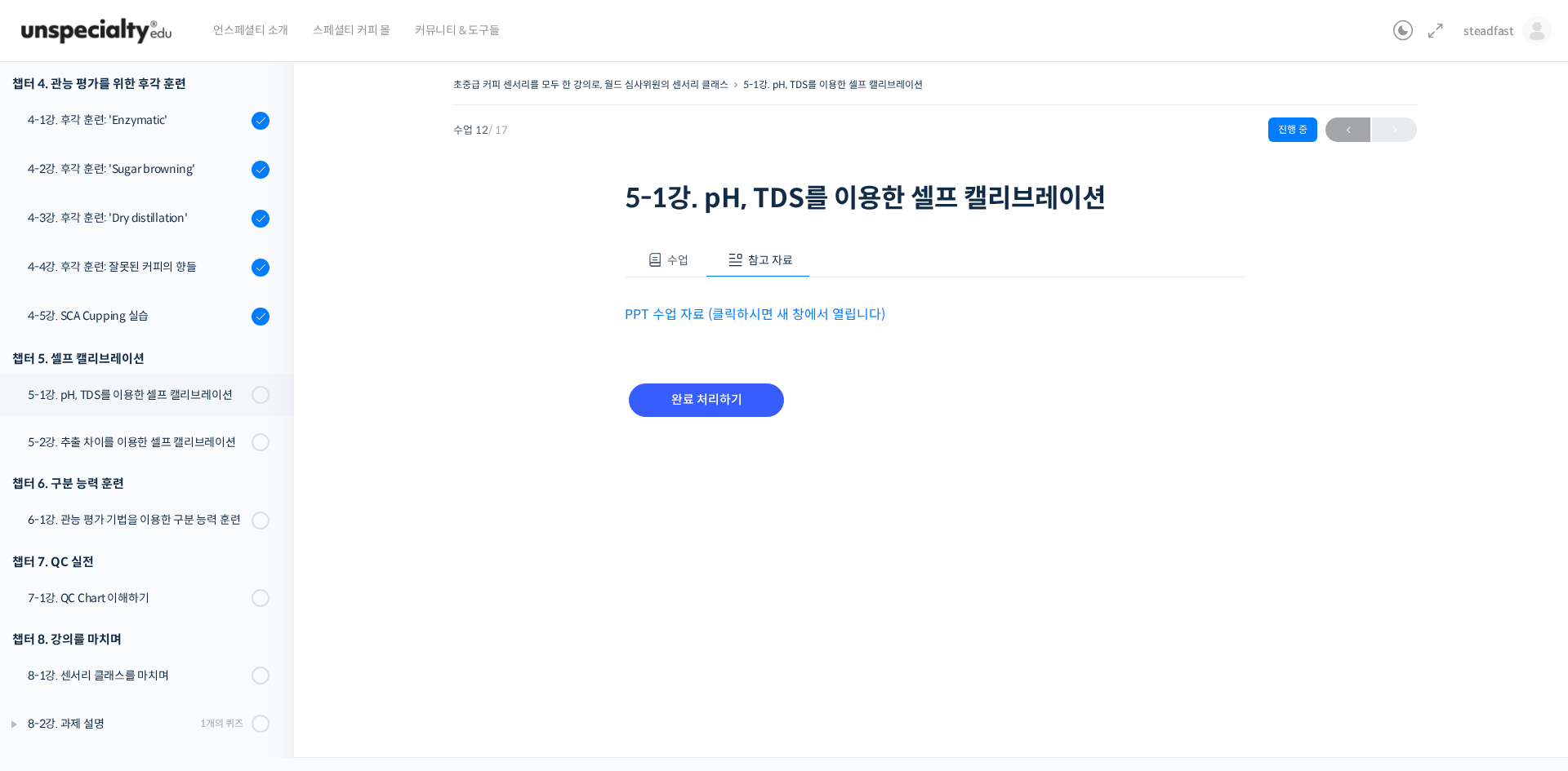
click at [750, 316] on link "PPT 수업 자료 (클릭하시면 새 창에서 열립니다)" at bounding box center [755, 314] width 260 height 17
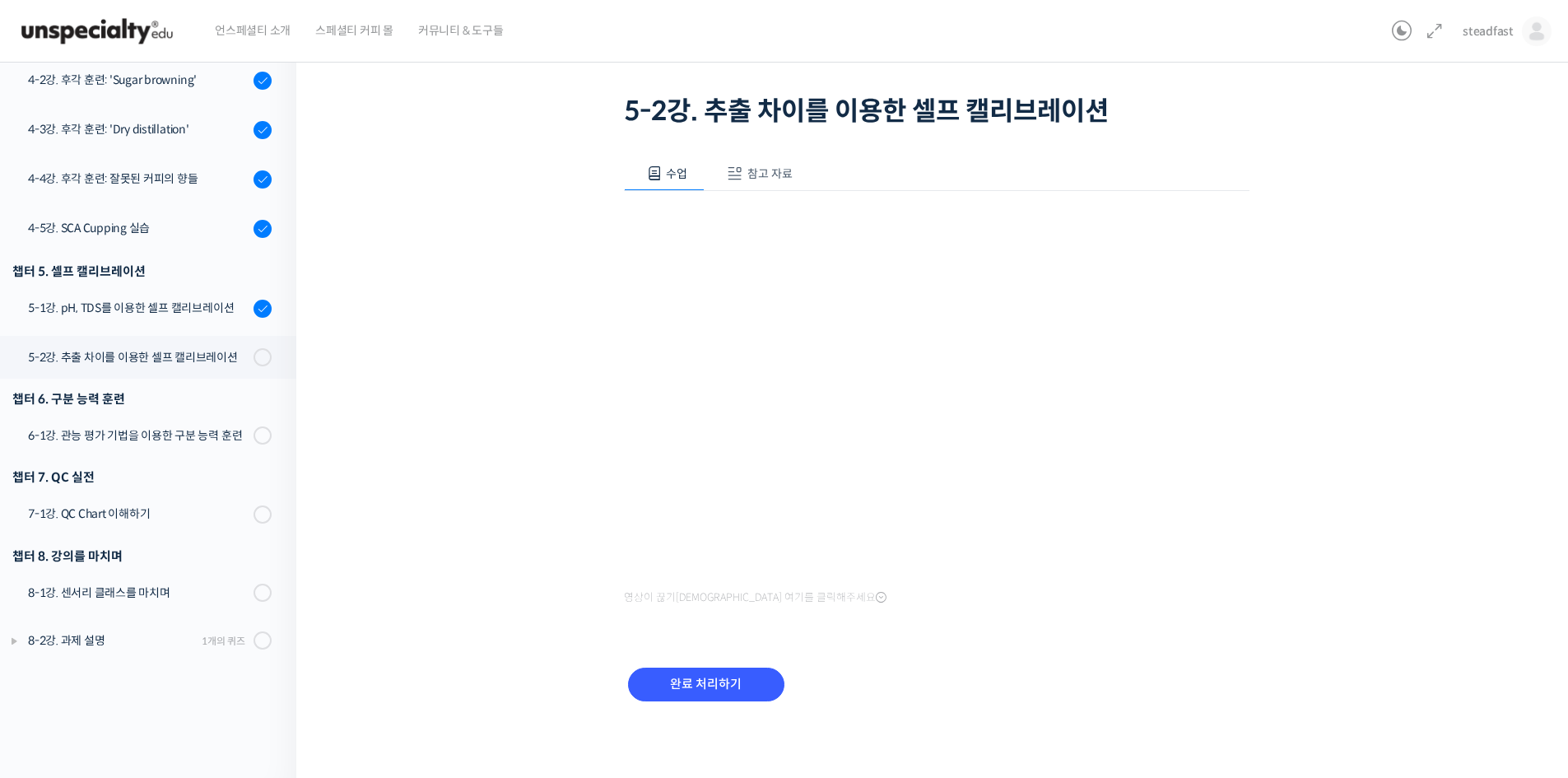
scroll to position [90, 0]
click at [713, 682] on input "완료 처리하기" at bounding box center [706, 684] width 157 height 34
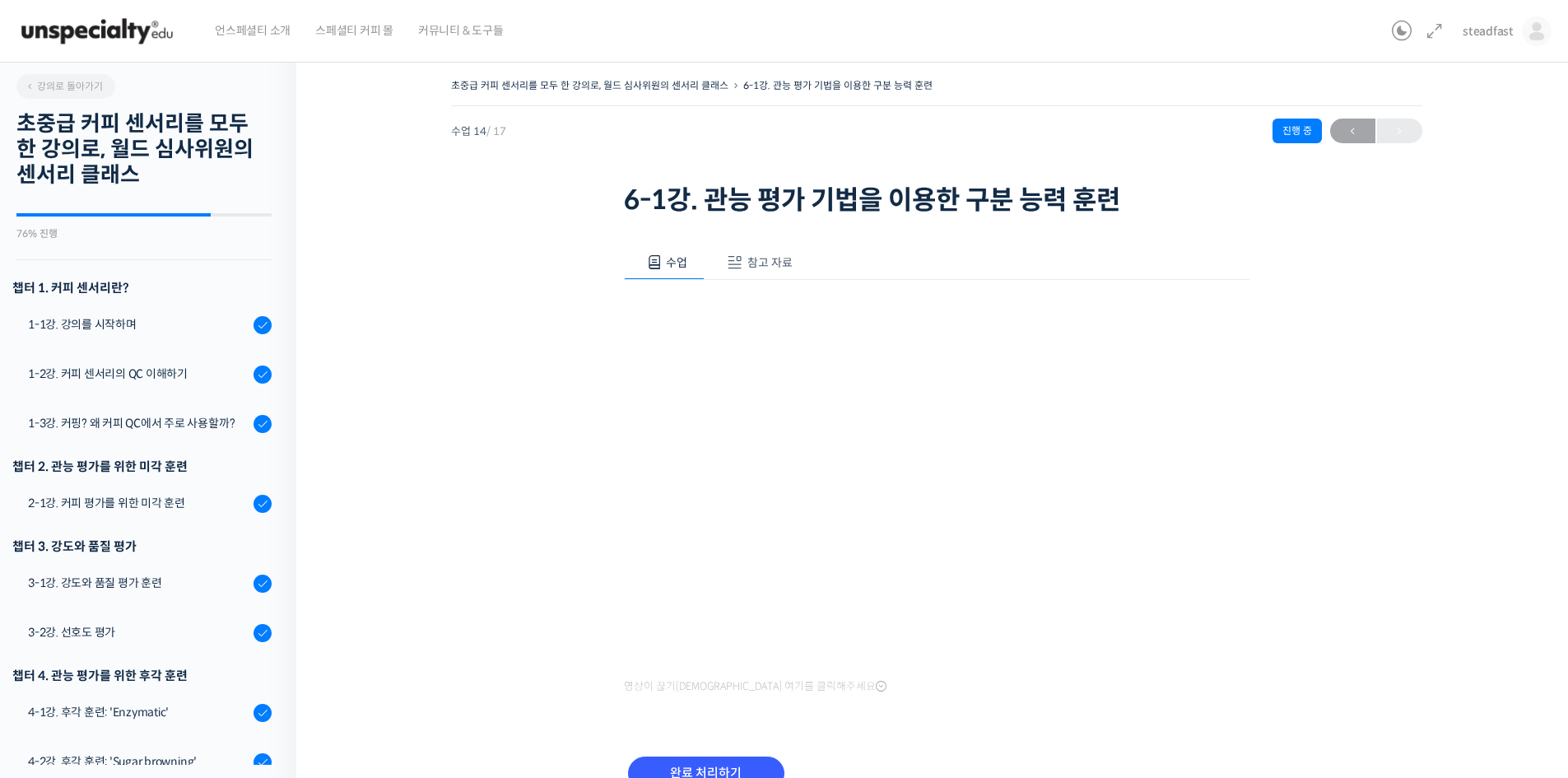
scroll to position [594, 0]
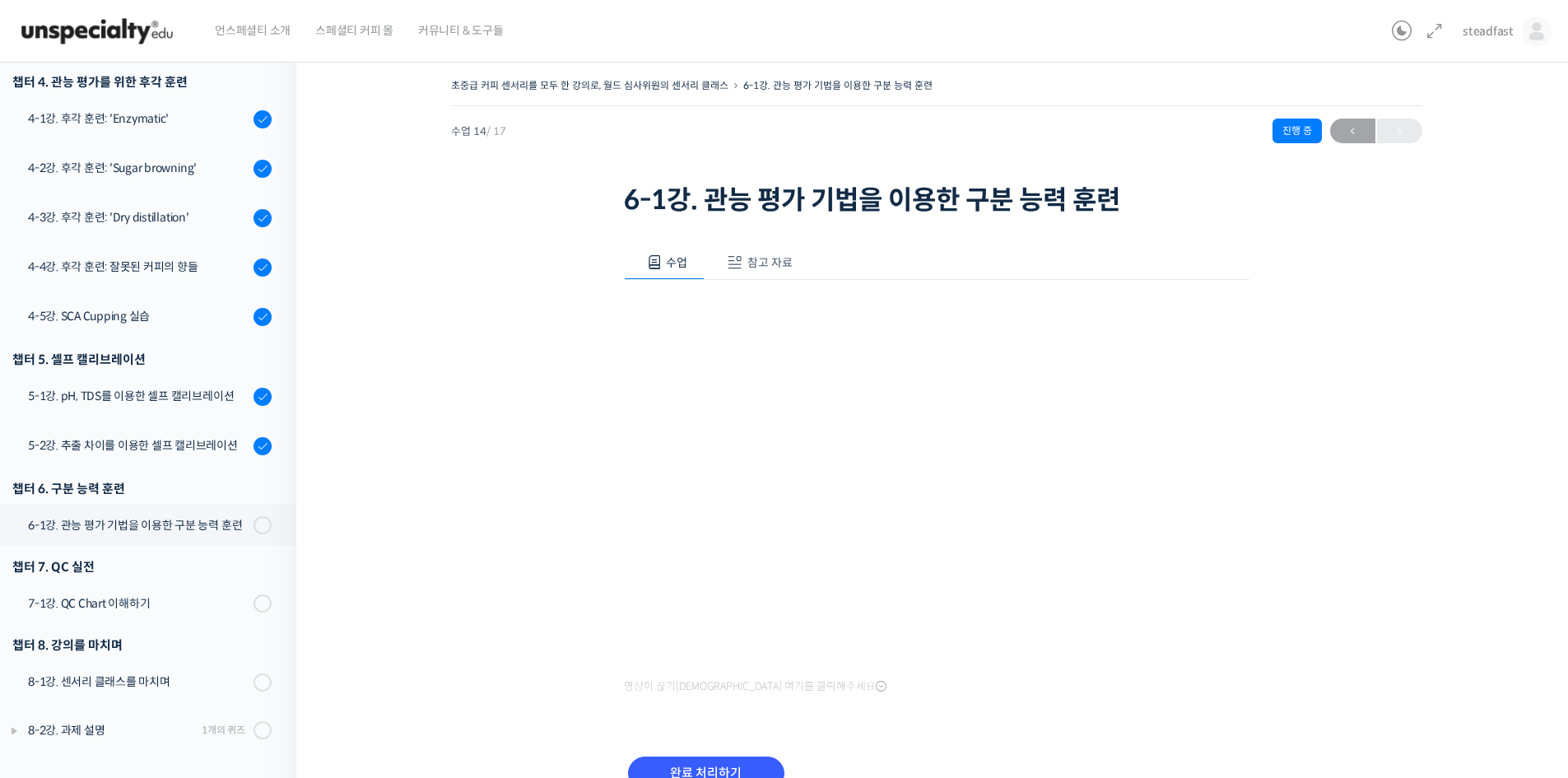
click at [777, 261] on span "참고 자료" at bounding box center [771, 263] width 46 height 15
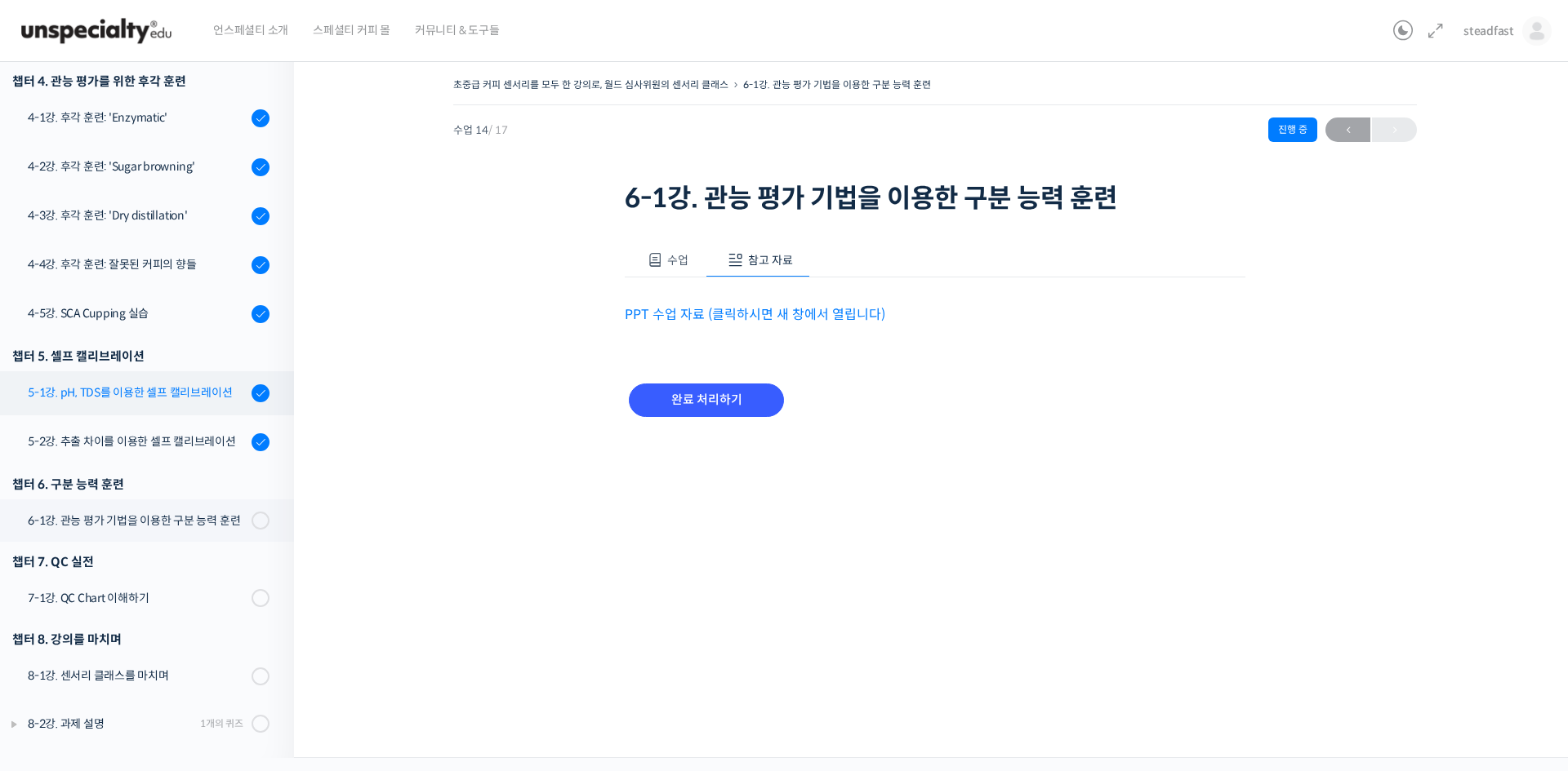
click at [168, 399] on div "5-1강. pH, TDS를 이용한 셀프 캘리브레이션" at bounding box center [137, 393] width 219 height 18
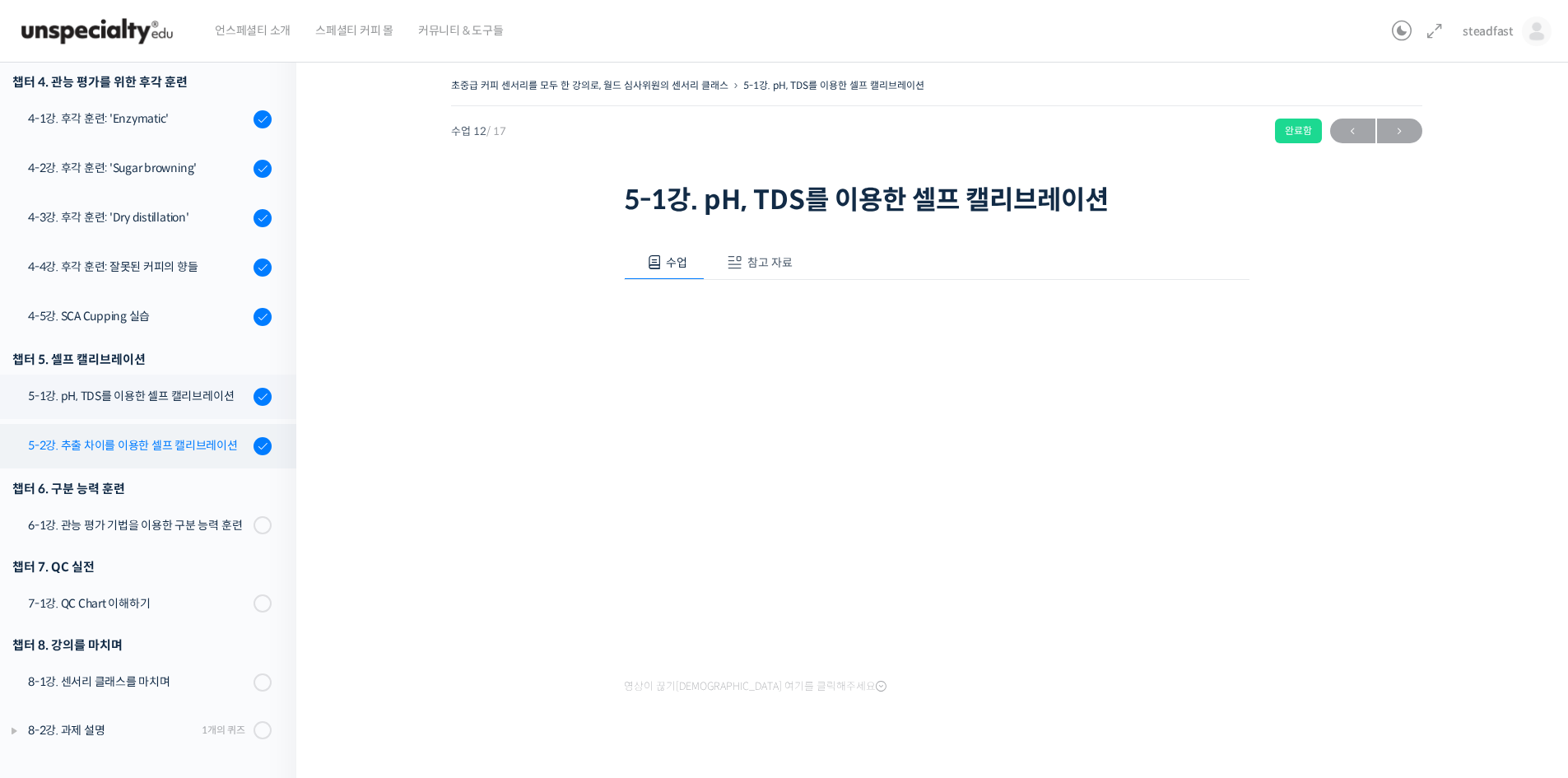
click at [134, 443] on div "5-2강. 추출 차이를 이용한 셀프 캘리브레이션" at bounding box center [138, 445] width 221 height 18
click at [769, 263] on span "참고 자료" at bounding box center [771, 263] width 46 height 15
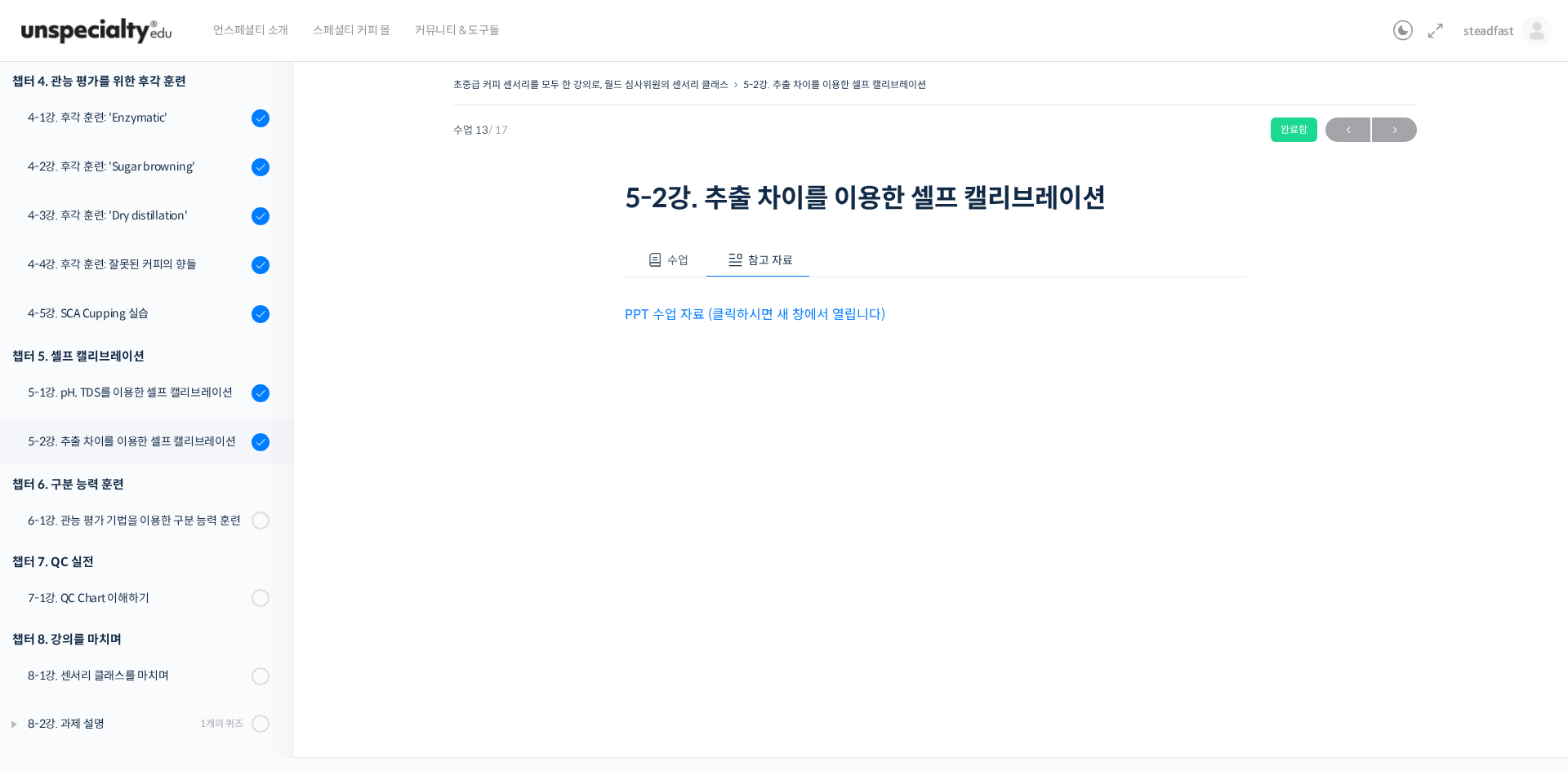
click at [751, 311] on link "PPT 수업 자료 (클릭하시면 새 창에서 열립니다)" at bounding box center [755, 314] width 260 height 17
click at [154, 510] on link "6-1강. 관능 평가 기법을 이용한 구분 능력 훈련" at bounding box center [142, 521] width 302 height 42
click at [147, 524] on div "6-1강. 관능 평가 기법을 이용한 구분 능력 훈련" at bounding box center [137, 521] width 219 height 18
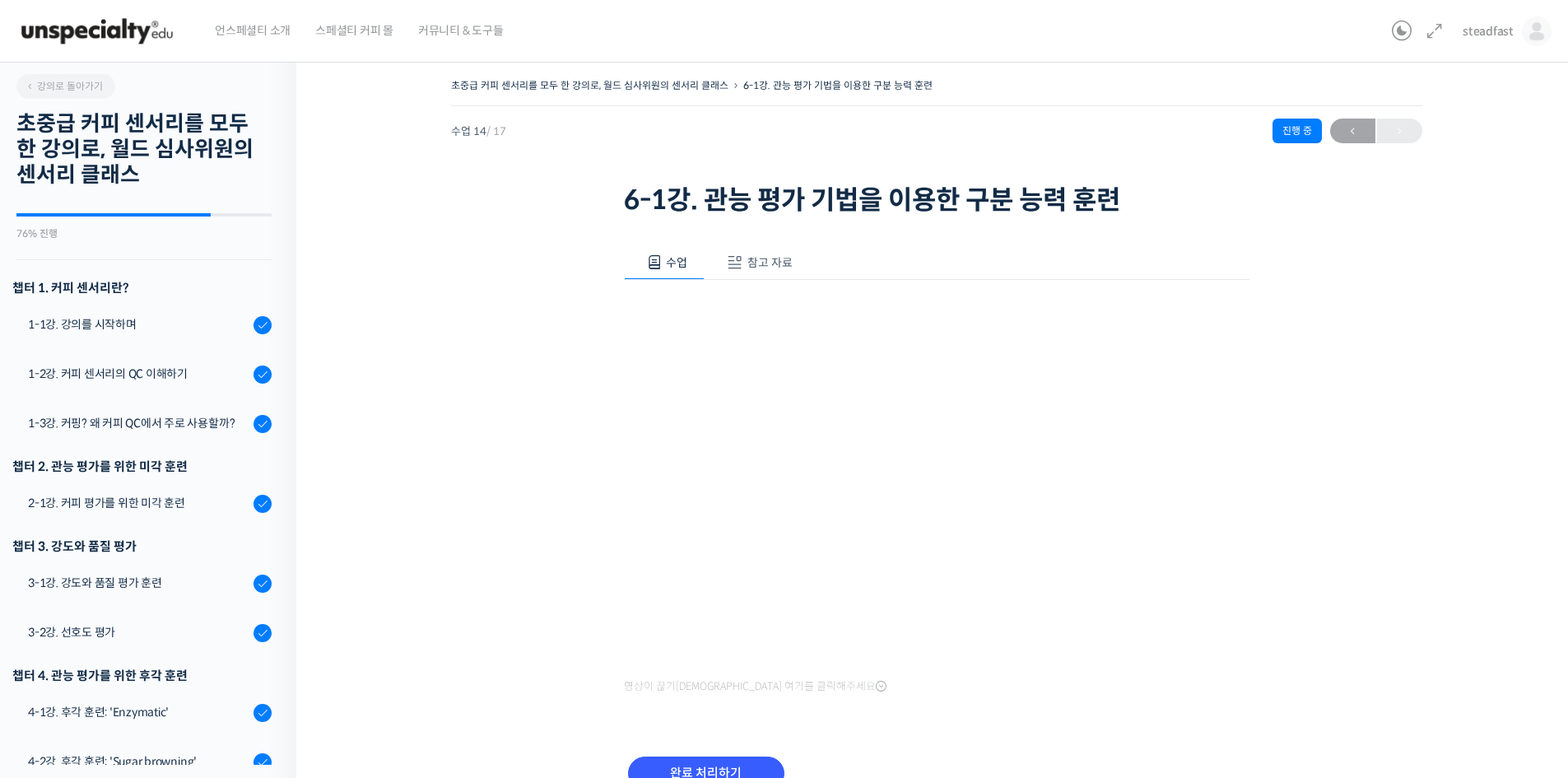
scroll to position [594, 0]
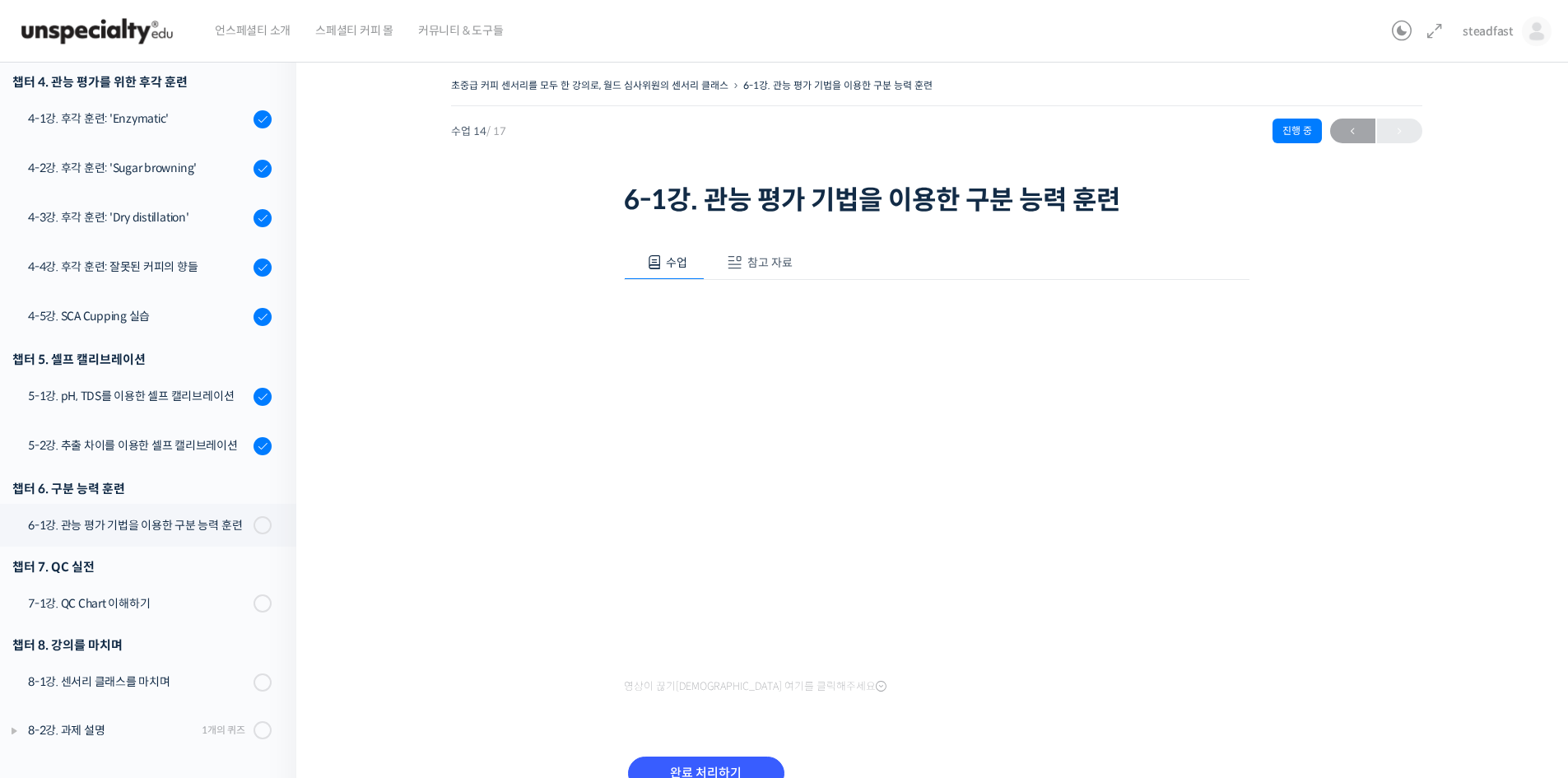
click at [755, 265] on span "참고 자료" at bounding box center [771, 263] width 46 height 15
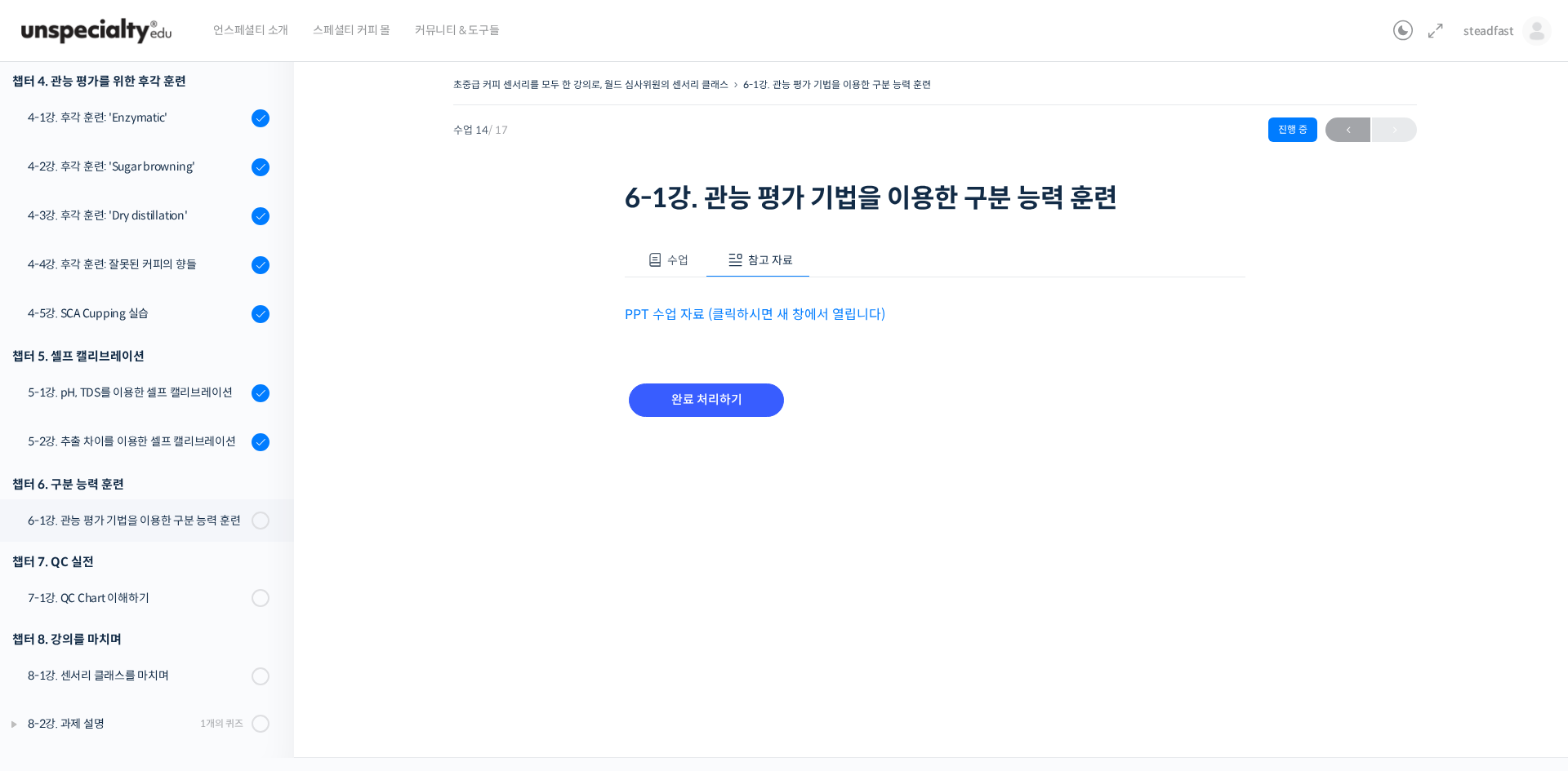
click at [717, 316] on link "PPT 수업 자료 (클릭하시면 새 창에서 열립니다)" at bounding box center [755, 314] width 260 height 17
click at [733, 409] on input "완료 처리하기" at bounding box center [706, 401] width 155 height 33
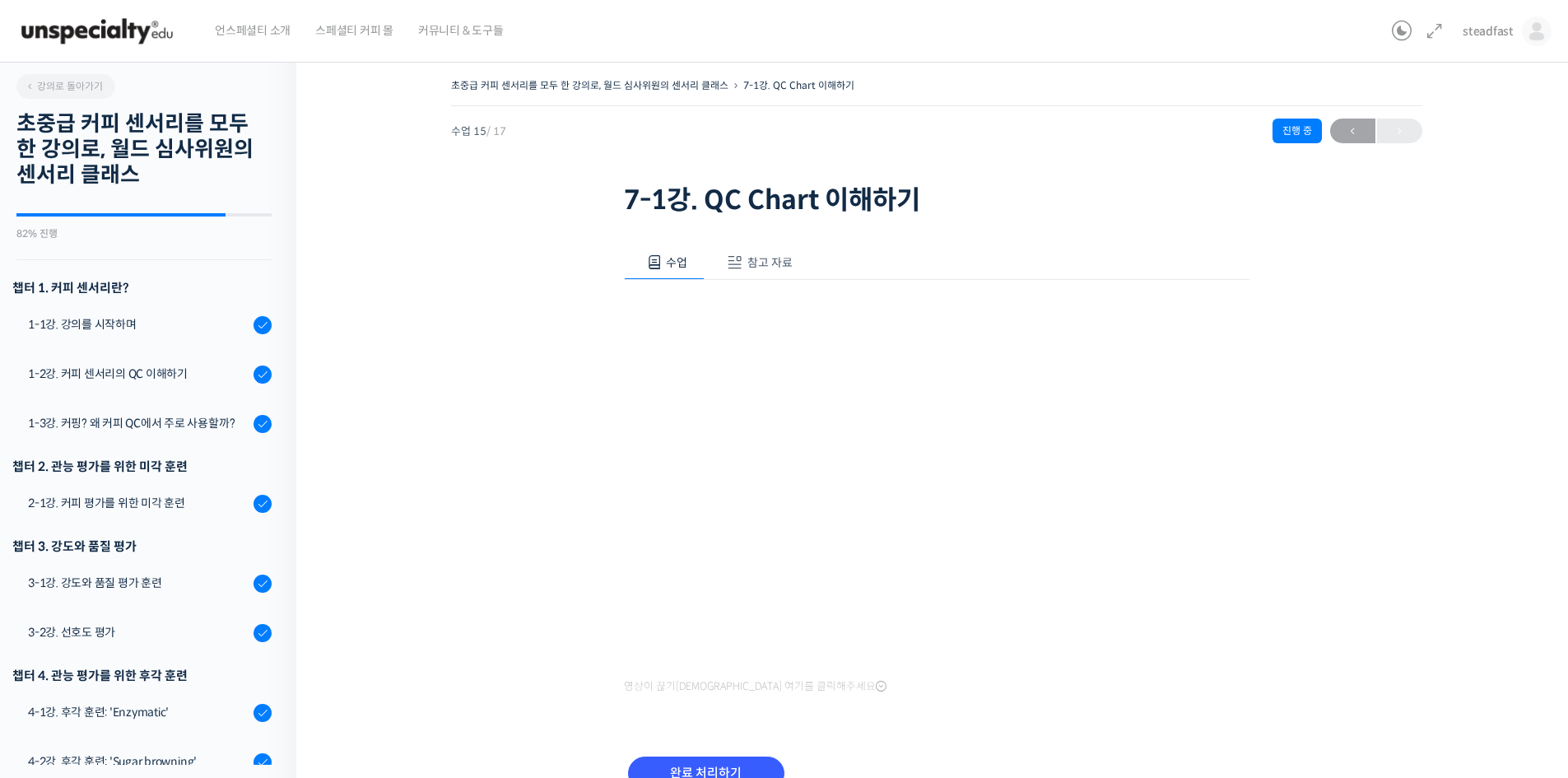
scroll to position [596, 0]
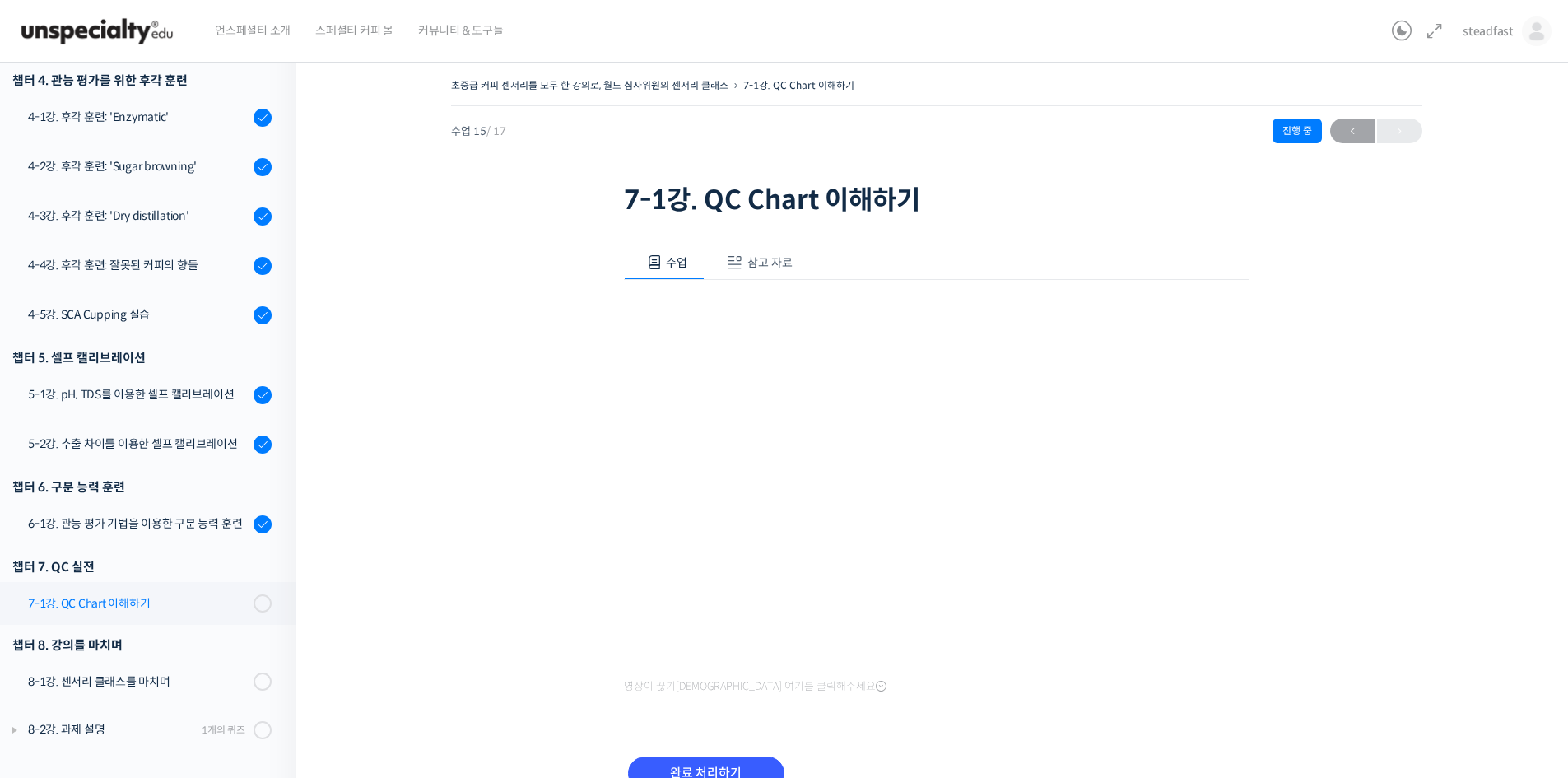
click at [81, 598] on div "7-1강. QC Chart 이해하기" at bounding box center [138, 604] width 221 height 18
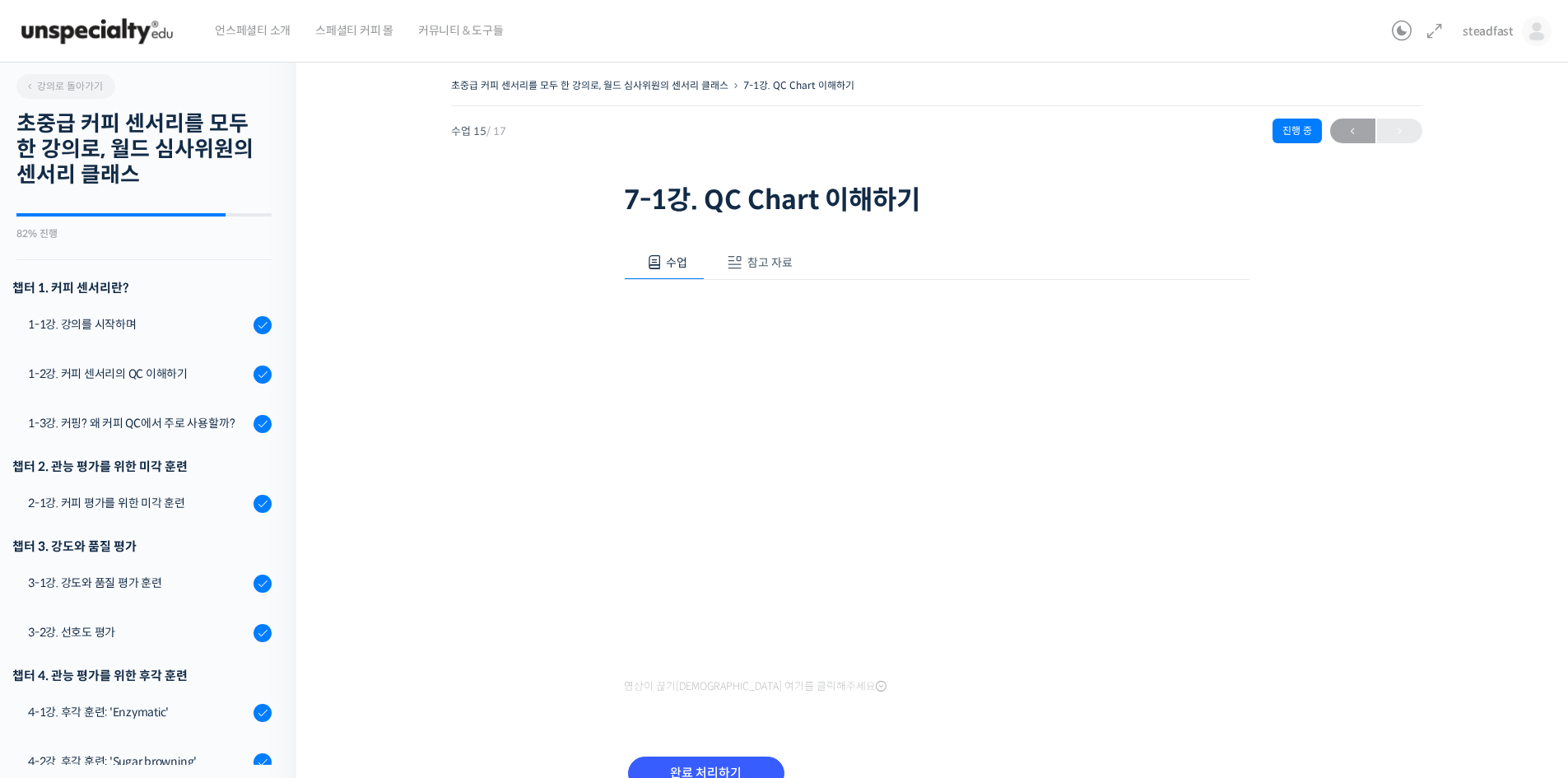
scroll to position [596, 0]
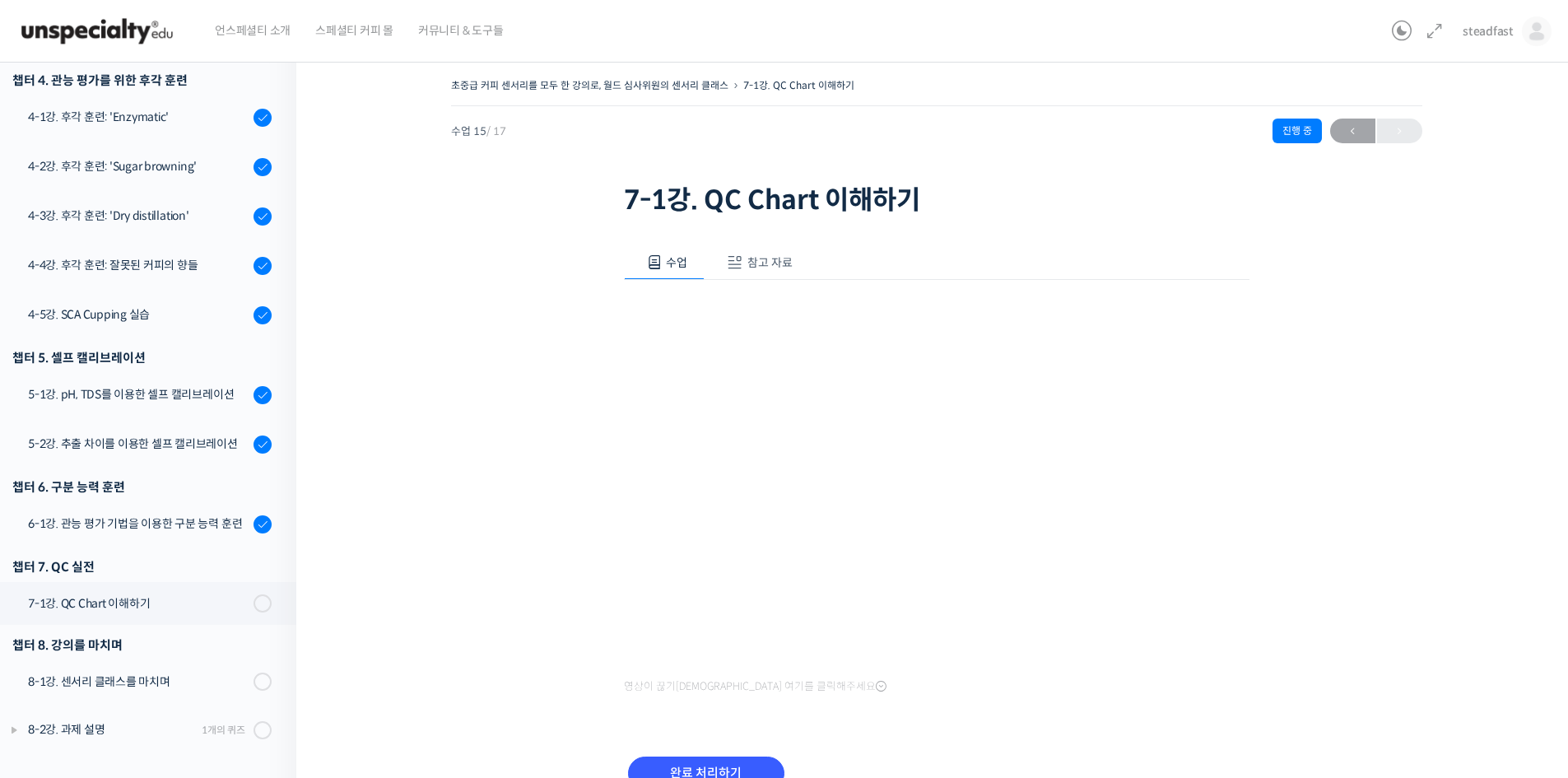
click at [754, 264] on span "참고 자료" at bounding box center [771, 263] width 46 height 15
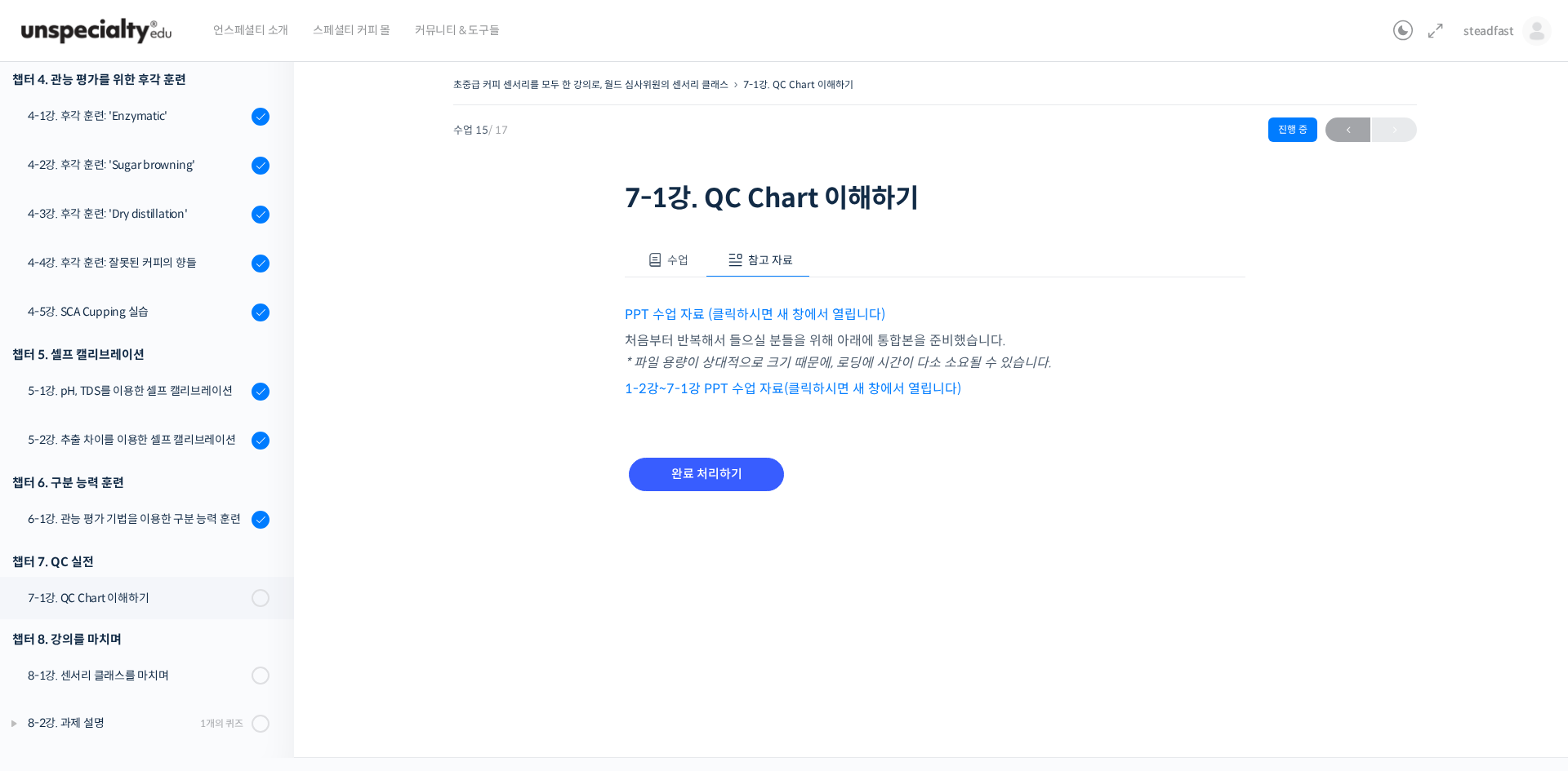
click at [774, 310] on link "PPT 수업 자료 (클릭하시면 새 창에서 열립니다)" at bounding box center [755, 314] width 260 height 17
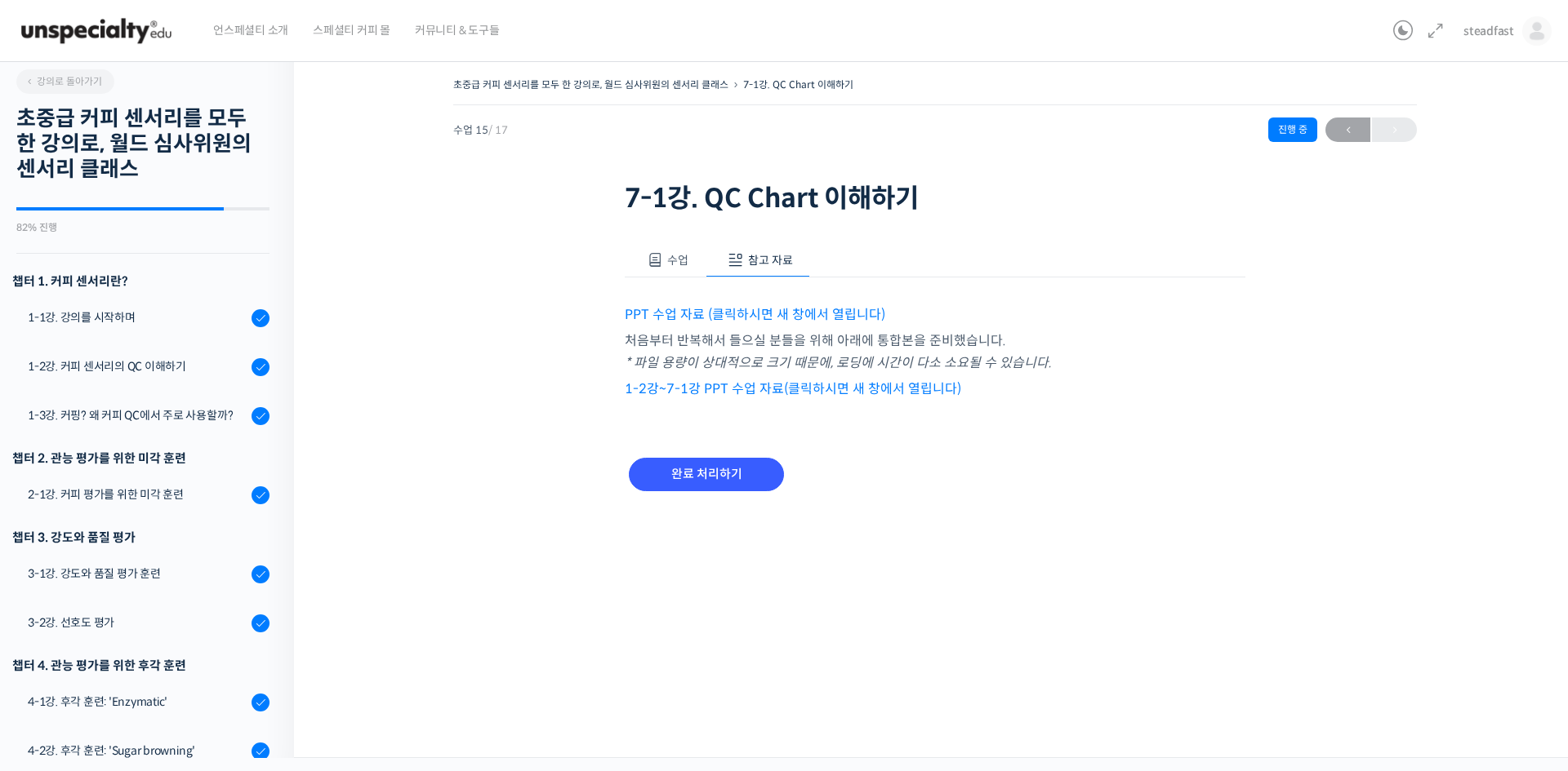
scroll to position [0, 0]
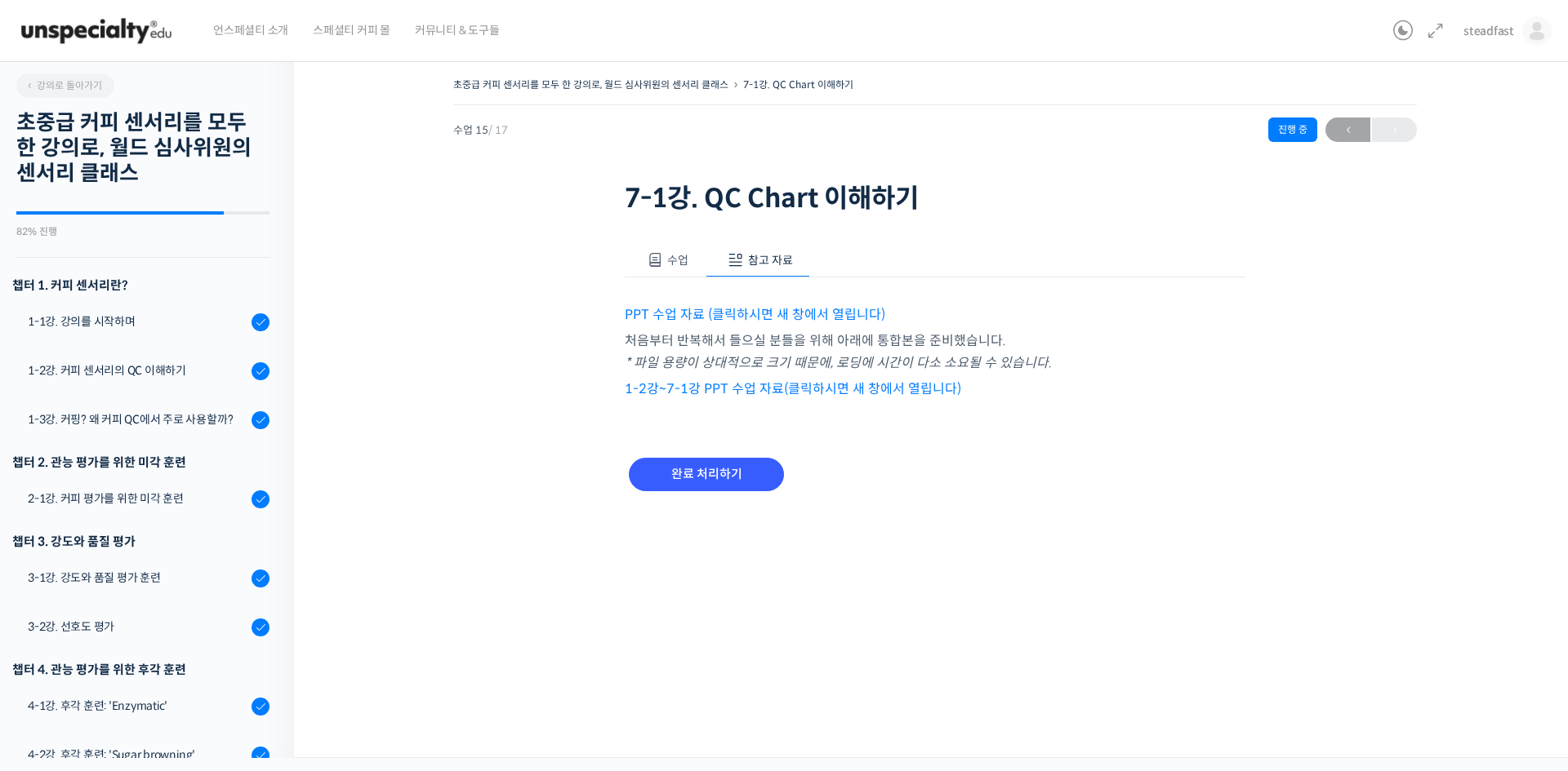
click at [1239, 511] on div "완료 처리하기" at bounding box center [935, 488] width 621 height 94
click at [1169, 619] on div "초중급 커피 센서리를 모두 한 강의로, 월드 심사위원의 센서리 클래스 7-1강. QC Chart 이해하기 진행 중 수업 15 / 17 진행 중…" at bounding box center [934, 404] width 1282 height 709
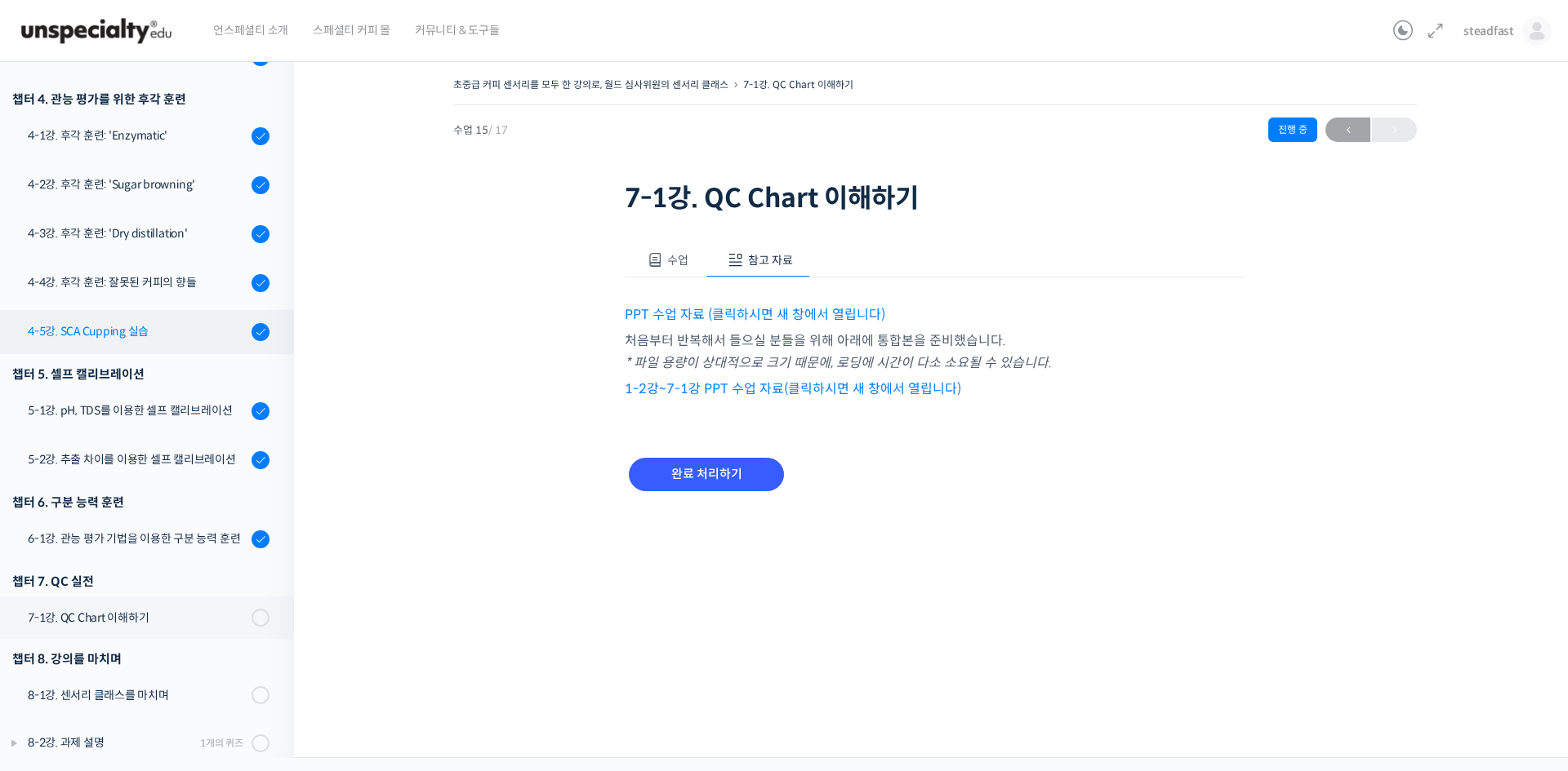
scroll to position [590, 0]
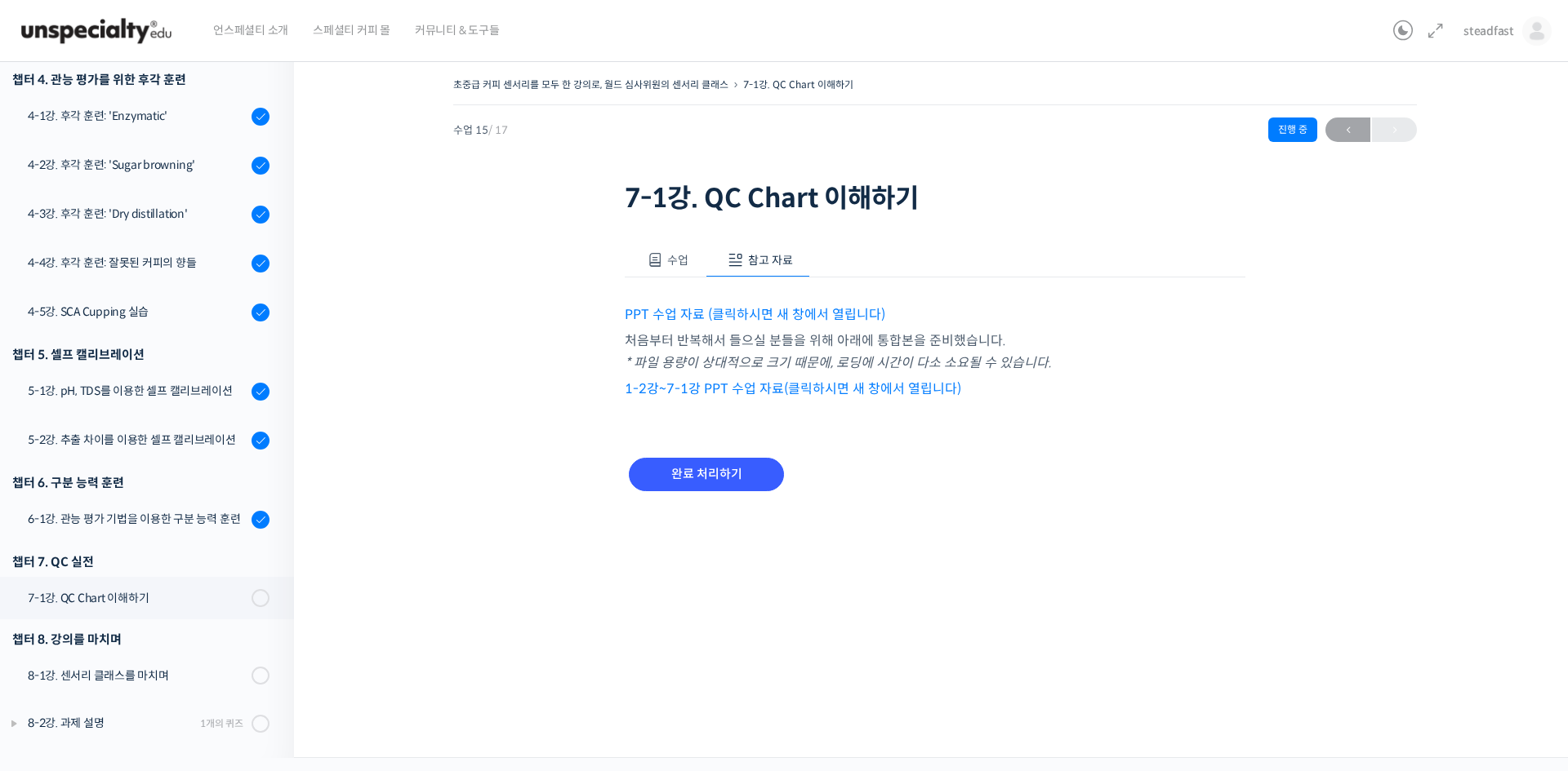
click at [581, 727] on div "초중급 커피 센서리를 모두 한 강의로, 월드 심사위원의 센서리 클래스 7-1강. QC Chart 이해하기 진행 중 수업 15 / 17 진행 중…" at bounding box center [934, 404] width 1282 height 709
click at [1080, 581] on div "초중급 커피 센서리를 모두 한 강의로, 월드 심사위원의 센서리 클래스 7-1강. QC Chart 이해하기 진행 중 수업 15 / 17 진행 중…" at bounding box center [934, 404] width 1282 height 709
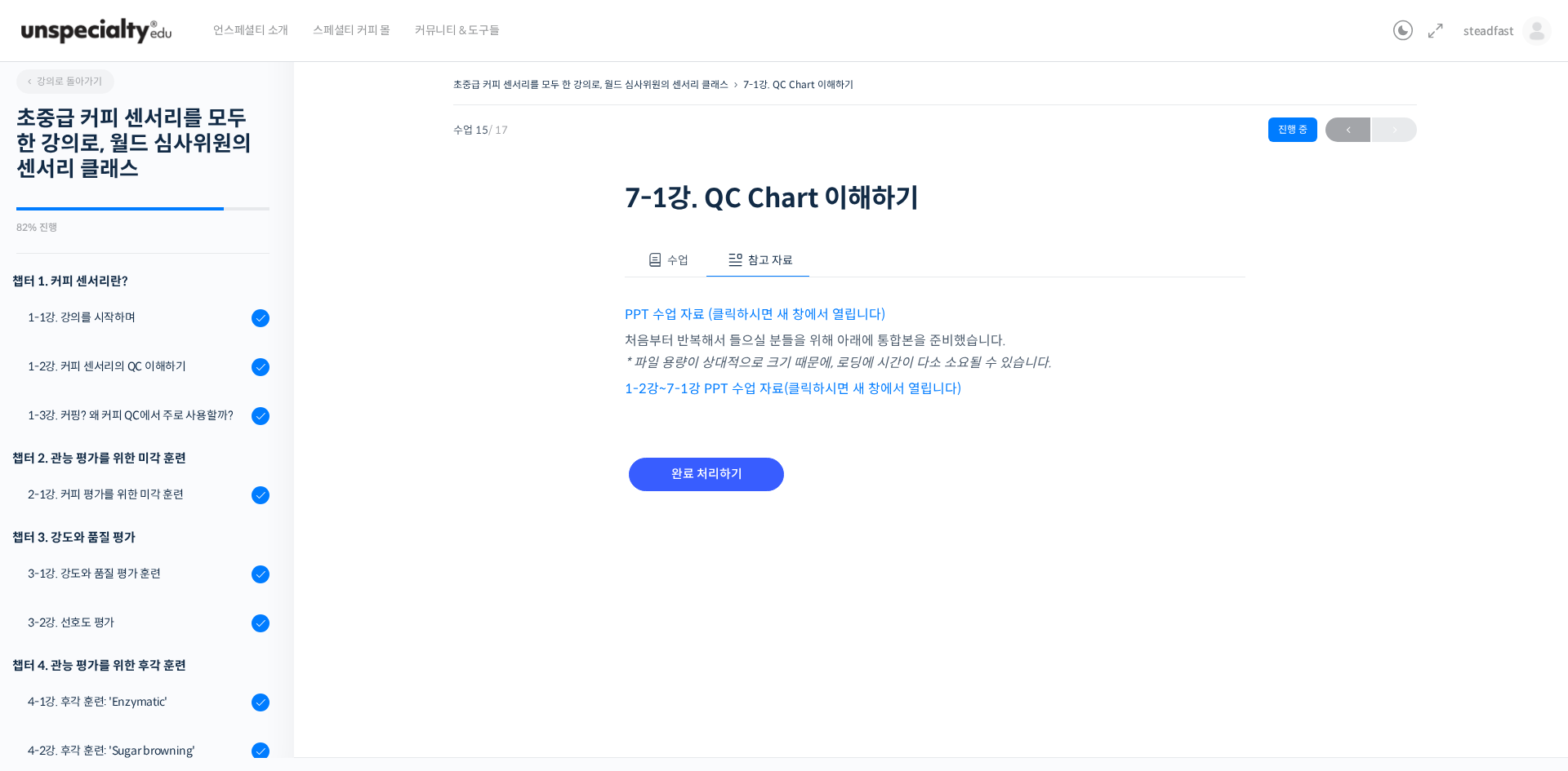
scroll to position [0, 0]
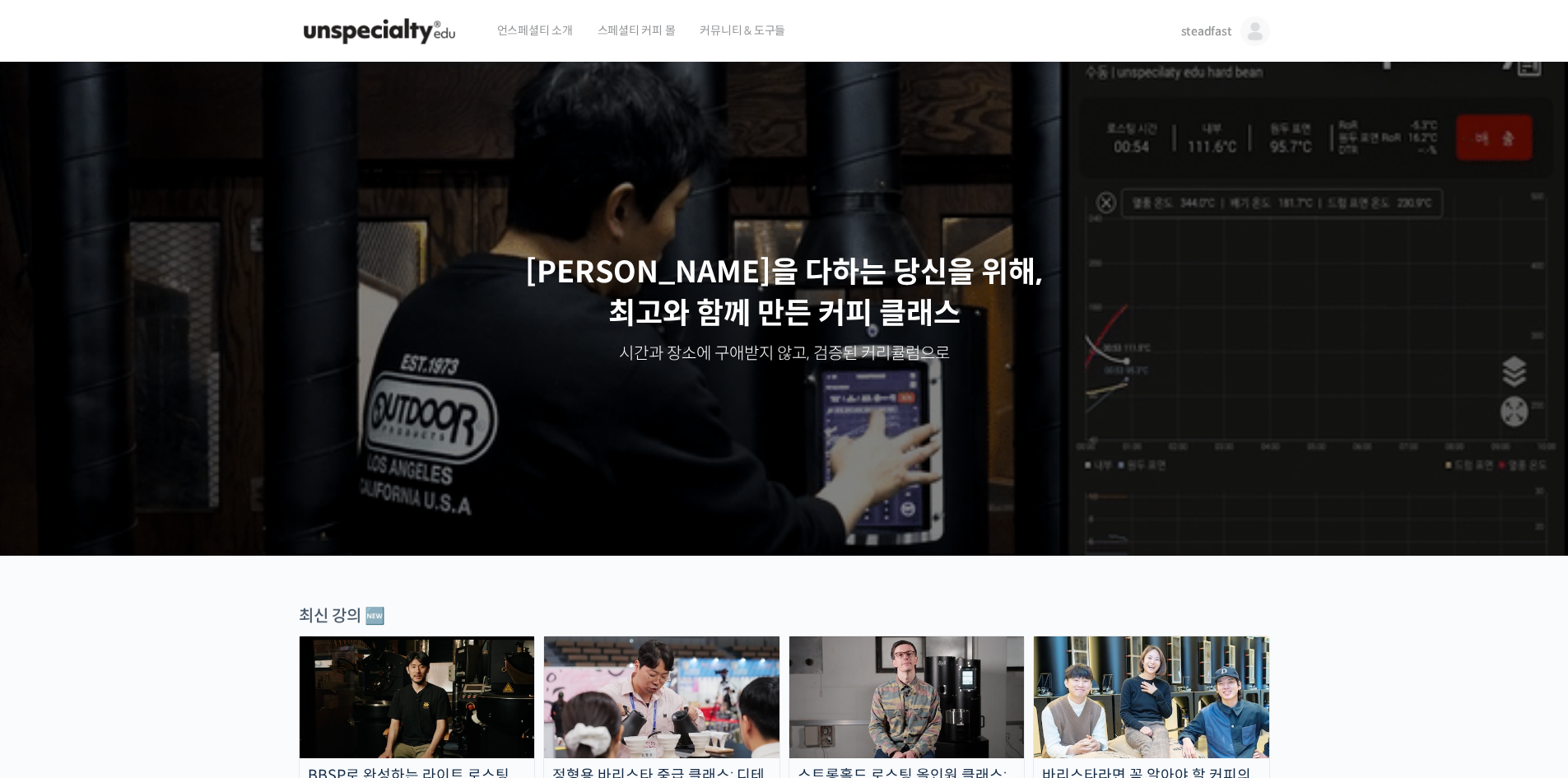
click at [1210, 28] on span "steadfast" at bounding box center [1207, 31] width 52 height 15
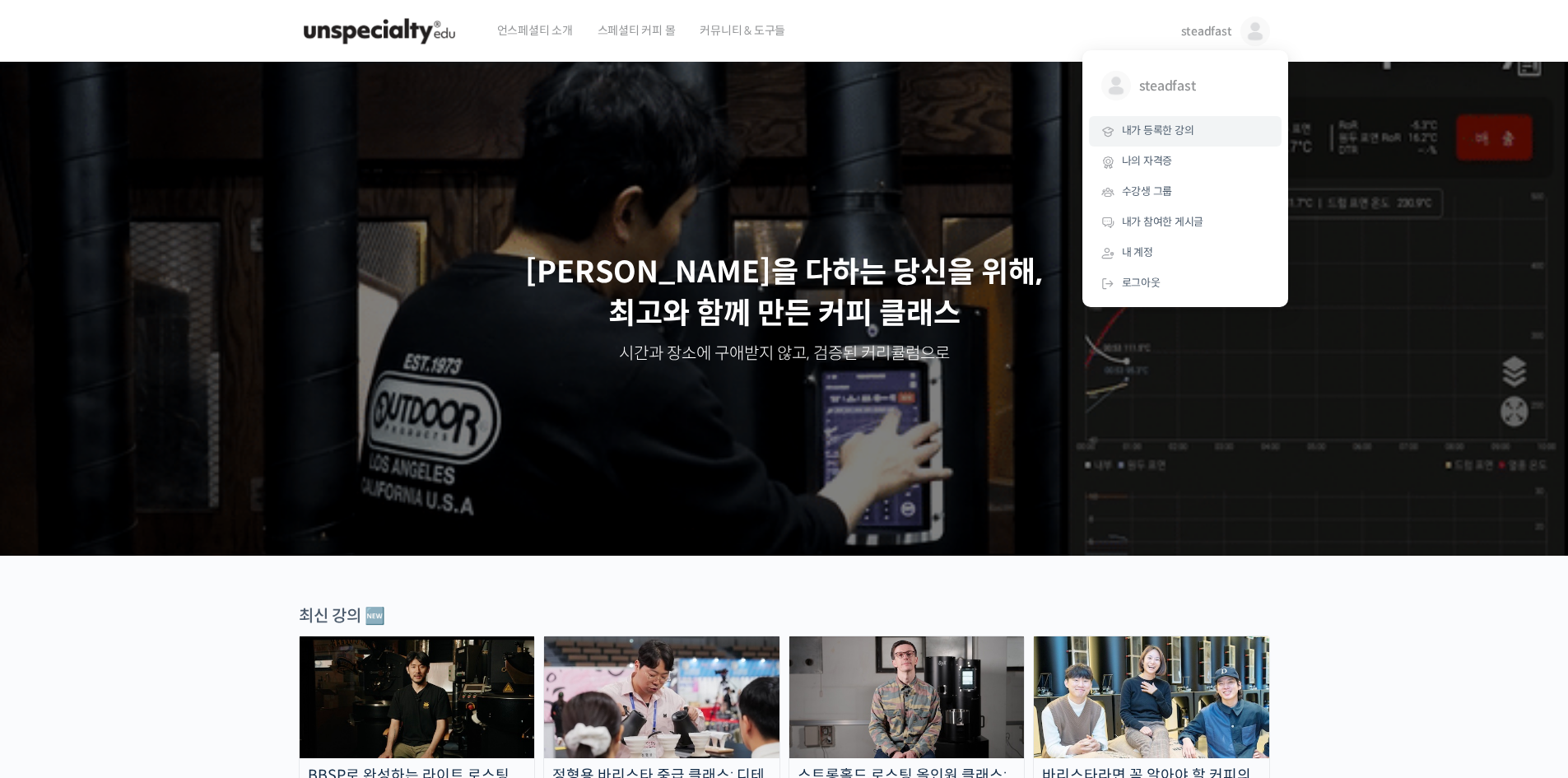
click at [1173, 133] on span "내가 등록한 강의" at bounding box center [1158, 131] width 72 height 14
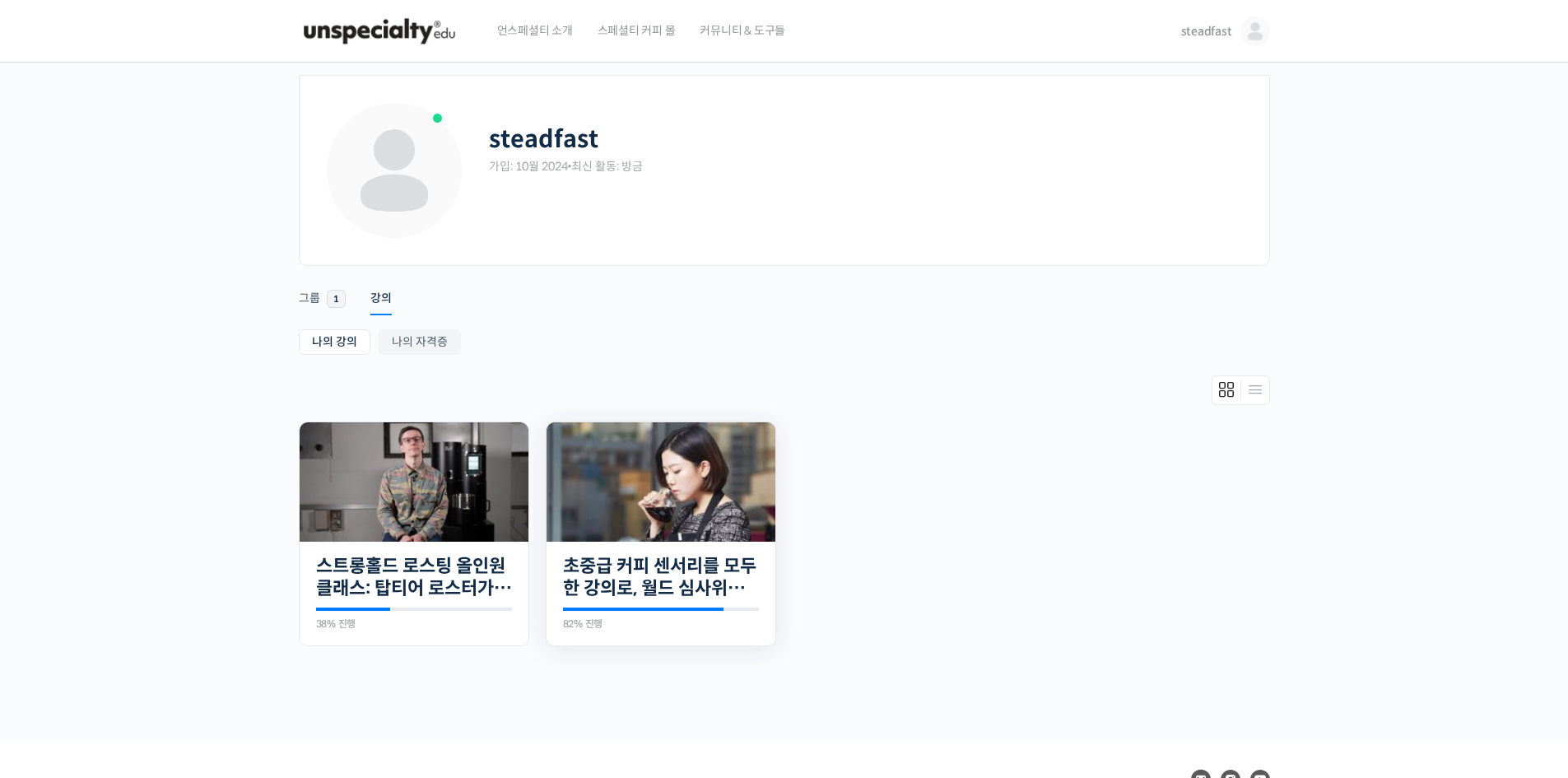
click at [700, 534] on img at bounding box center [661, 482] width 229 height 120
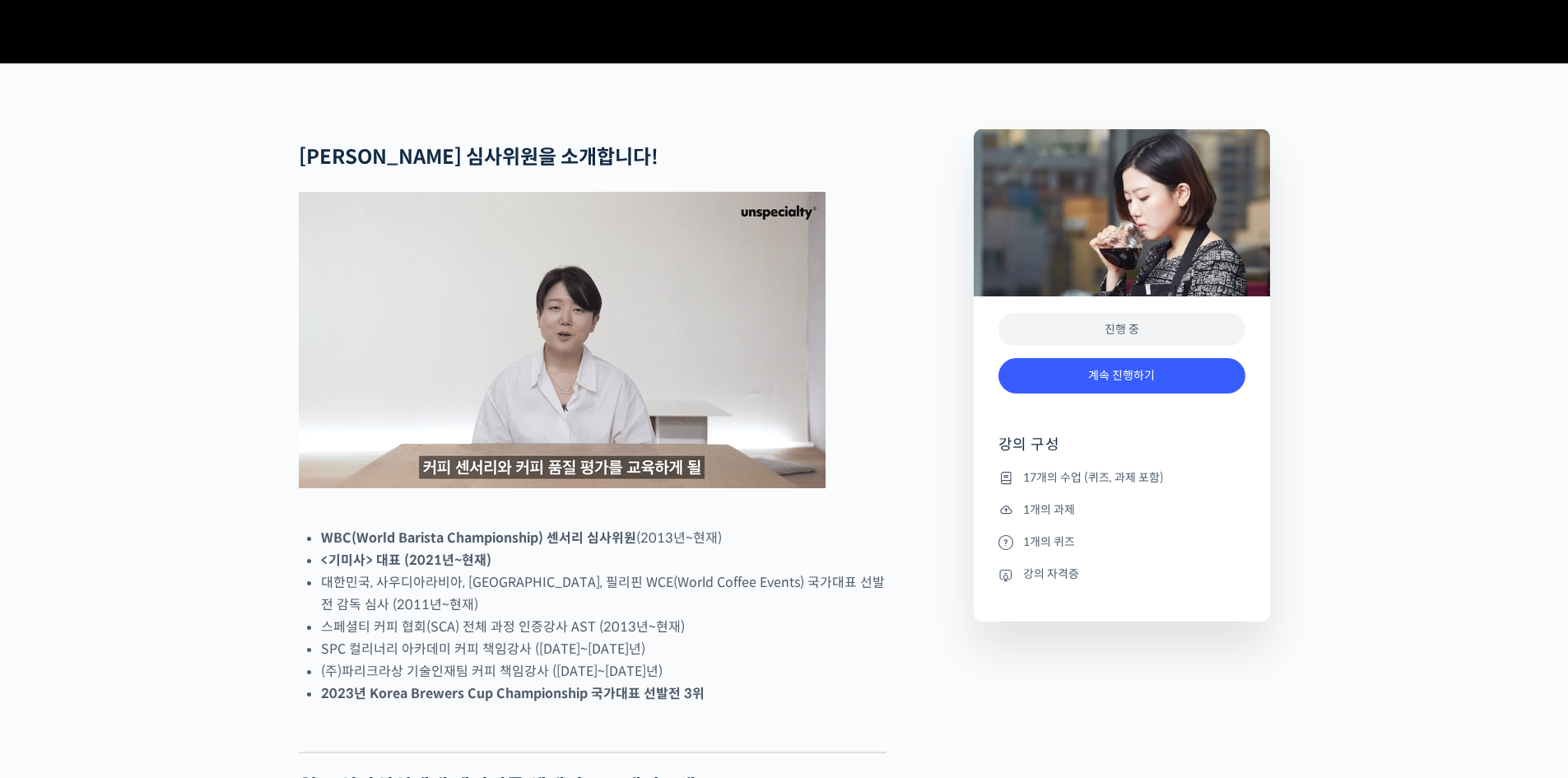
scroll to position [577, 0]
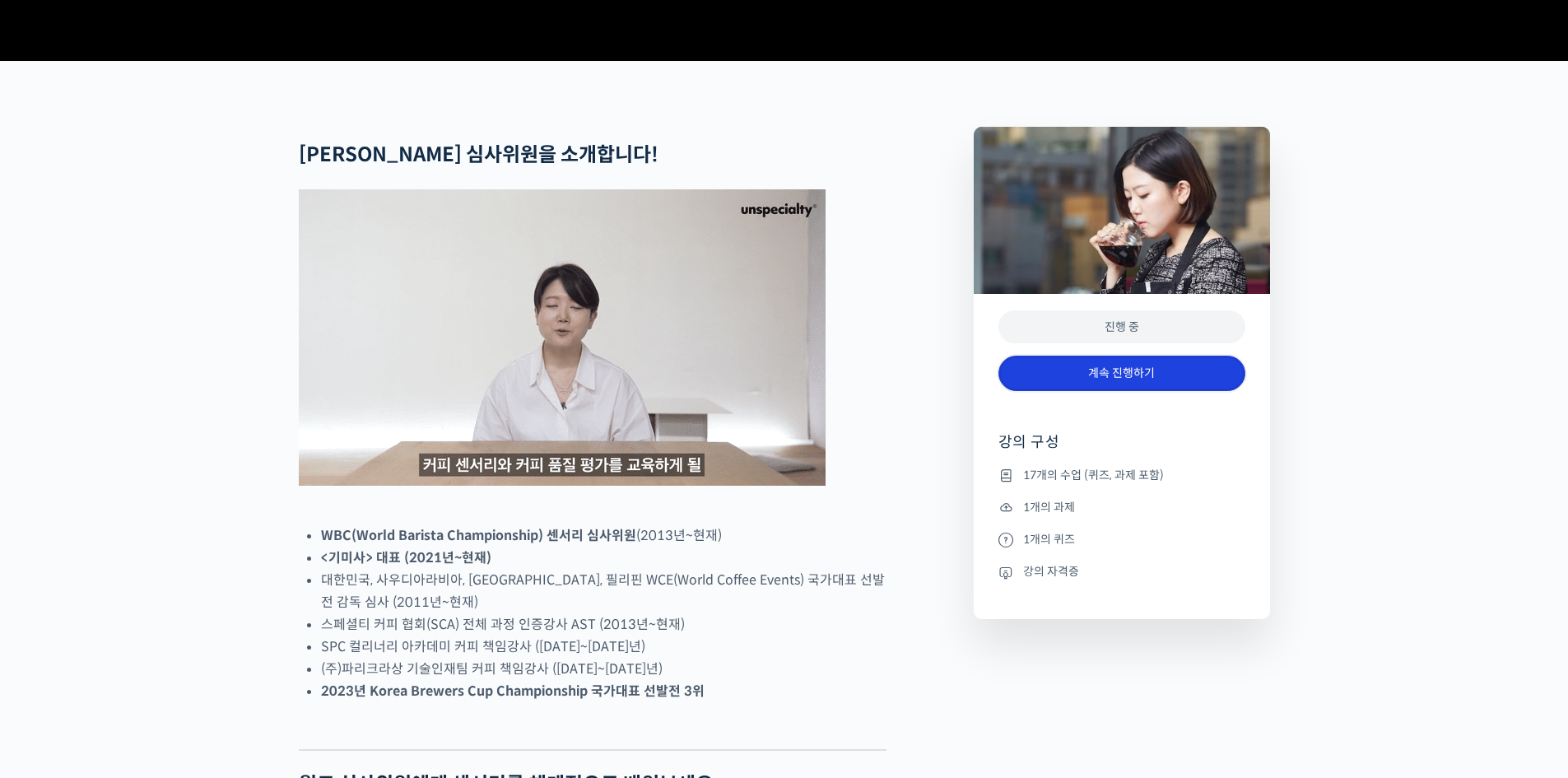
click at [1105, 391] on link "계속 진행하기" at bounding box center [1121, 374] width 247 height 36
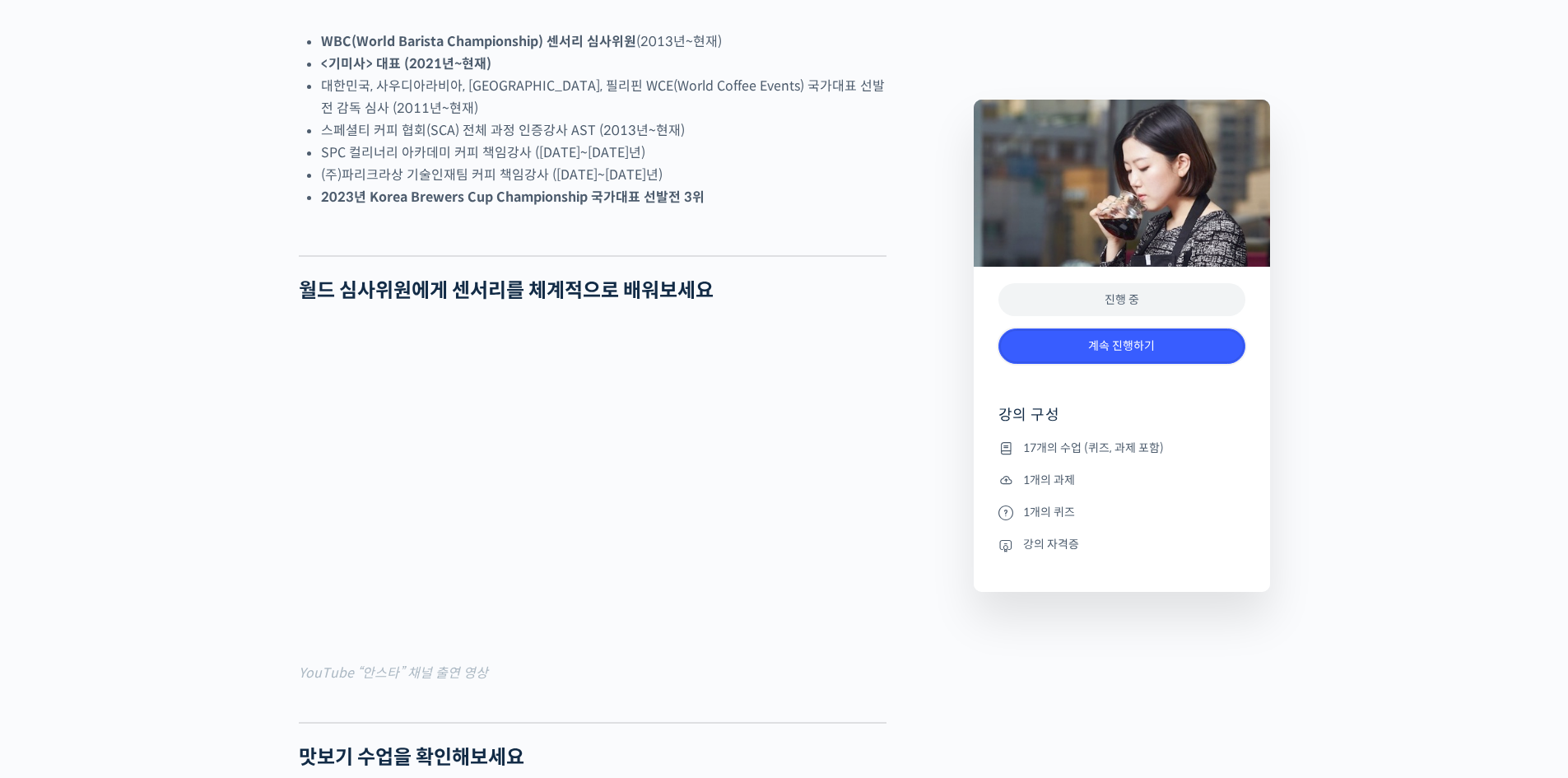
scroll to position [1324, 0]
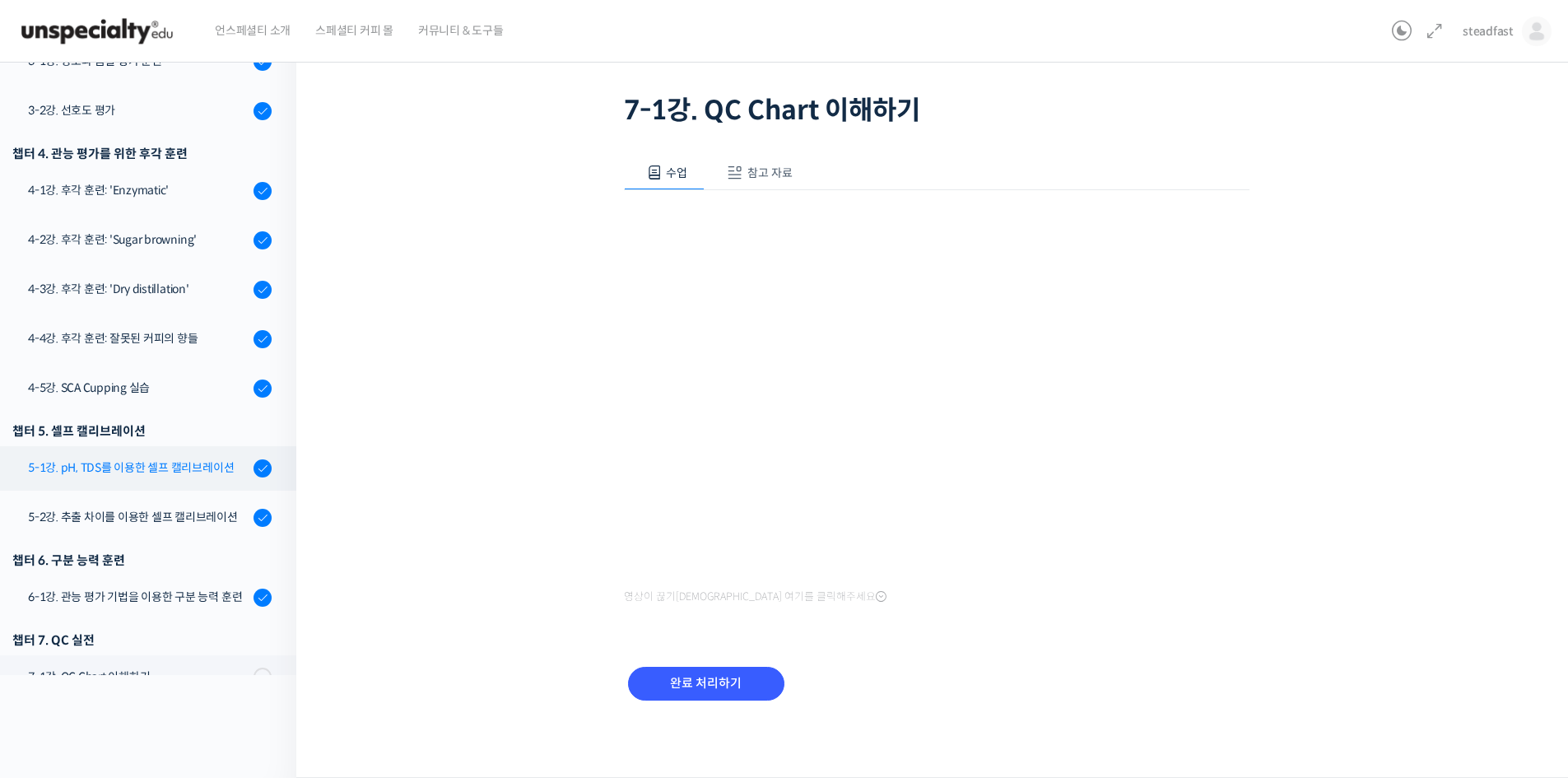
scroll to position [431, 0]
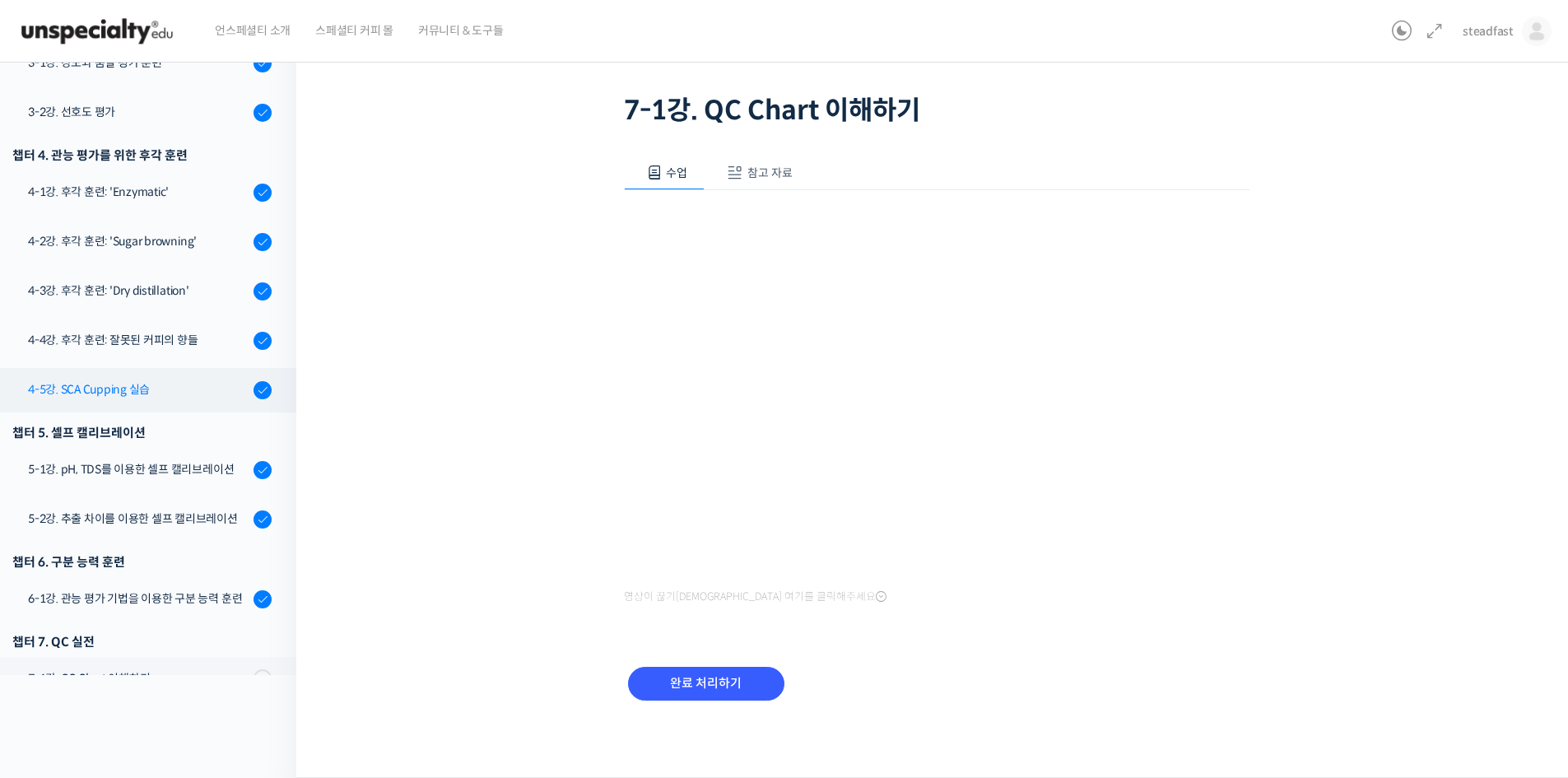
click at [143, 389] on div "4-5강. SCA Cupping 실습" at bounding box center [138, 389] width 221 height 18
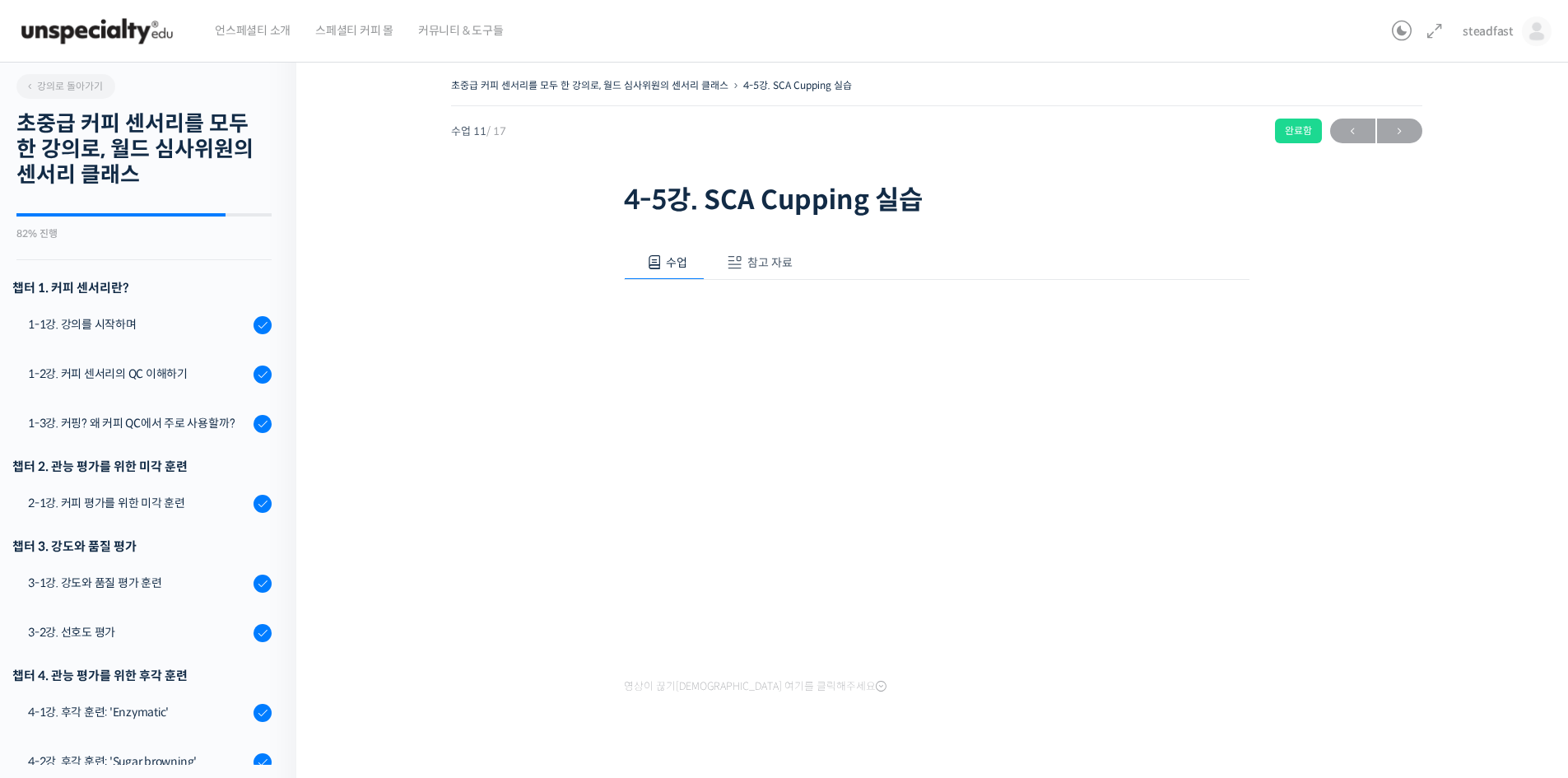
scroll to position [596, 0]
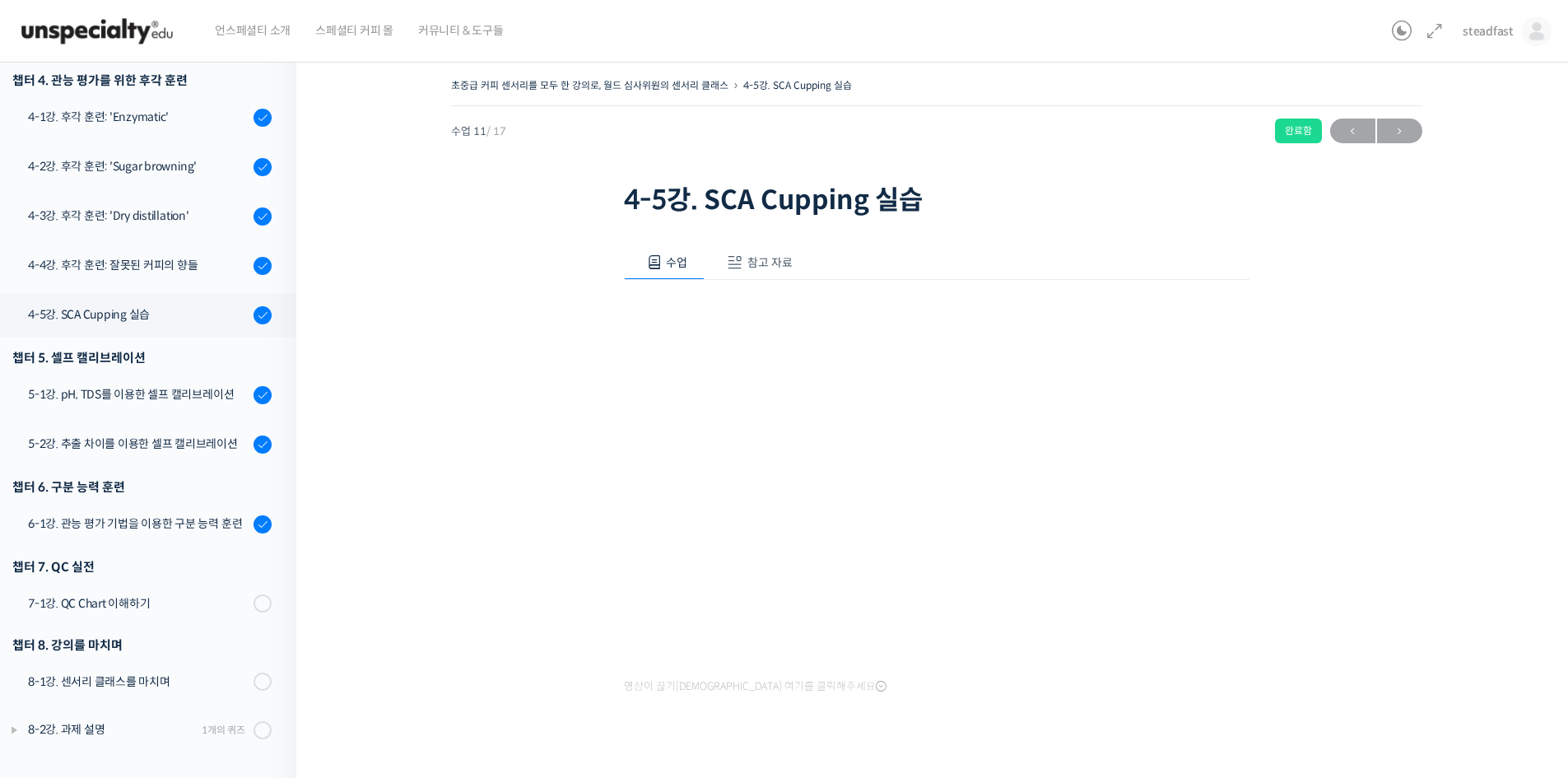
click at [769, 265] on span "참고 자료" at bounding box center [771, 263] width 46 height 15
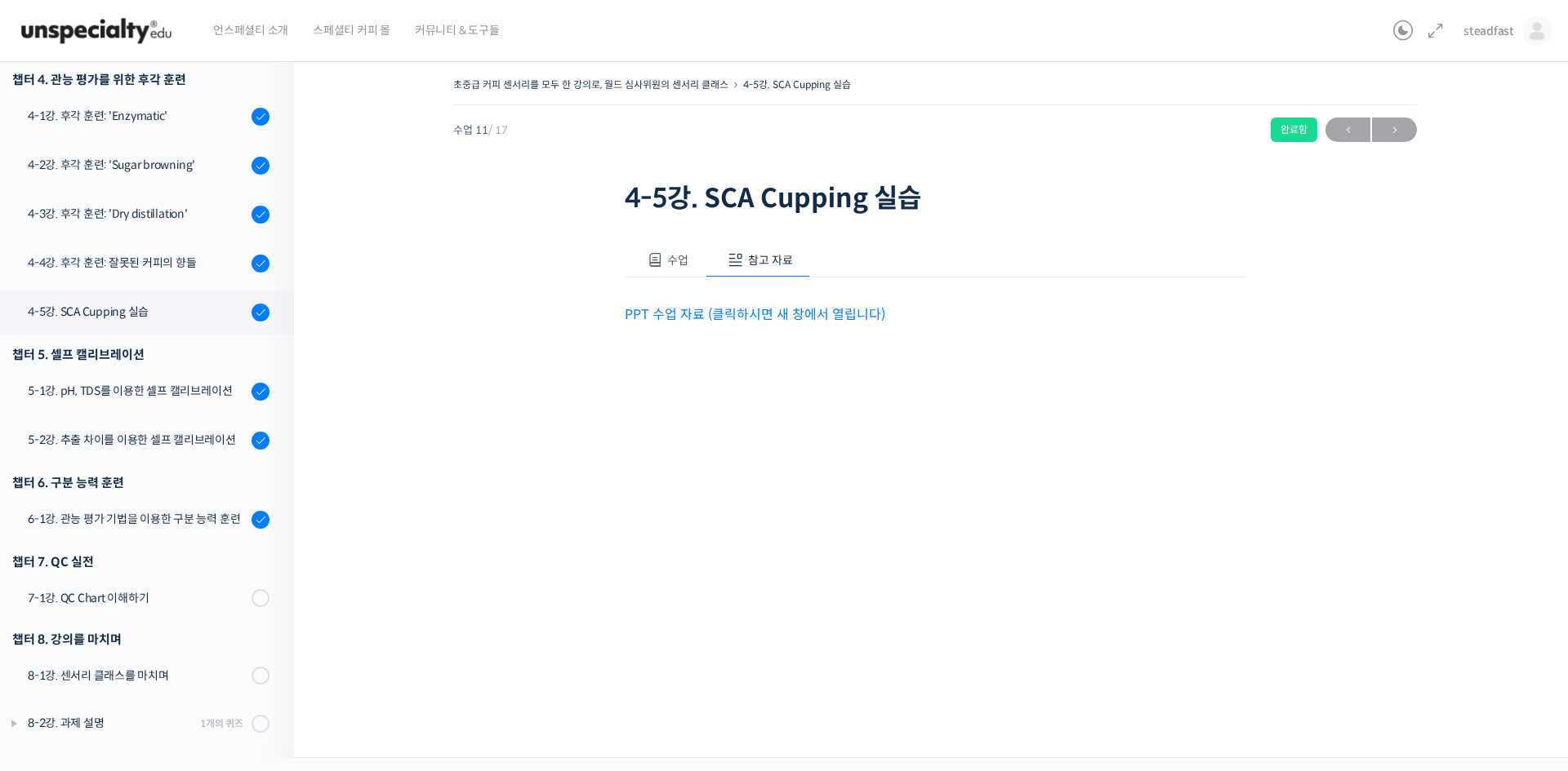
click at [769, 316] on link "PPT 수업 자료 (클릭하시면 새 창에서 열립니다)" at bounding box center [755, 314] width 260 height 17
click at [160, 223] on div "4-3강. 후각 훈련: 'Dry distillation'" at bounding box center [137, 214] width 219 height 18
click at [169, 213] on div "4-3강. 후각 훈련: 'Dry distillation'" at bounding box center [137, 214] width 219 height 18
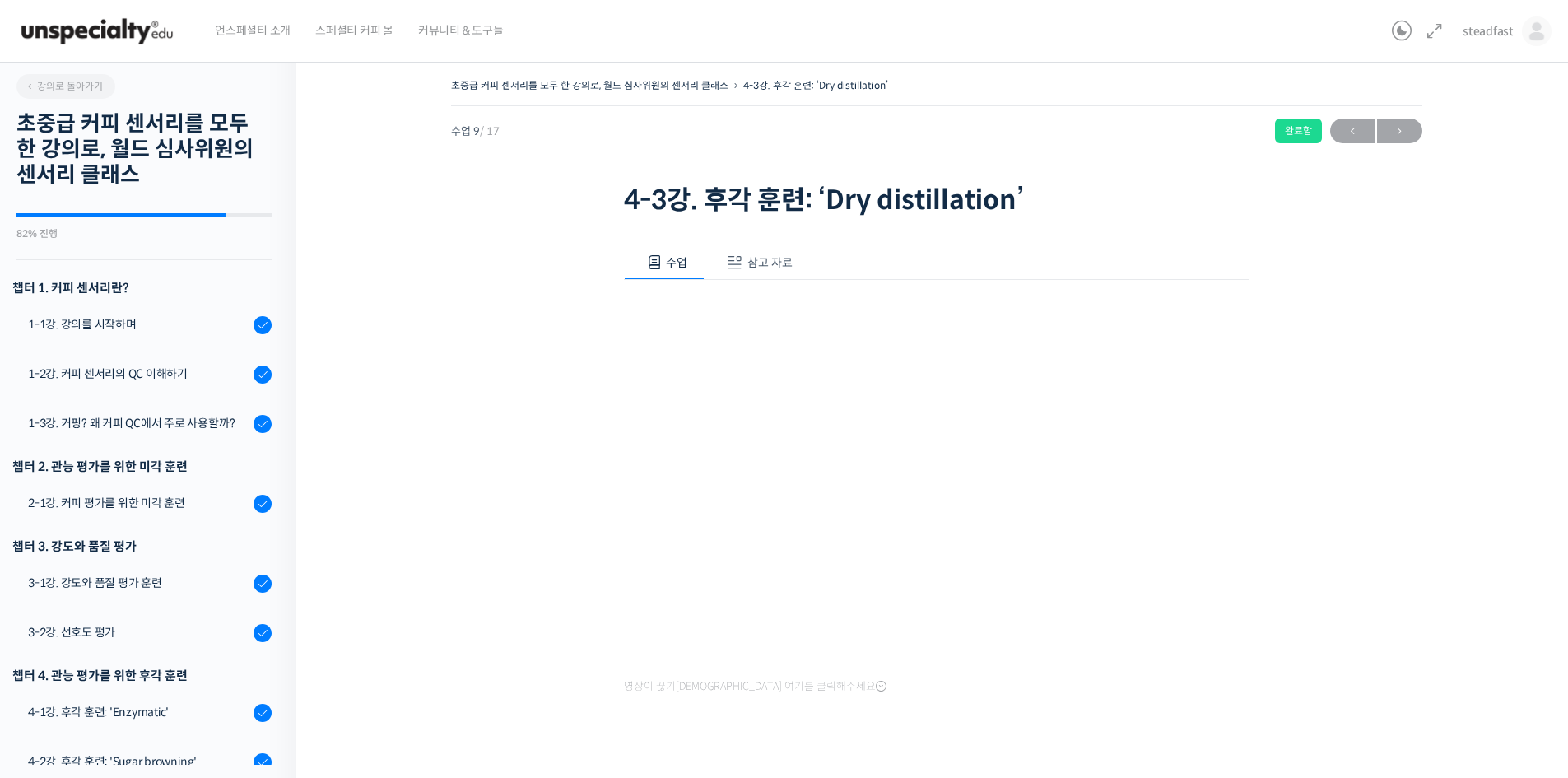
scroll to position [596, 0]
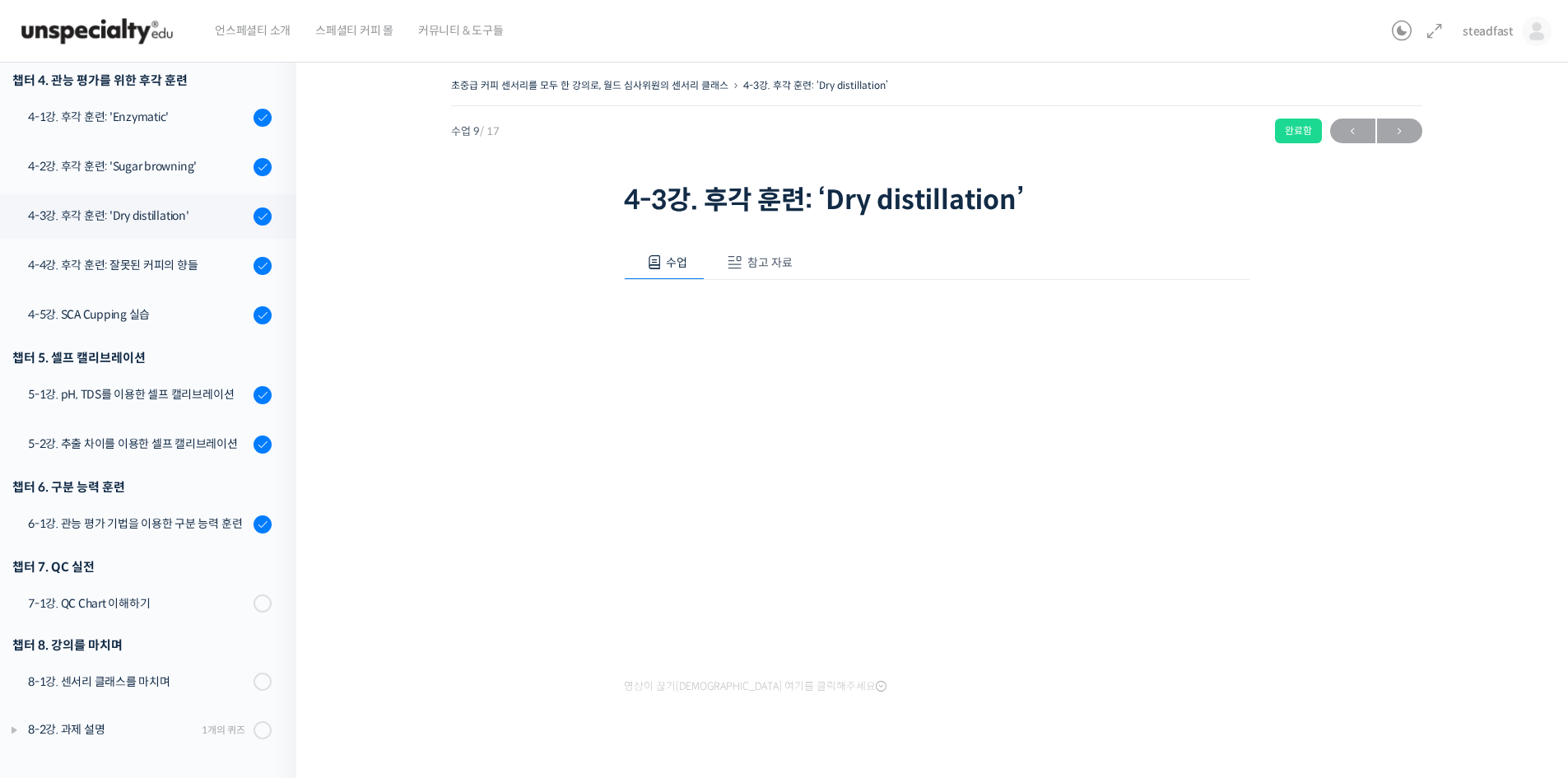
click at [748, 256] on span "참고 자료" at bounding box center [771, 263] width 46 height 15
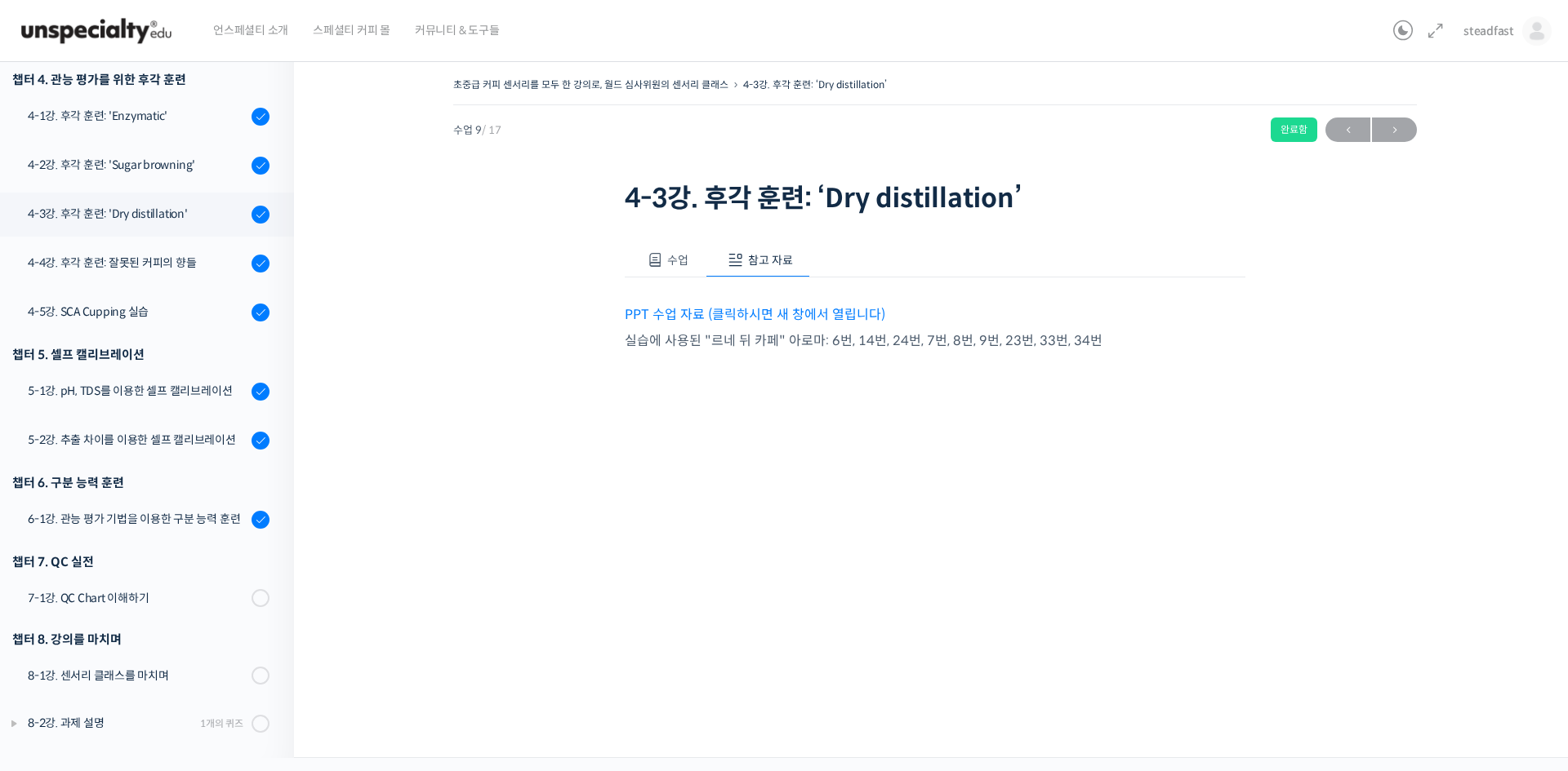
click at [740, 306] on link "PPT 수업 자료 (클릭하시면 새 창에서 열립니다)" at bounding box center [755, 314] width 260 height 17
click at [142, 265] on div "4-4강. 후각 훈련: 잘못된 커피의 향들" at bounding box center [137, 262] width 219 height 18
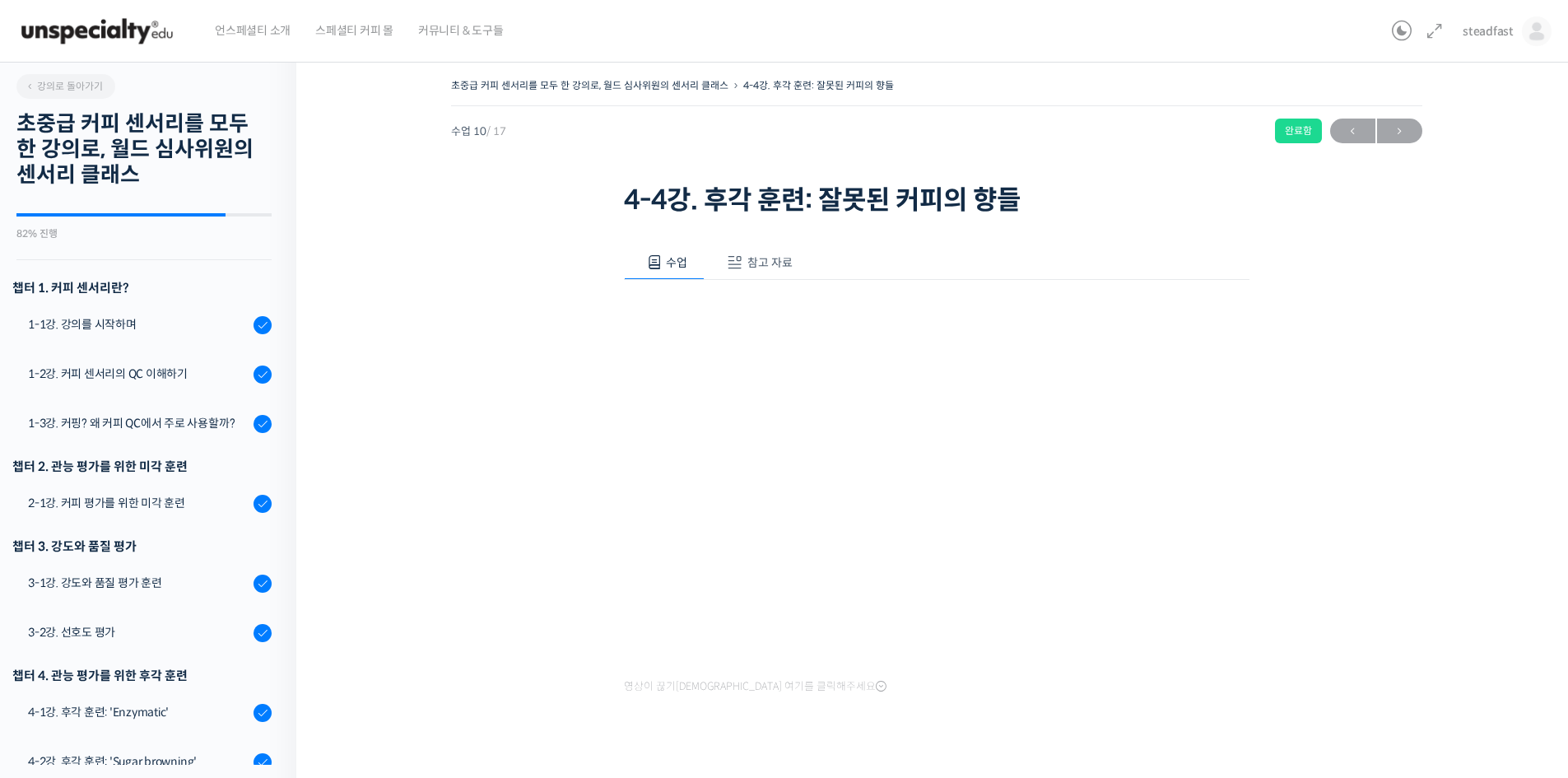
scroll to position [596, 0]
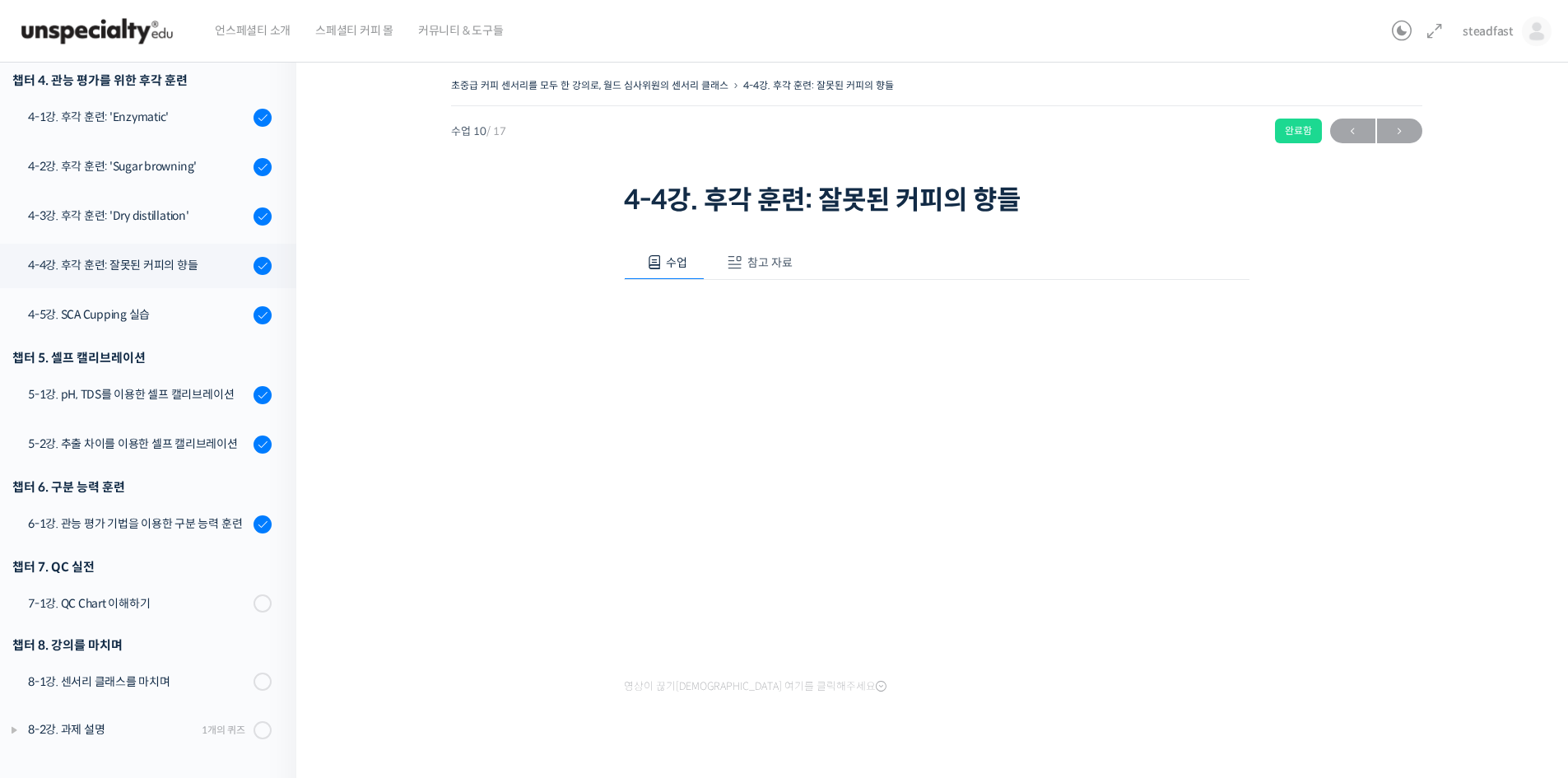
click at [758, 263] on span "참고 자료" at bounding box center [771, 263] width 46 height 15
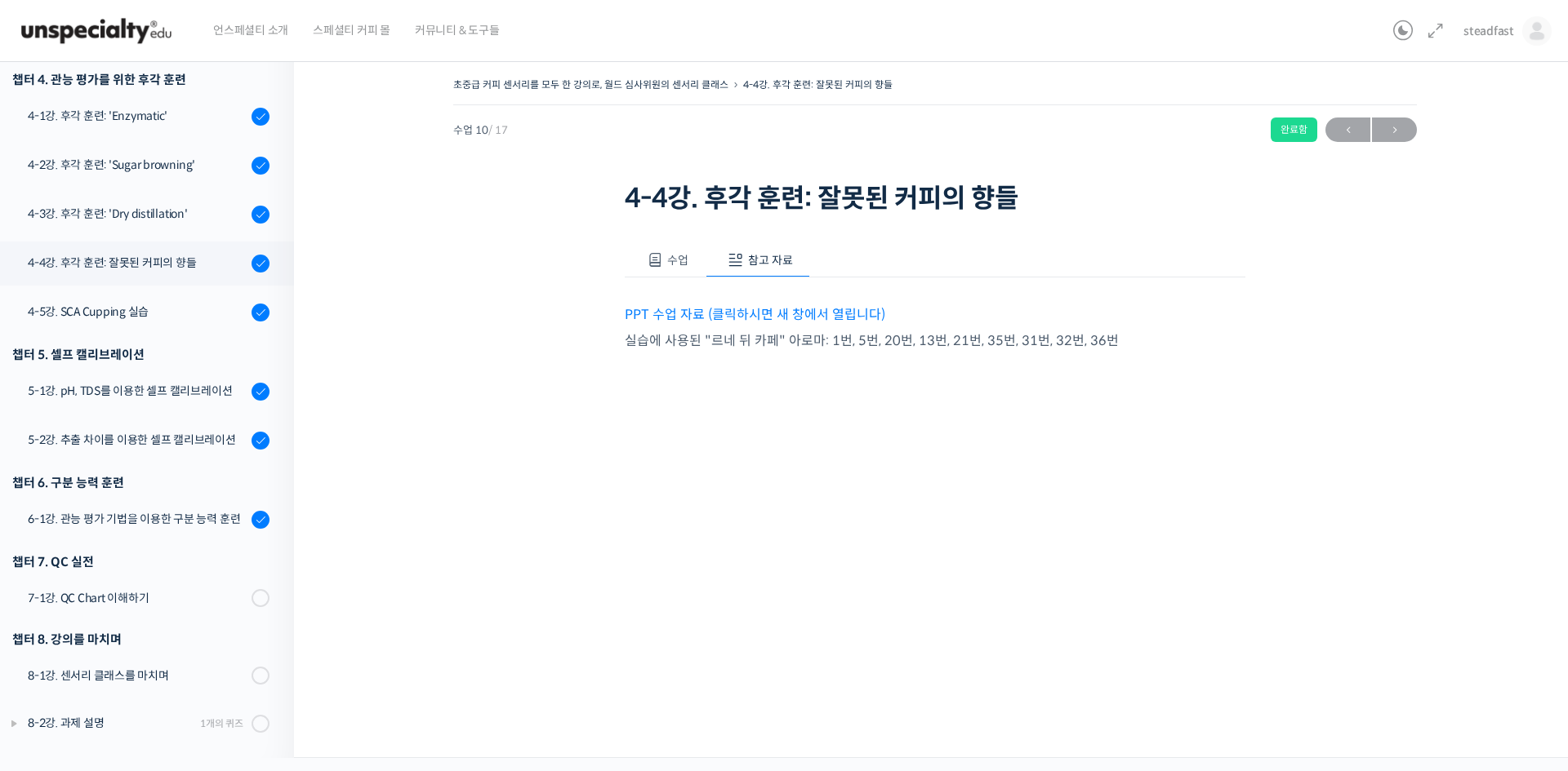
click at [750, 303] on p "PPT 수업 자료 (클릭하시면 새 창에서 열립니다)" at bounding box center [935, 314] width 621 height 22
click at [754, 318] on link "PPT 수업 자료 (클릭하시면 새 창에서 열립니다)" at bounding box center [755, 314] width 260 height 17
